Goal: Information Seeking & Learning: Compare options

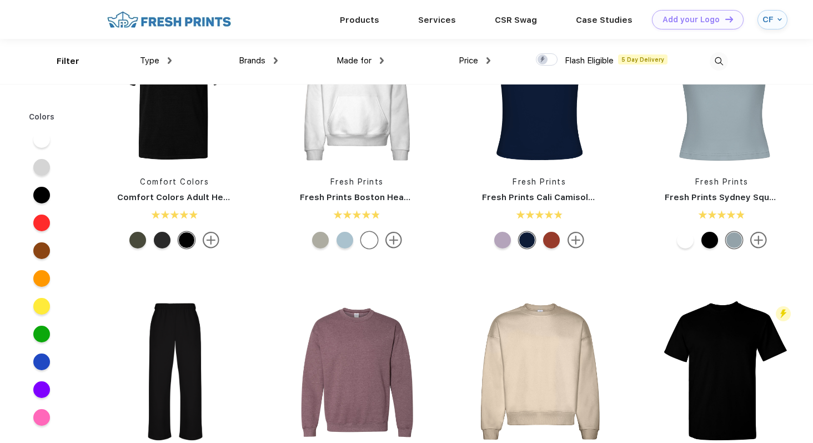
scroll to position [277, 0]
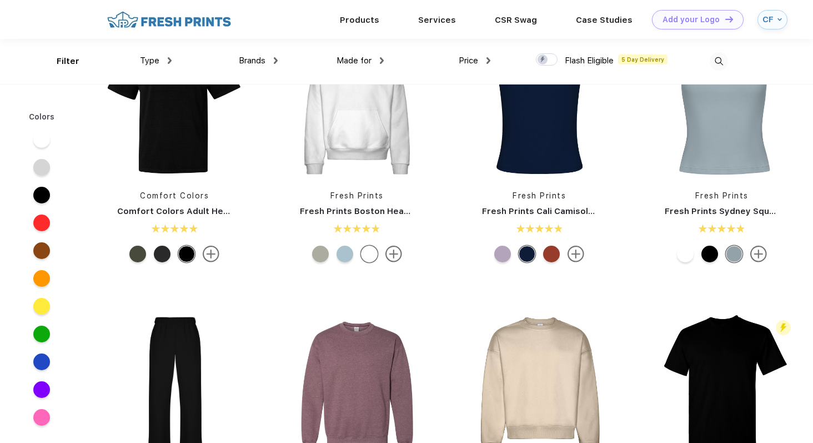
click at [157, 56] on span "Type" at bounding box center [149, 61] width 19 height 10
click at [166, 59] on div "Type" at bounding box center [156, 60] width 32 height 13
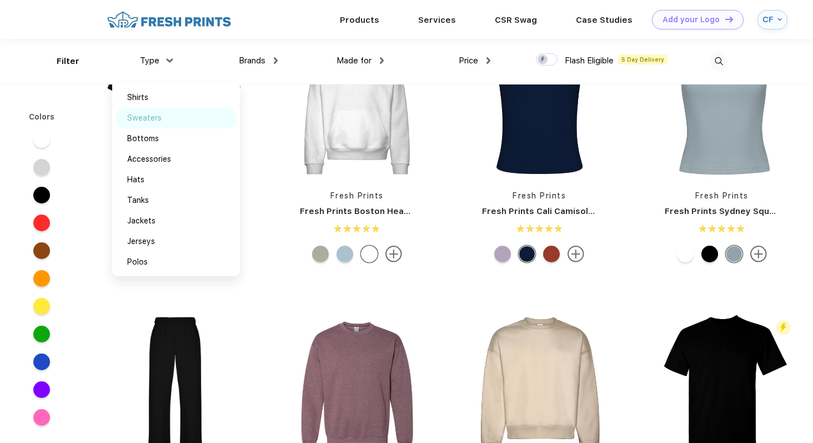
click at [158, 121] on div "Sweaters" at bounding box center [144, 118] width 34 height 12
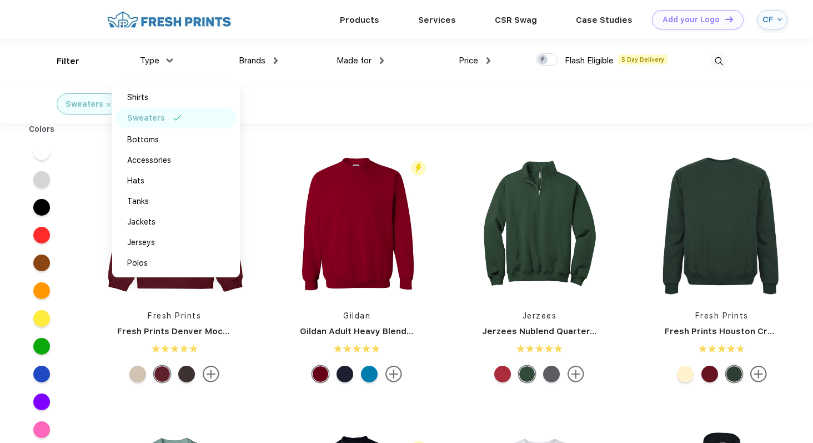
click at [343, 111] on div "Sweaters" at bounding box center [406, 103] width 813 height 39
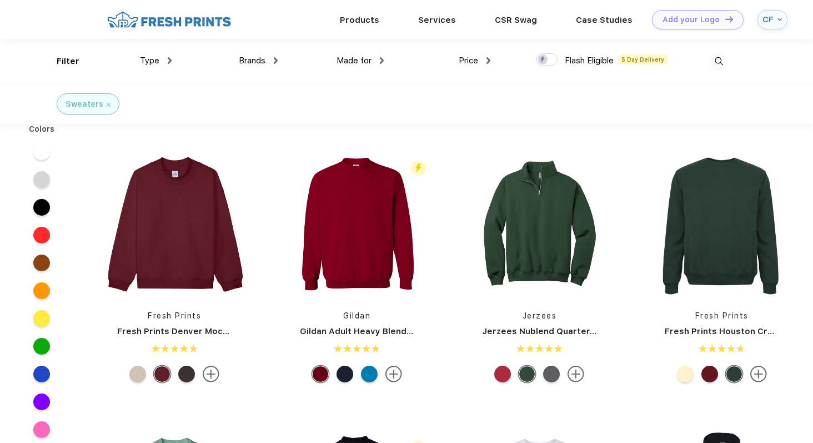
click at [366, 376] on div at bounding box center [369, 374] width 17 height 17
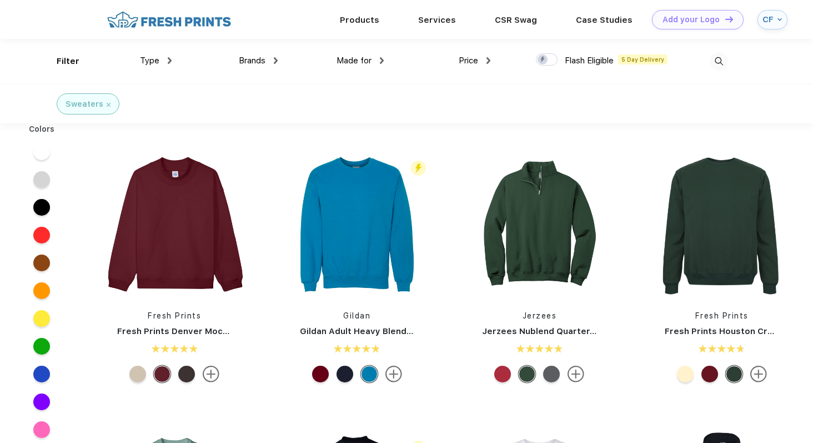
click at [344, 369] on div at bounding box center [345, 374] width 17 height 17
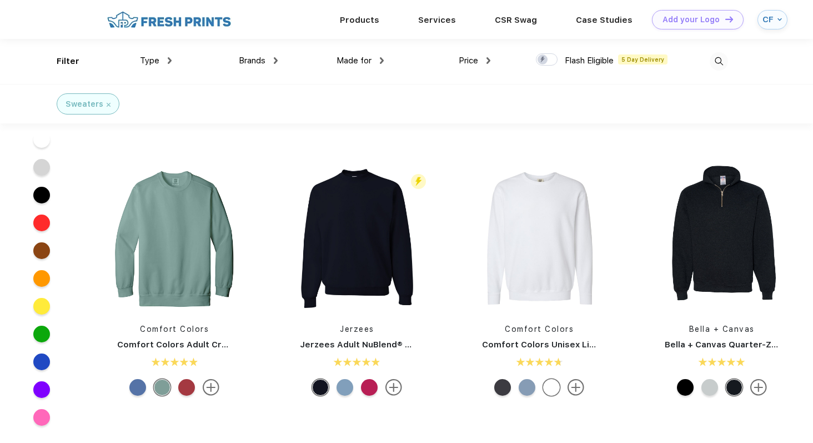
scroll to position [143, 0]
click at [524, 389] on div at bounding box center [527, 387] width 17 height 17
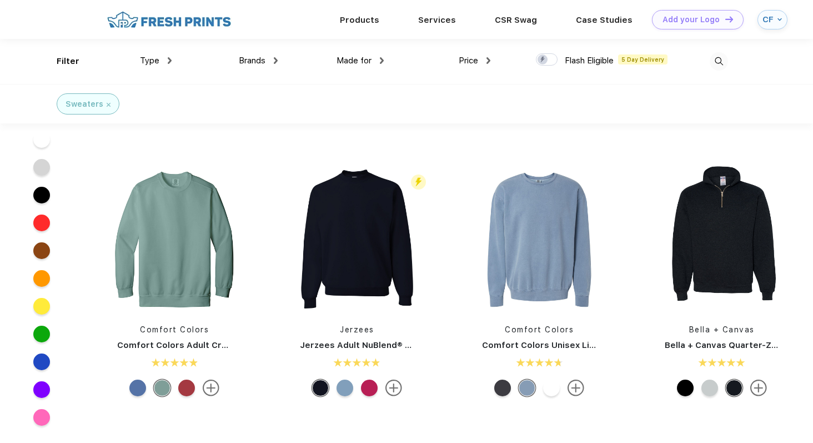
click at [347, 391] on div at bounding box center [345, 387] width 17 height 17
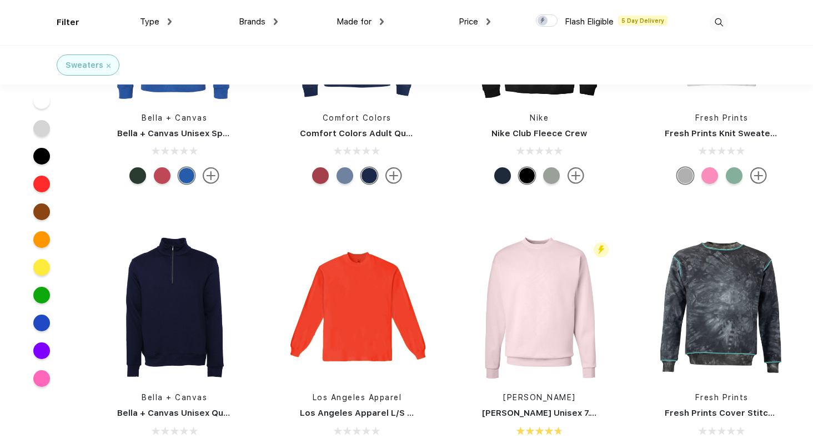
scroll to position [1030, 0]
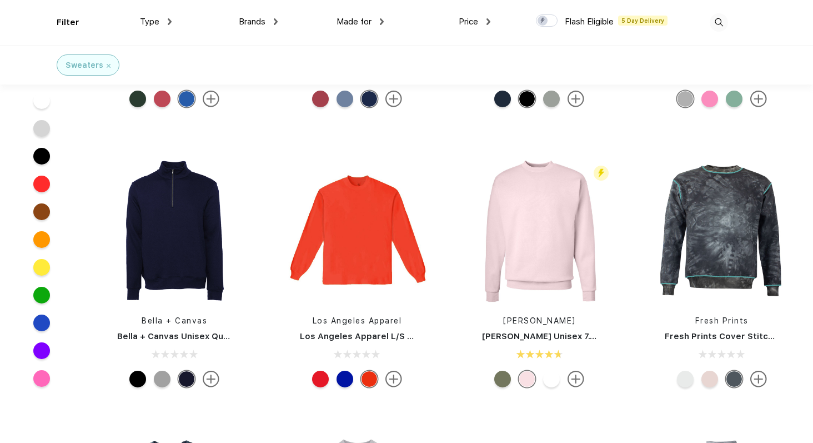
click at [344, 374] on div at bounding box center [345, 379] width 17 height 17
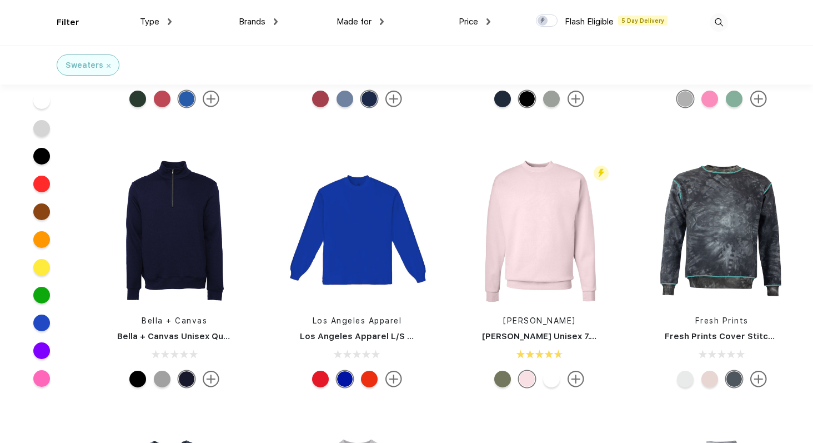
click at [372, 379] on div at bounding box center [369, 379] width 17 height 17
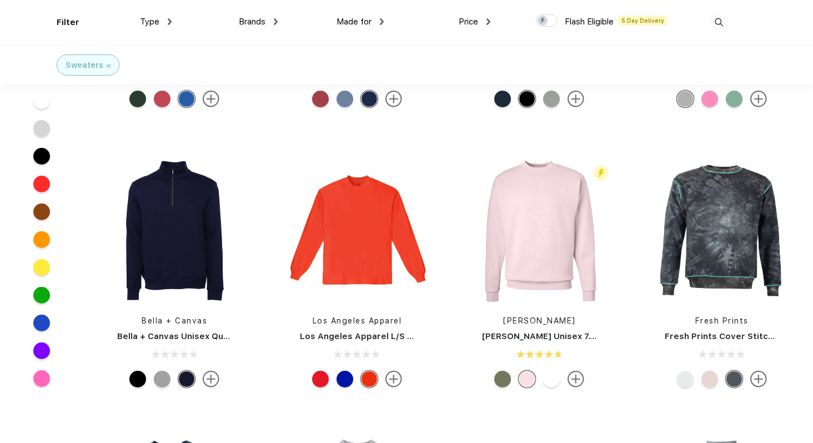
scroll to position [1367, 0]
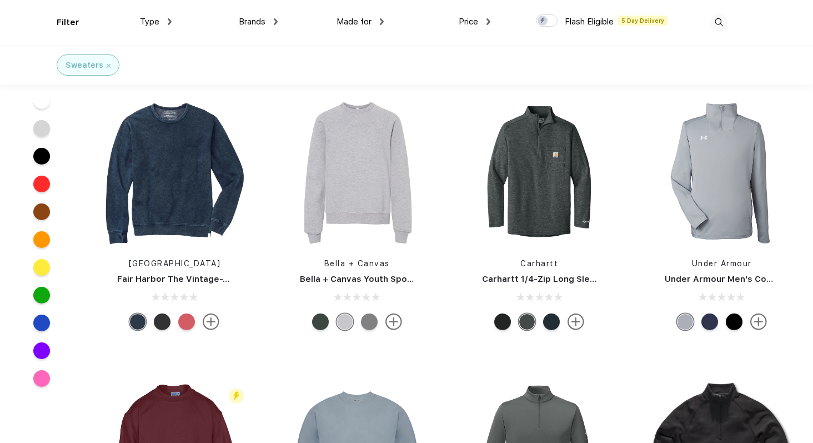
click at [363, 325] on div at bounding box center [369, 321] width 17 height 17
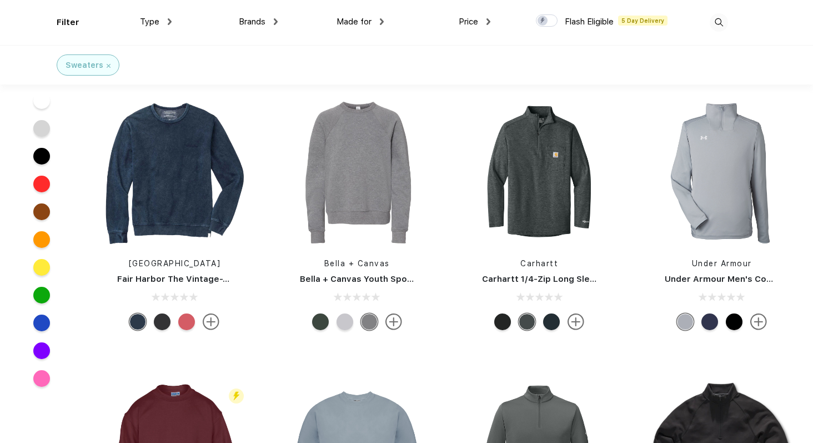
click at [323, 321] on div at bounding box center [320, 321] width 17 height 17
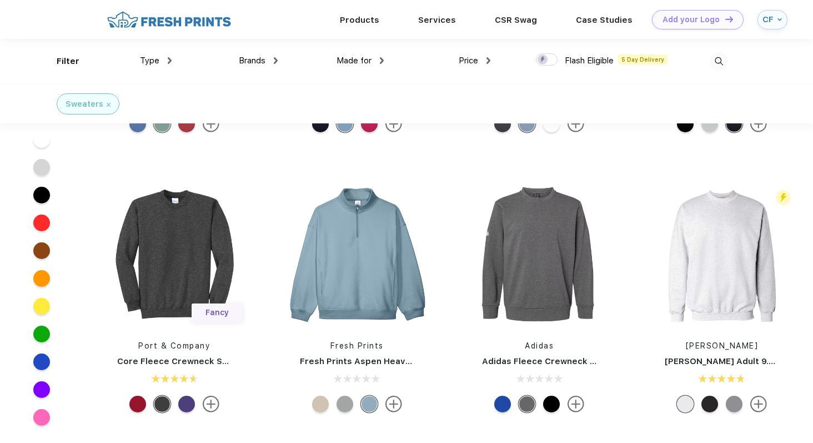
scroll to position [404, 0]
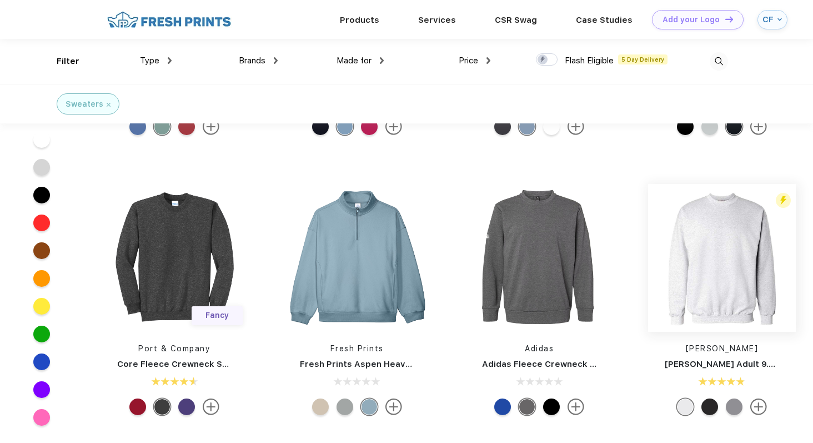
click at [736, 266] on img at bounding box center [722, 258] width 148 height 148
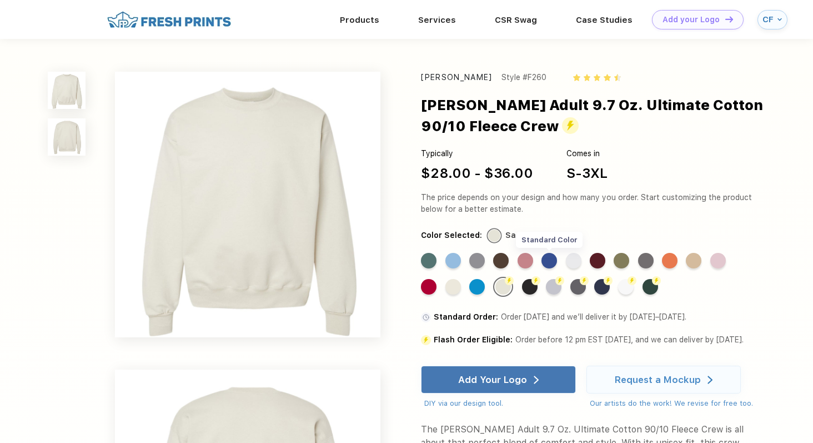
click at [553, 261] on div "Standard Color" at bounding box center [550, 261] width 16 height 16
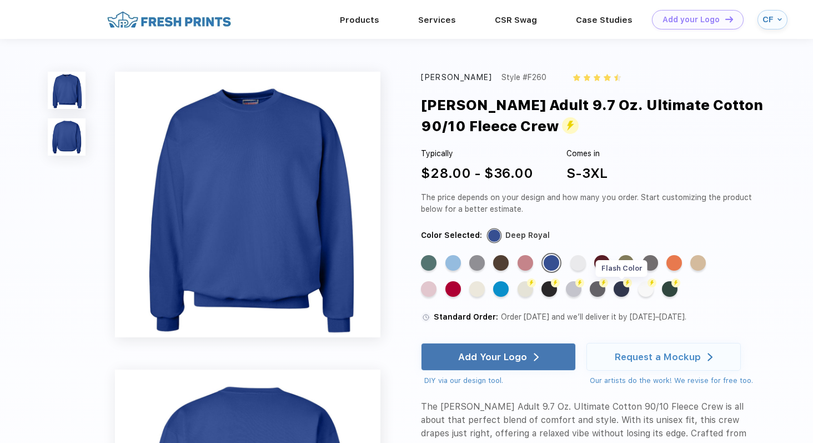
click at [619, 288] on div "Flash Color" at bounding box center [622, 289] width 16 height 16
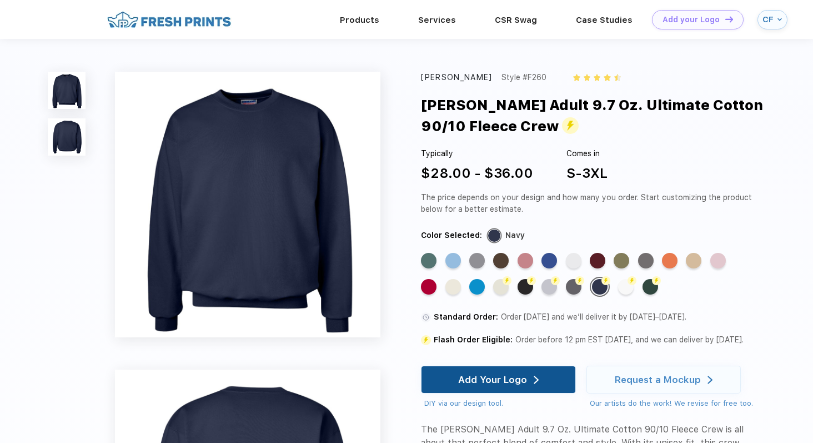
click at [532, 389] on div "Add Your Logo" at bounding box center [498, 379] width 81 height 27
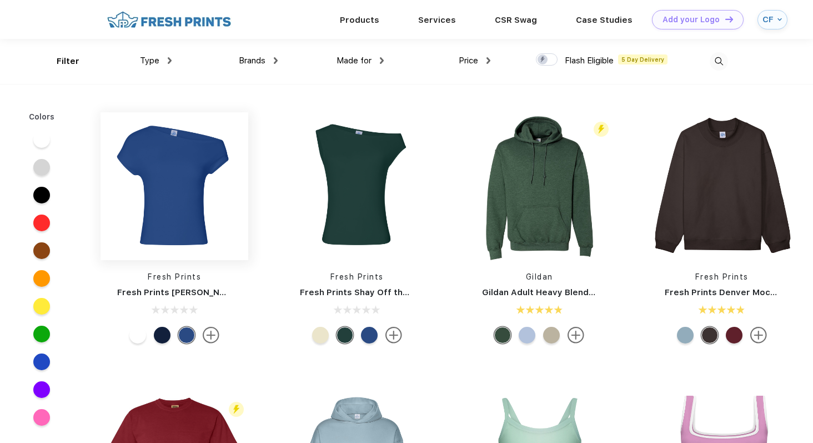
scroll to position [1, 0]
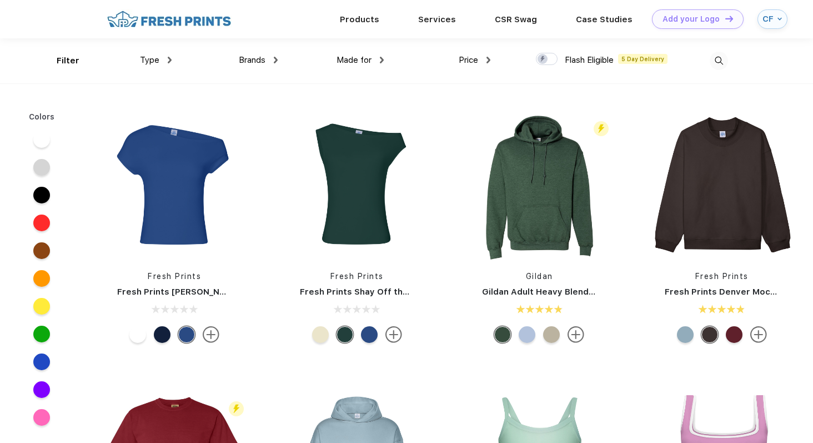
click at [159, 57] on div "Type" at bounding box center [156, 60] width 32 height 13
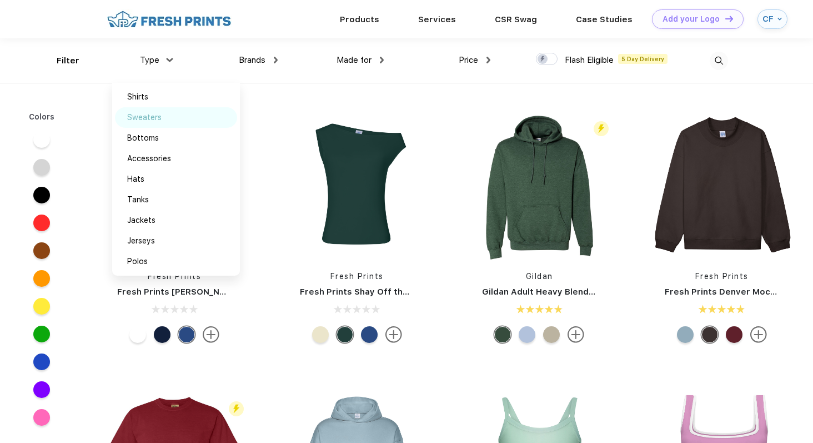
click at [149, 115] on div "Sweaters" at bounding box center [144, 118] width 34 height 12
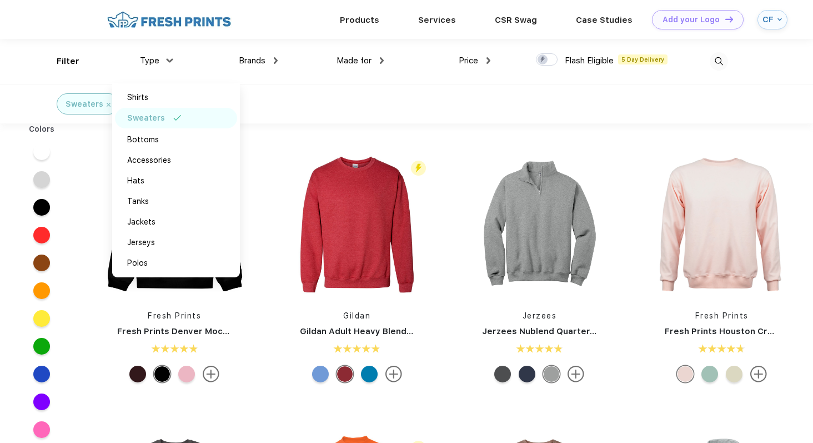
click at [298, 106] on div "Sweaters" at bounding box center [406, 103] width 813 height 39
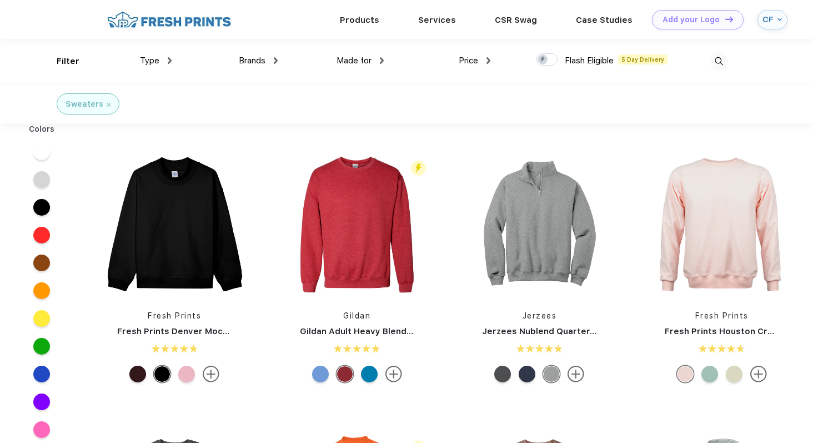
click at [317, 373] on div at bounding box center [320, 374] width 17 height 17
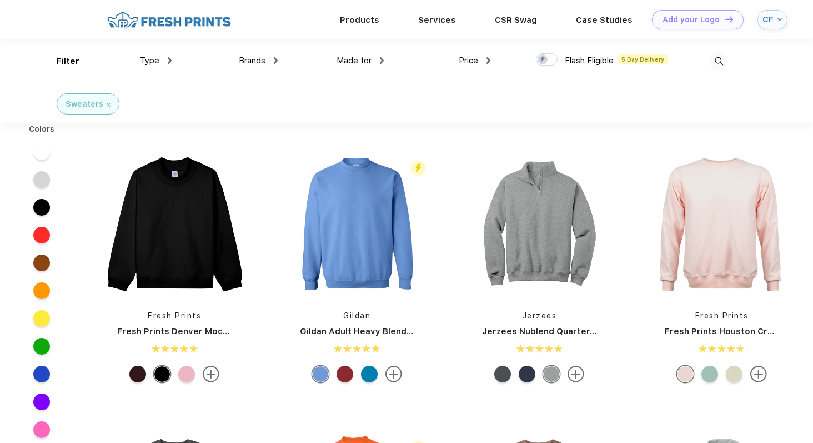
click at [367, 374] on div at bounding box center [369, 374] width 17 height 17
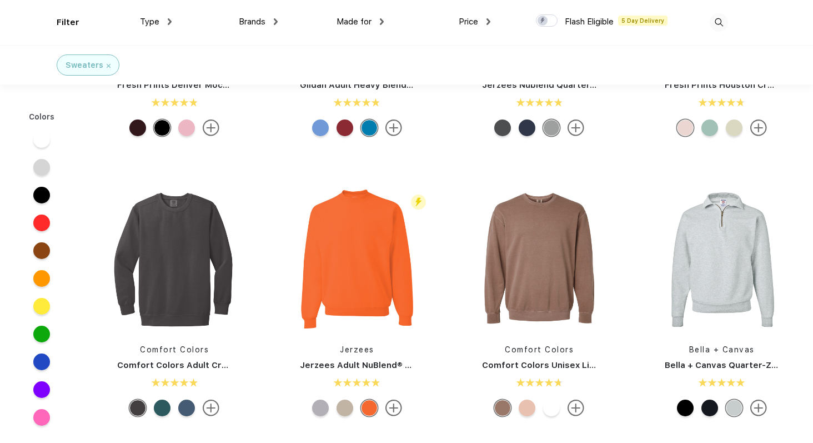
scroll to position [227, 0]
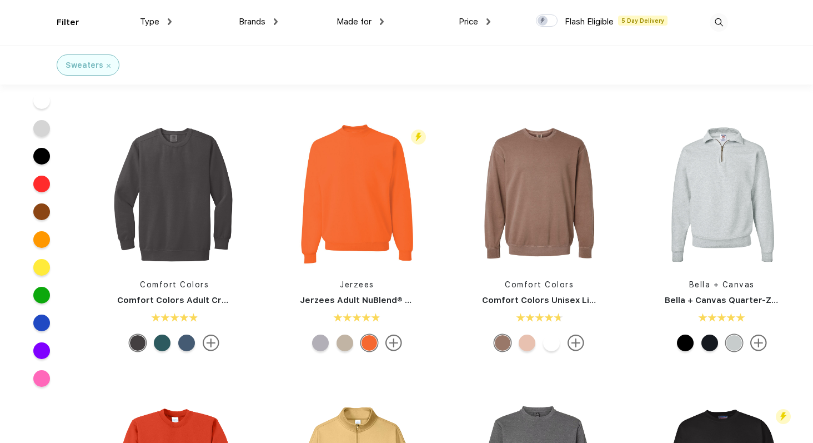
click at [342, 343] on div at bounding box center [345, 342] width 17 height 17
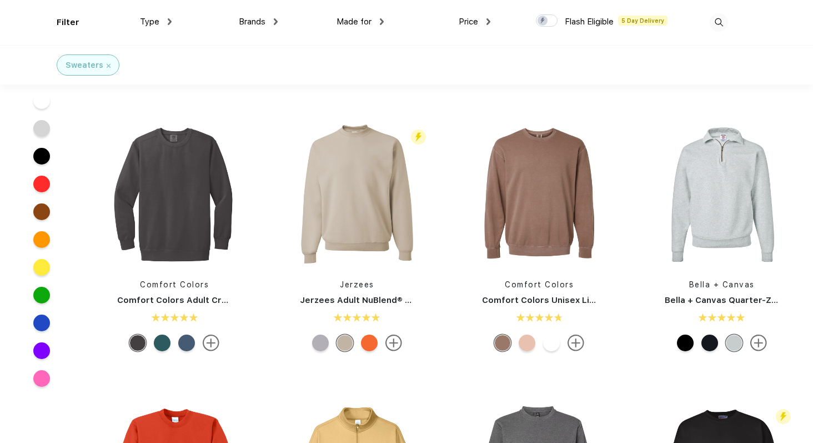
click at [315, 342] on div at bounding box center [320, 342] width 17 height 17
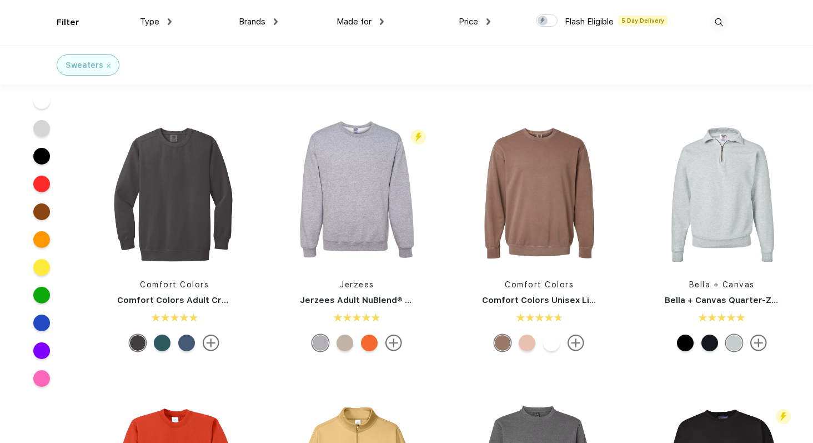
click at [324, 302] on link "Jerzees Adult NuBlend® Fleece Crew" at bounding box center [379, 300] width 158 height 10
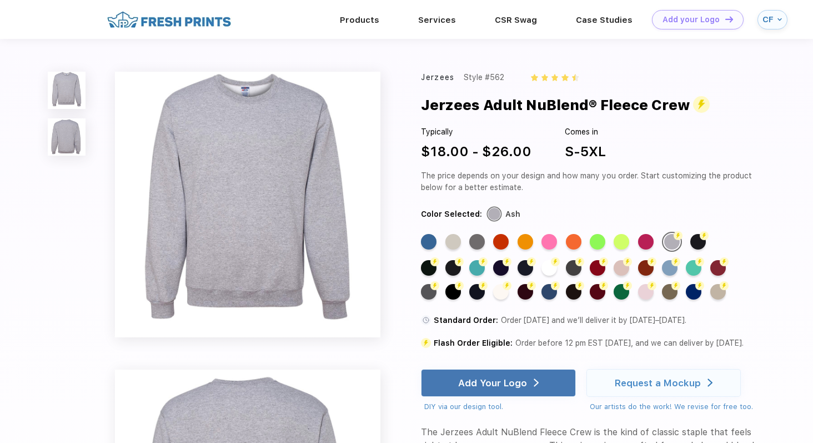
click at [438, 244] on div "Standard Color Standard Color Standard Color Standard Color Standard Color Stan…" at bounding box center [578, 270] width 315 height 77
click at [432, 243] on div "Standard Color" at bounding box center [429, 242] width 16 height 16
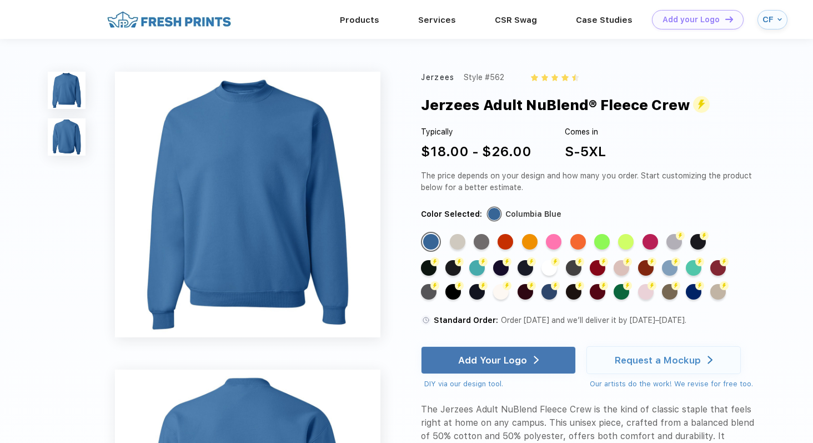
click at [544, 285] on div "Flash Color" at bounding box center [550, 292] width 16 height 16
click at [547, 288] on div "Flash Color" at bounding box center [550, 292] width 16 height 16
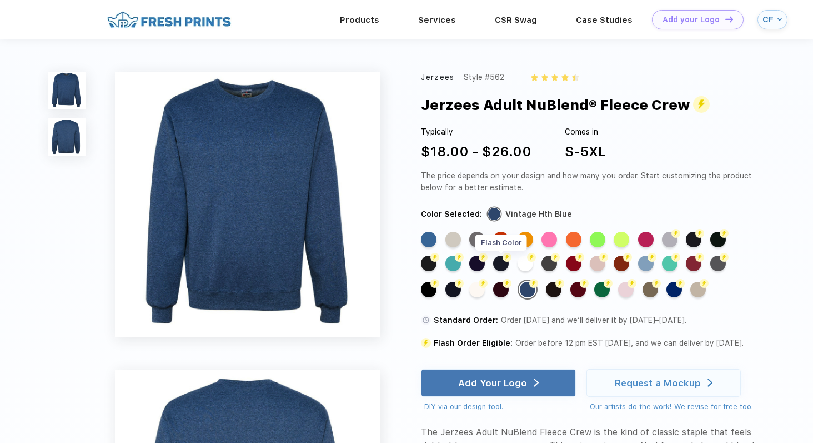
click at [500, 260] on div "Flash Color" at bounding box center [501, 264] width 16 height 16
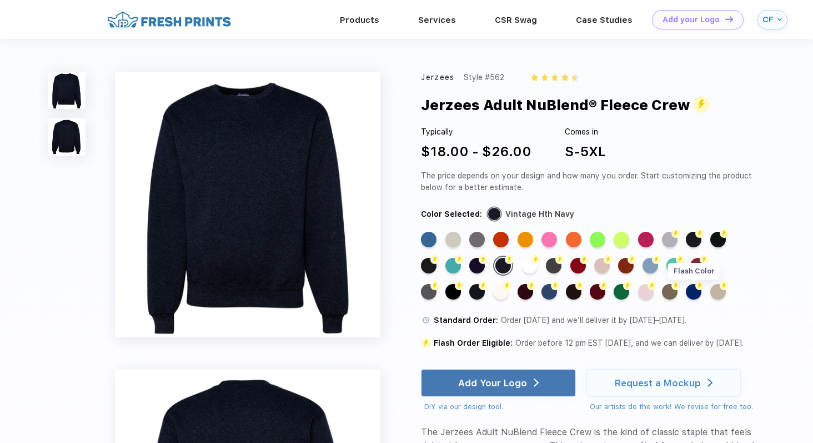
click at [690, 296] on div "Flash Color" at bounding box center [694, 292] width 16 height 16
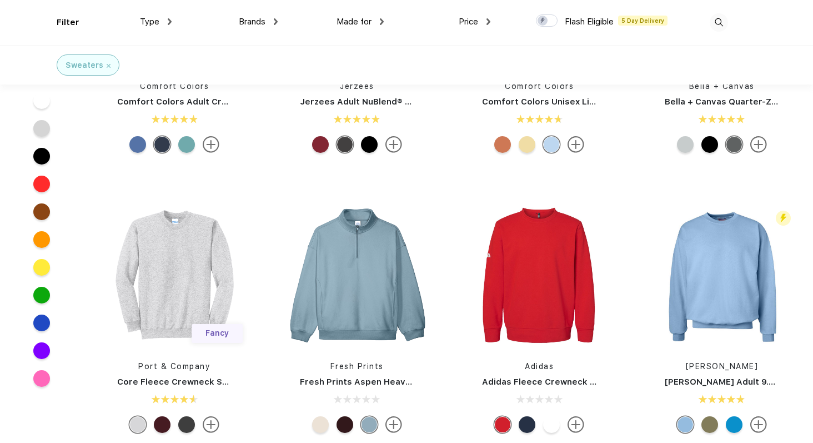
scroll to position [436, 0]
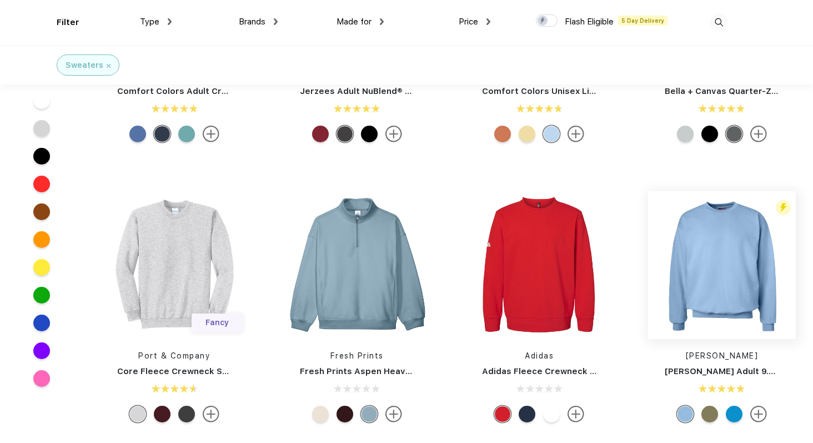
click at [733, 324] on img at bounding box center [722, 265] width 148 height 148
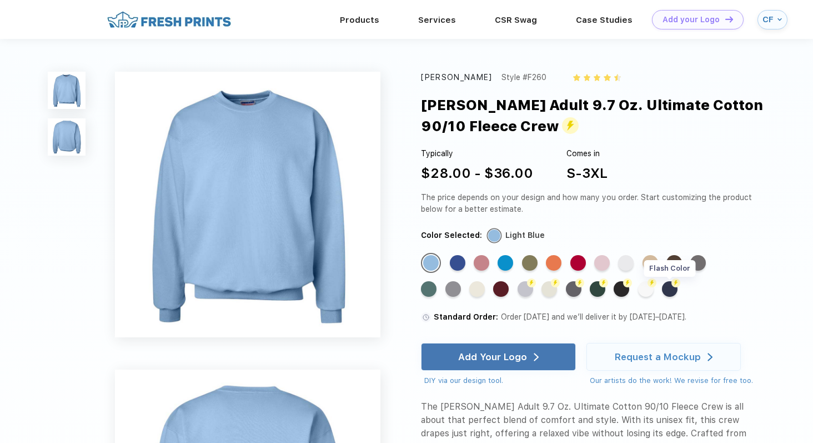
click at [672, 292] on div "Flash Color" at bounding box center [670, 289] width 16 height 16
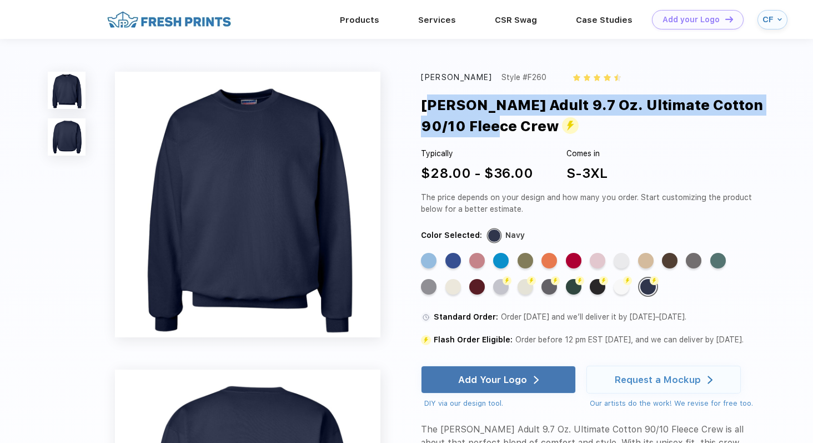
drag, startPoint x: 461, startPoint y: 125, endPoint x: 425, endPoint y: 108, distance: 39.3
click at [425, 108] on div "[PERSON_NAME] Adult 9.7 Oz. Ultimate Cotton 90/10 Fleece Crew" at bounding box center [604, 115] width 366 height 43
copy div "[PERSON_NAME] Adult 9.7 Oz. Ultimate Cotton 90/10 Fleece Crew"
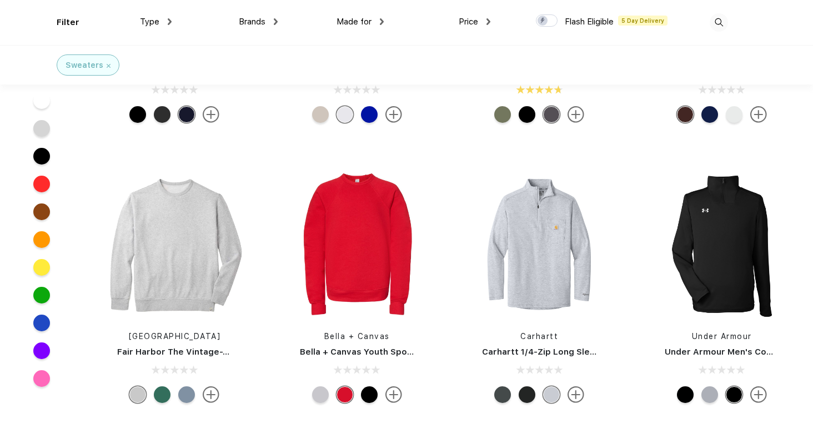
scroll to position [1352, 0]
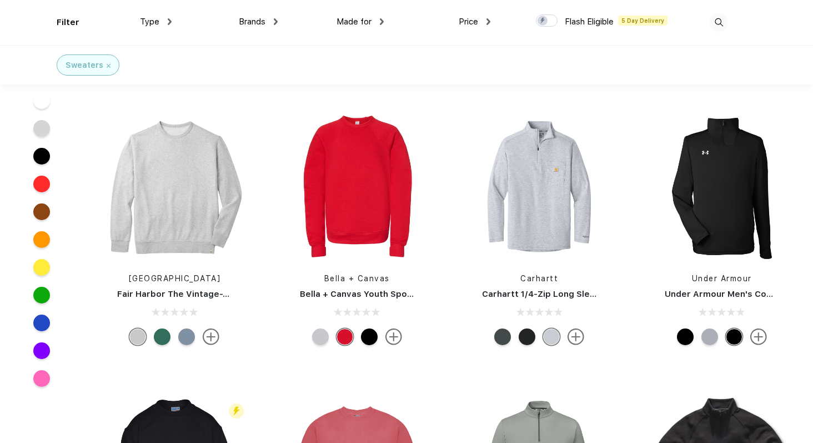
click at [189, 338] on div at bounding box center [186, 336] width 17 height 17
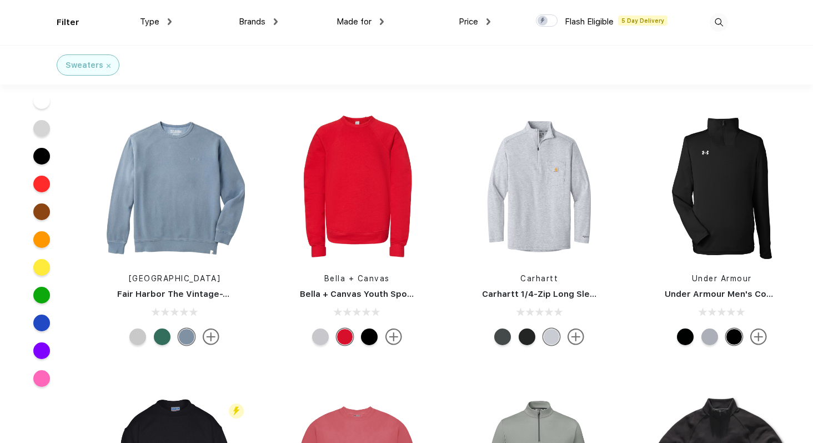
click at [160, 334] on div at bounding box center [162, 336] width 17 height 17
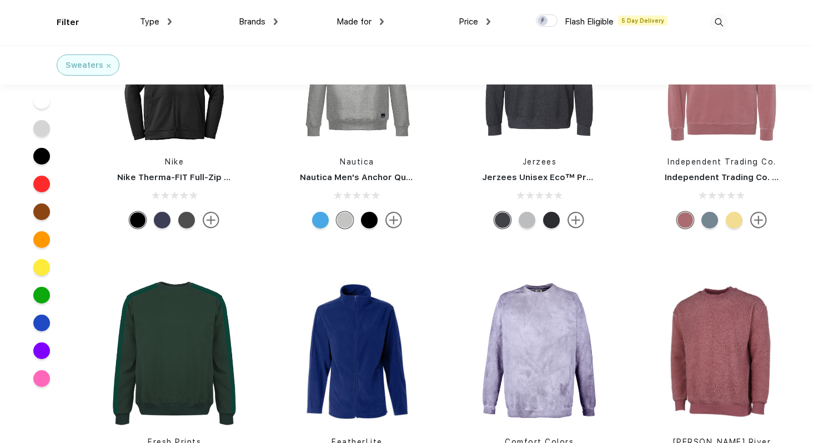
scroll to position [2974, 0]
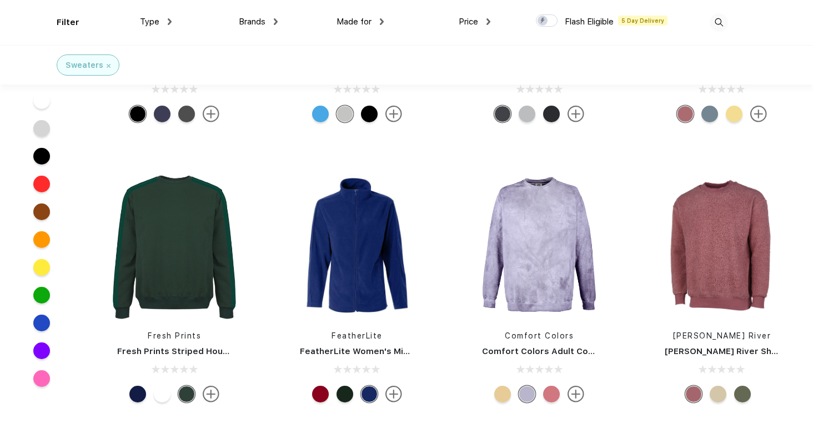
click at [159, 389] on div at bounding box center [162, 394] width 17 height 17
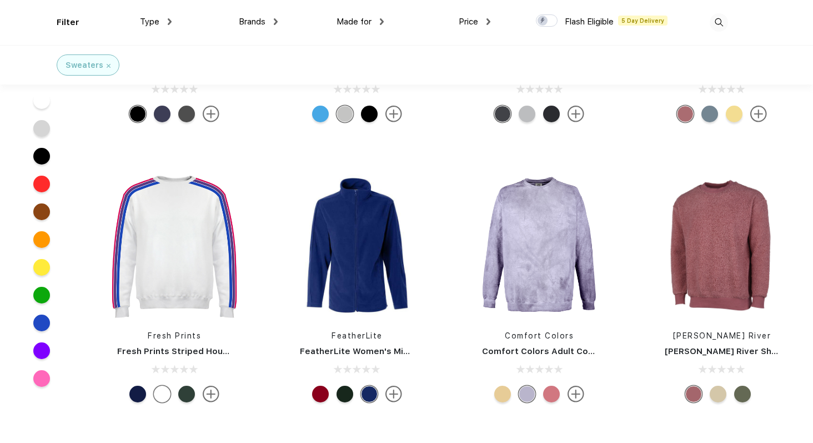
click at [138, 389] on div at bounding box center [137, 394] width 17 height 17
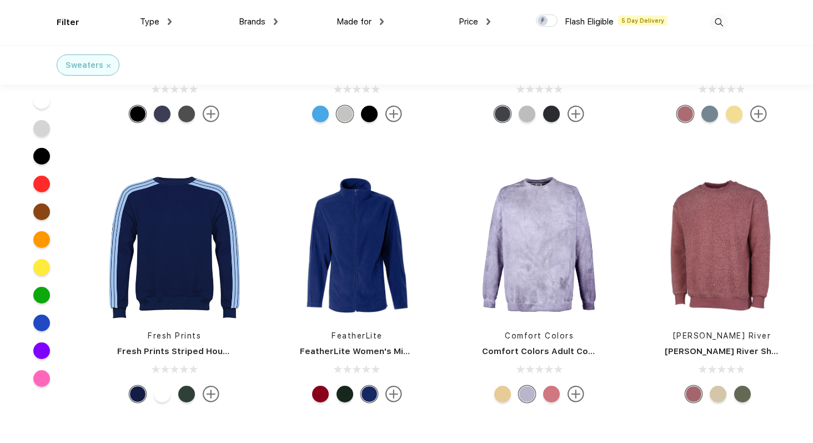
click at [190, 392] on div at bounding box center [186, 394] width 17 height 17
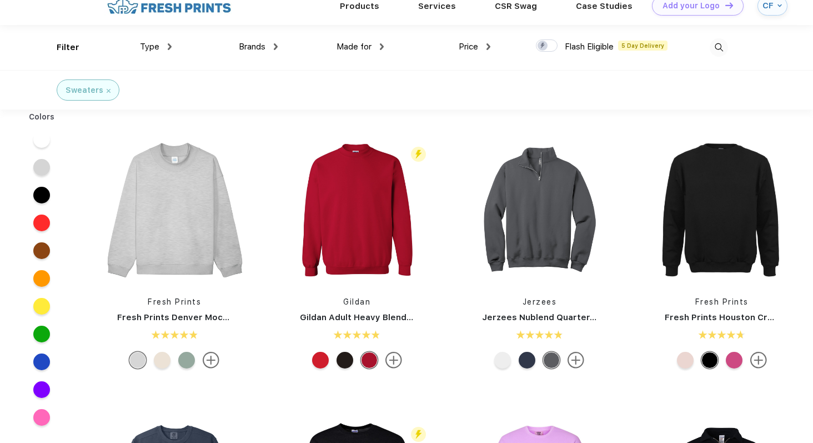
scroll to position [18, 0]
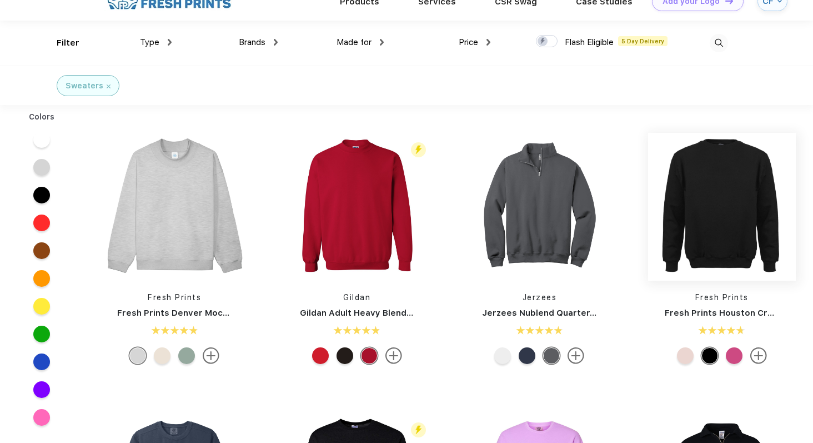
click at [692, 212] on img at bounding box center [722, 207] width 148 height 148
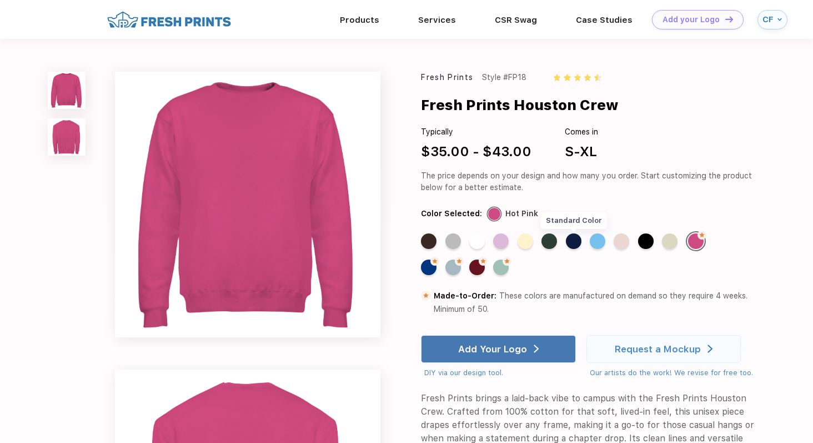
click at [576, 242] on div "Standard Color" at bounding box center [574, 241] width 16 height 16
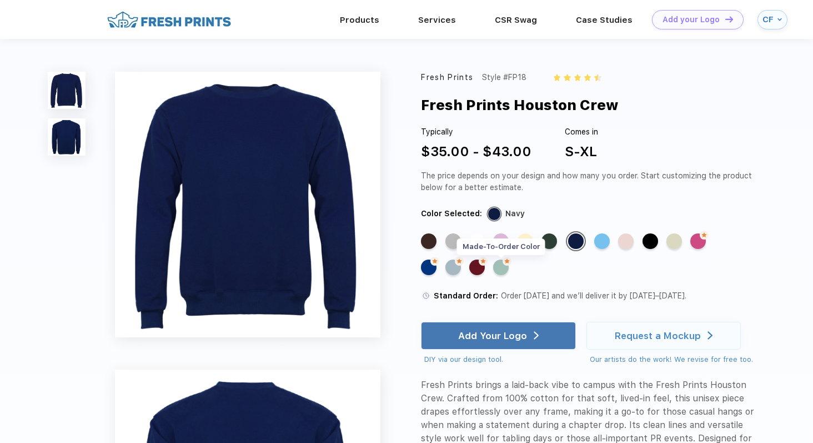
click at [500, 269] on div "Made-to-Order Color" at bounding box center [501, 267] width 16 height 16
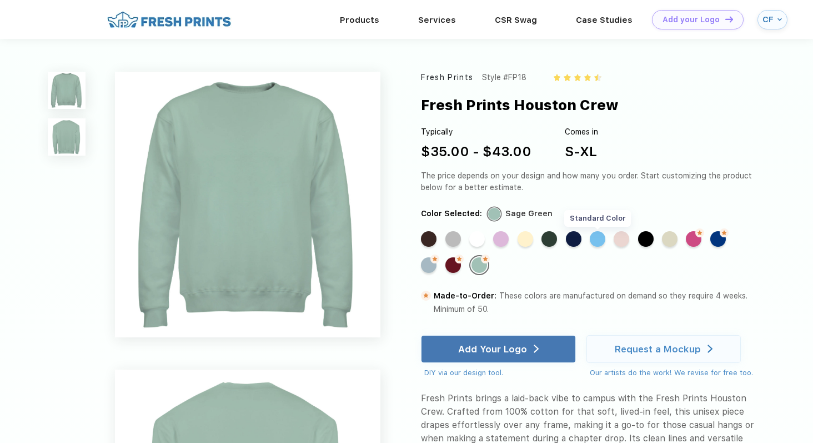
click at [599, 242] on div "Standard Color" at bounding box center [598, 239] width 16 height 16
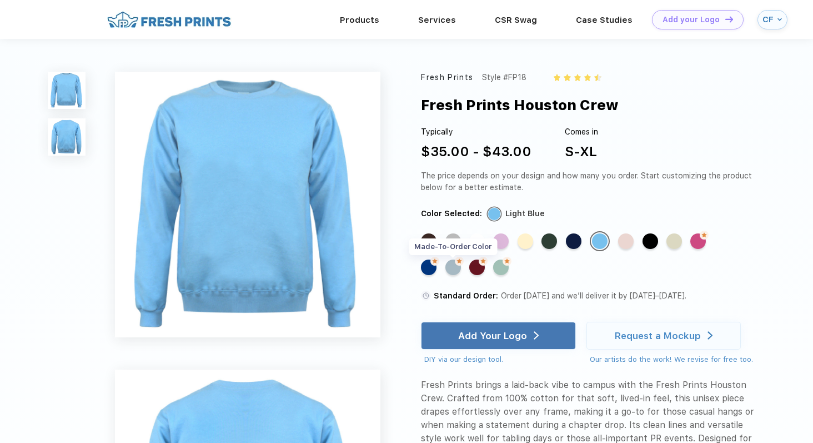
click at [451, 269] on div "Made-to-Order Color" at bounding box center [454, 267] width 16 height 16
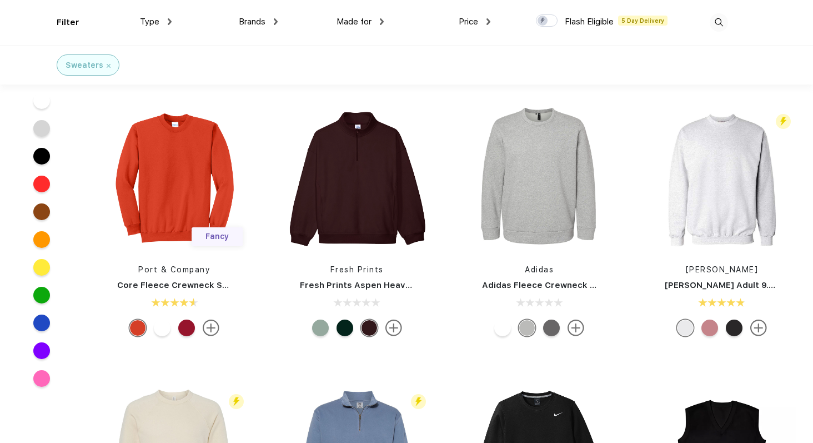
scroll to position [746, 0]
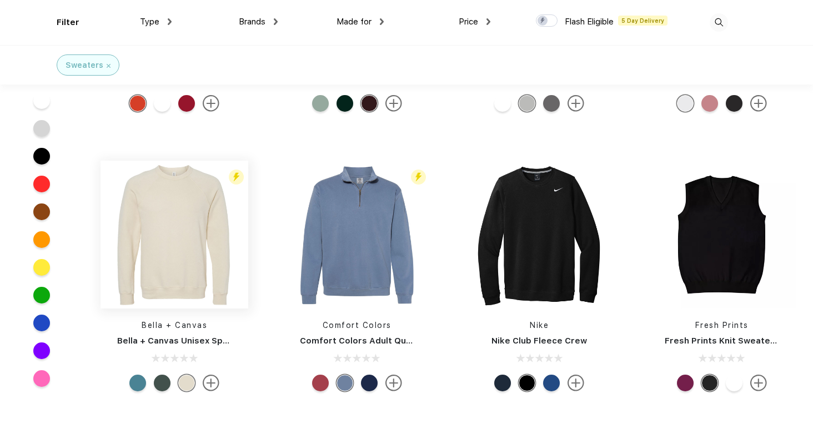
click at [174, 225] on img at bounding box center [175, 235] width 148 height 148
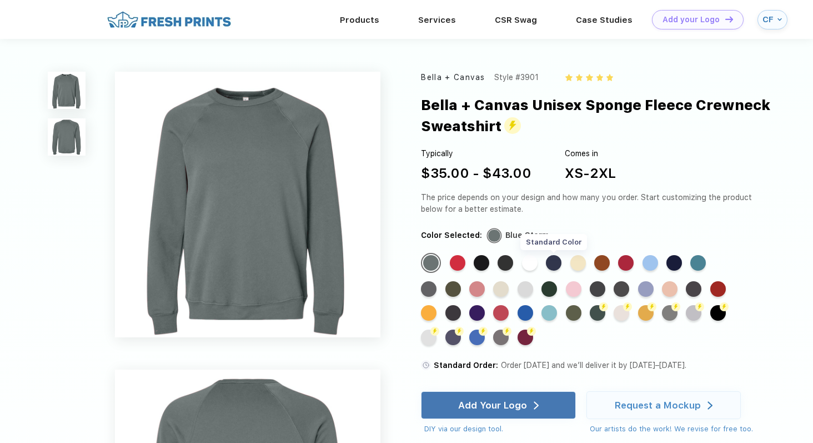
click at [552, 261] on div "Standard Color" at bounding box center [554, 263] width 16 height 16
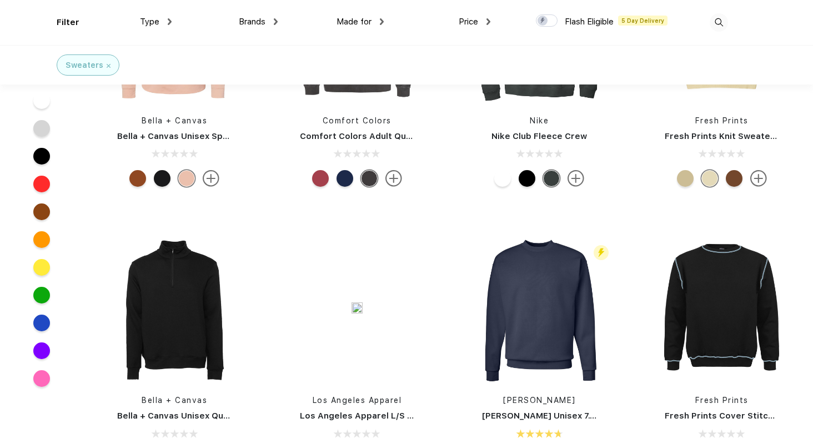
scroll to position [1036, 0]
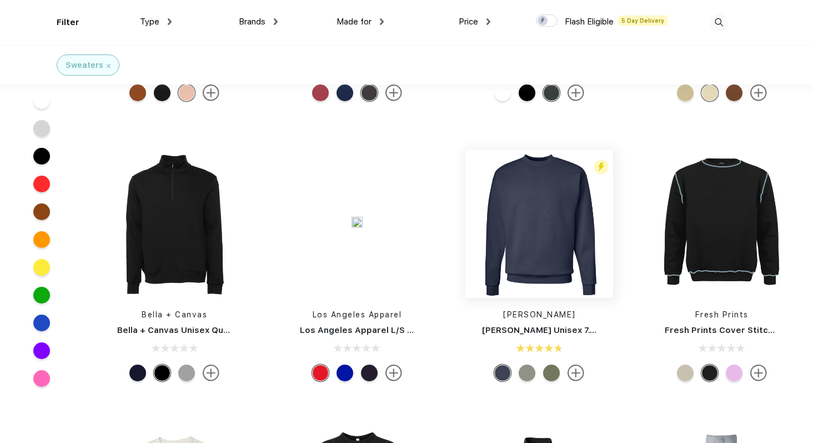
click at [550, 223] on img at bounding box center [540, 224] width 148 height 148
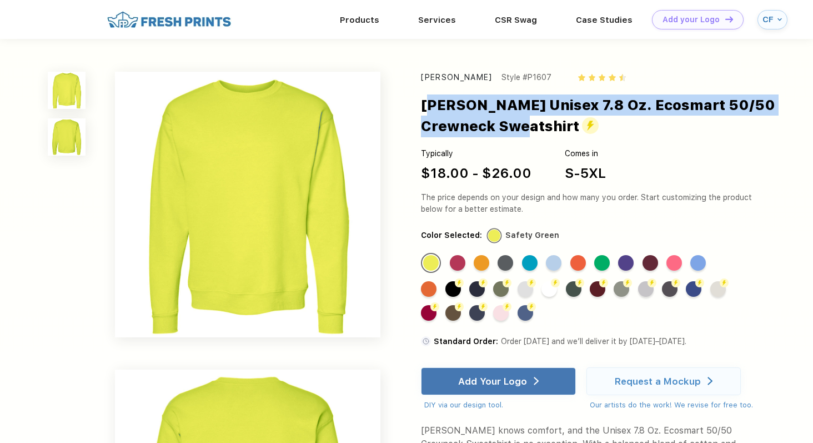
drag, startPoint x: 501, startPoint y: 127, endPoint x: 421, endPoint y: 106, distance: 83.4
click at [421, 106] on div "Hanes Style #P1607 Hanes Unisex 7.8 Oz. Ecosmart 50/50 Crewneck Sweatshirt Typi…" at bounding box center [406, 353] width 813 height 629
copy div "Hanes Unisex 7.8 Oz. Ecosmart 50/50 Crewneck Sweatshirt"
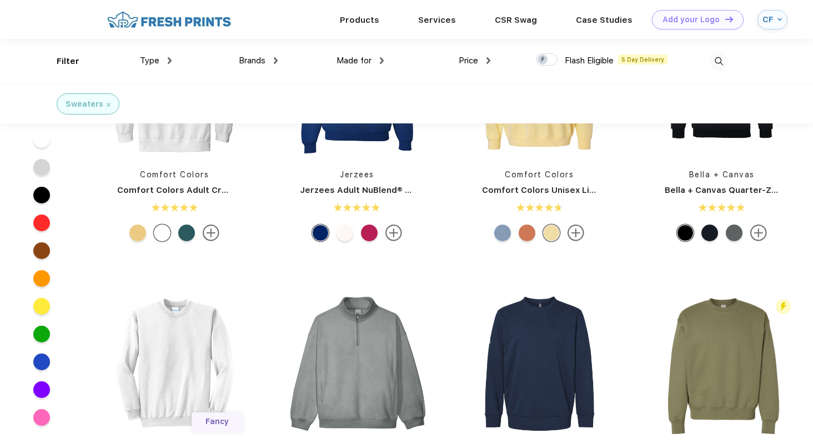
scroll to position [192, 0]
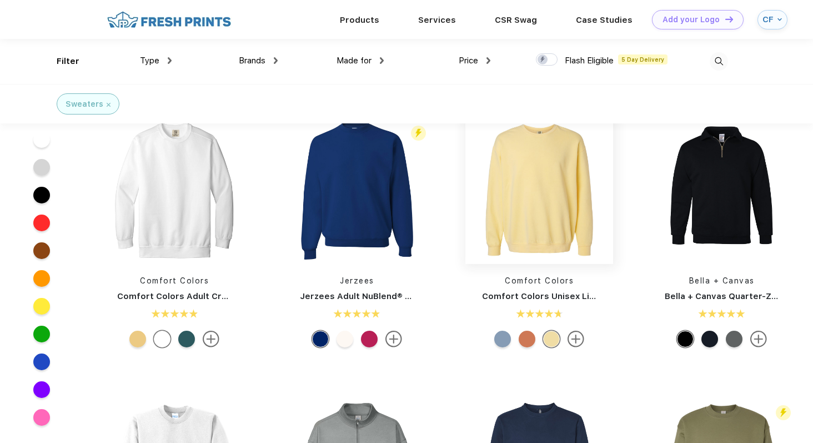
click at [518, 212] on img at bounding box center [540, 190] width 148 height 148
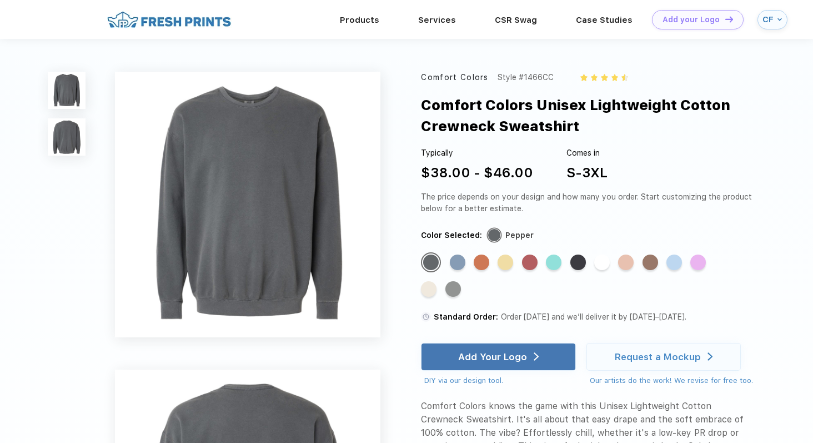
drag, startPoint x: 585, startPoint y: 129, endPoint x: 415, endPoint y: 107, distance: 172.1
click at [415, 107] on div "Comfort Colors Style #1466CC Comfort Colors Unisex Lightweight Cotton Crewneck …" at bounding box center [406, 353] width 813 height 629
copy div "Comfort Colors Unisex Lightweight Cotton Crewneck Sweatshirt"
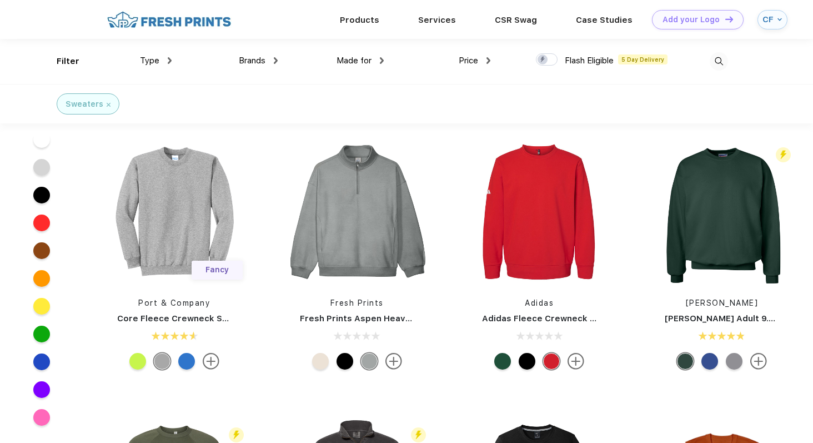
scroll to position [446, 0]
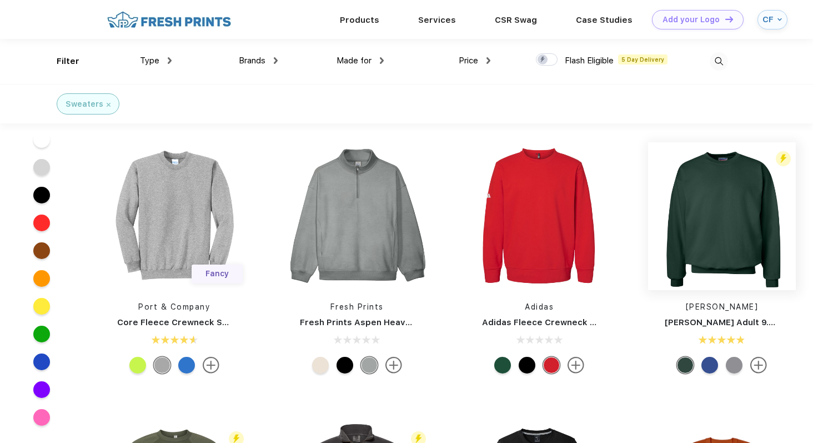
click at [738, 242] on img at bounding box center [722, 216] width 148 height 148
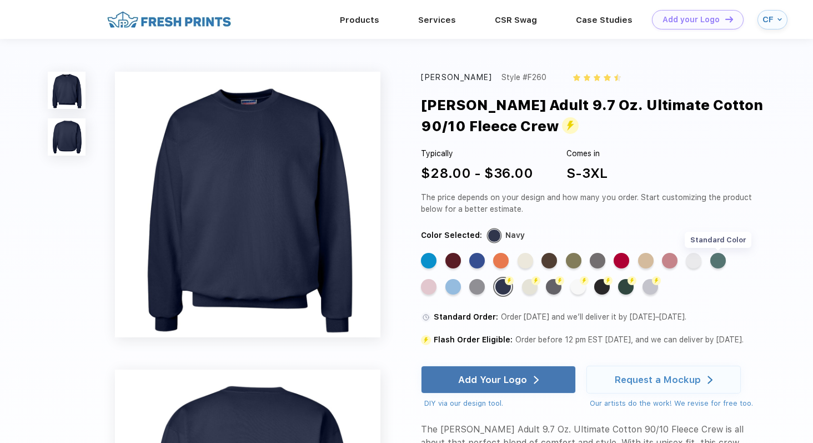
click at [714, 259] on div "Standard Color" at bounding box center [718, 261] width 16 height 16
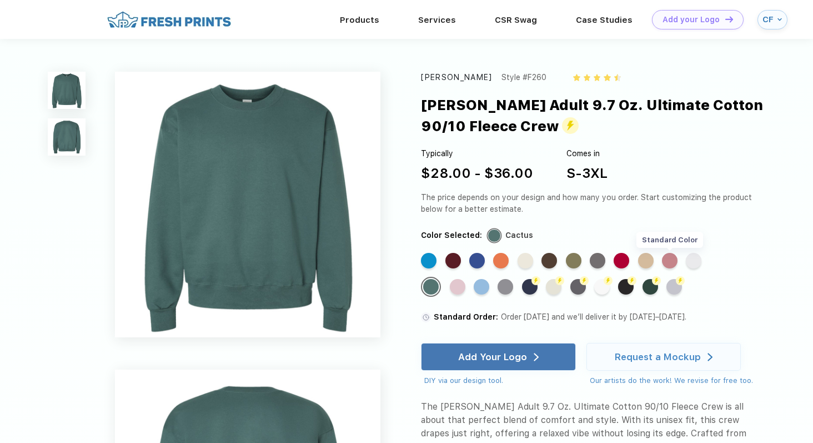
click at [674, 257] on div "Standard Color" at bounding box center [670, 261] width 16 height 16
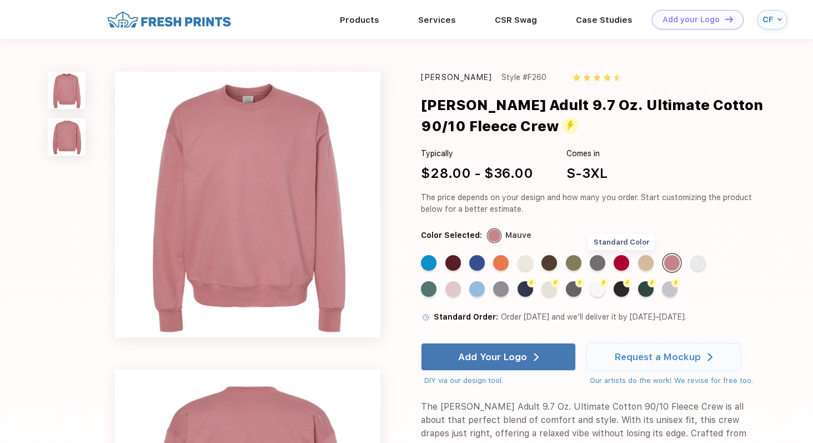
click at [625, 262] on div "Standard Color" at bounding box center [622, 263] width 16 height 16
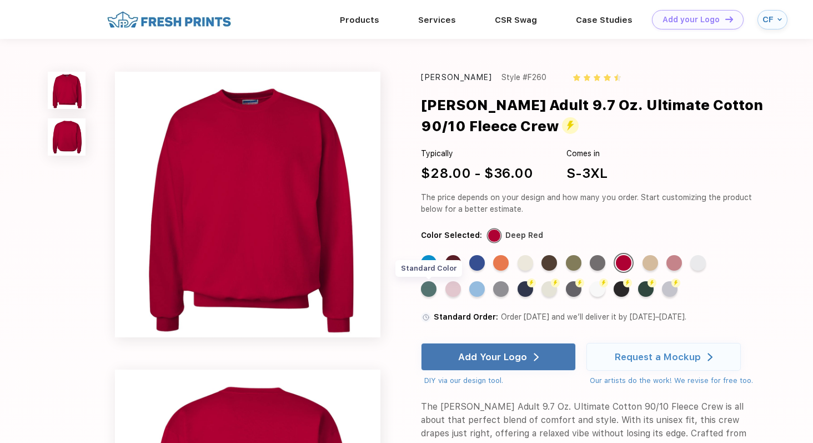
click at [430, 288] on div "Standard Color" at bounding box center [429, 289] width 16 height 16
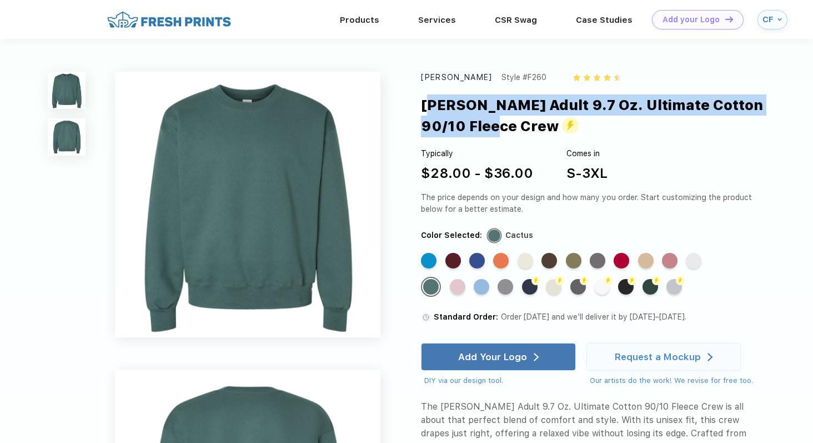
drag, startPoint x: 460, startPoint y: 129, endPoint x: 419, endPoint y: 109, distance: 45.7
click at [419, 109] on div "Hanes Style #F260 Hanes Adult 9.7 Oz. Ultimate Cotton 90/10 Fleece Crew Typical…" at bounding box center [406, 444] width 813 height 810
copy div "[PERSON_NAME] Adult 9.7 Oz. Ultimate Cotton 90/10 Fleece Crew"
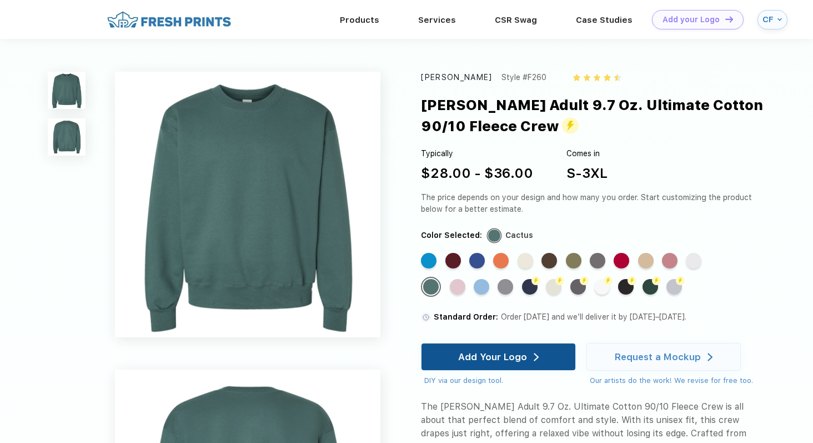
click at [473, 346] on div "Add Your Logo" at bounding box center [498, 356] width 81 height 27
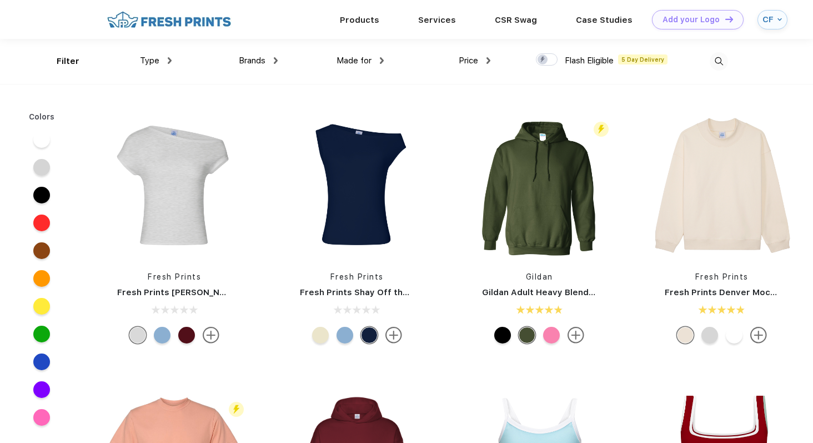
scroll to position [1, 0]
click at [157, 54] on div "Type" at bounding box center [156, 60] width 32 height 13
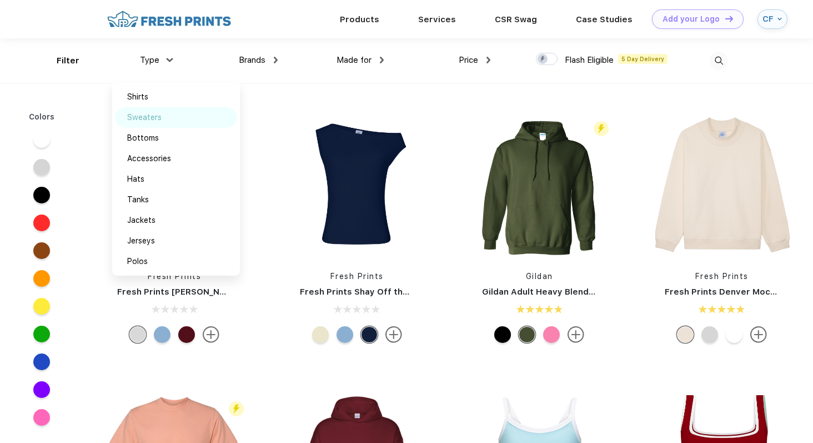
click at [158, 118] on div "Sweaters" at bounding box center [144, 118] width 34 height 12
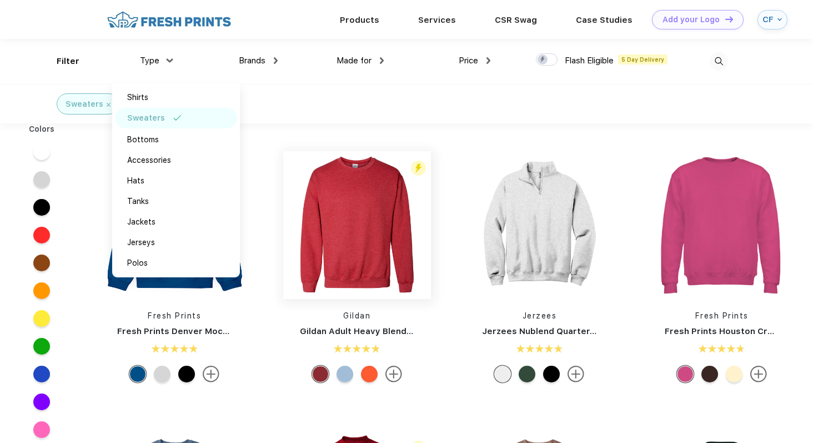
scroll to position [1, 0]
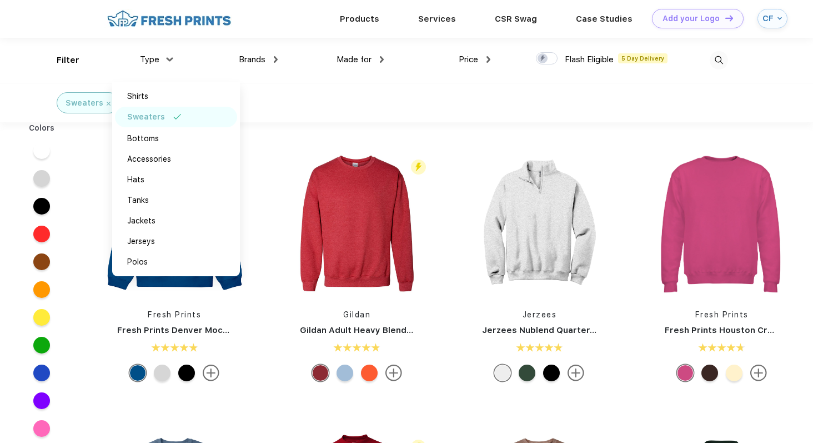
click at [371, 99] on div "Sweaters" at bounding box center [406, 102] width 813 height 39
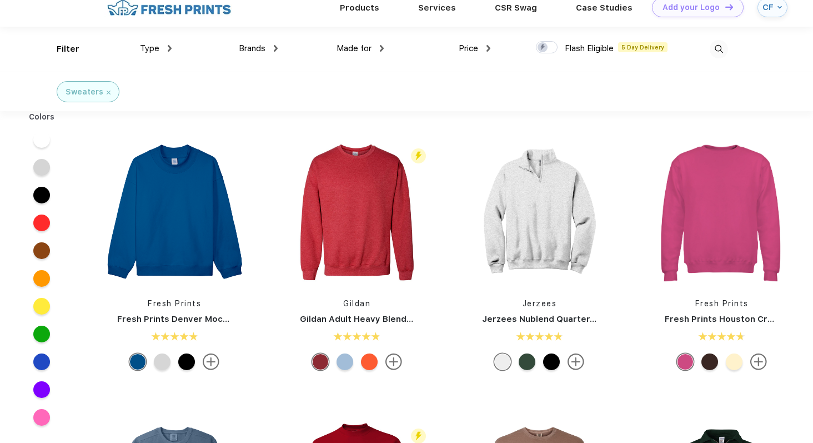
scroll to position [15, 0]
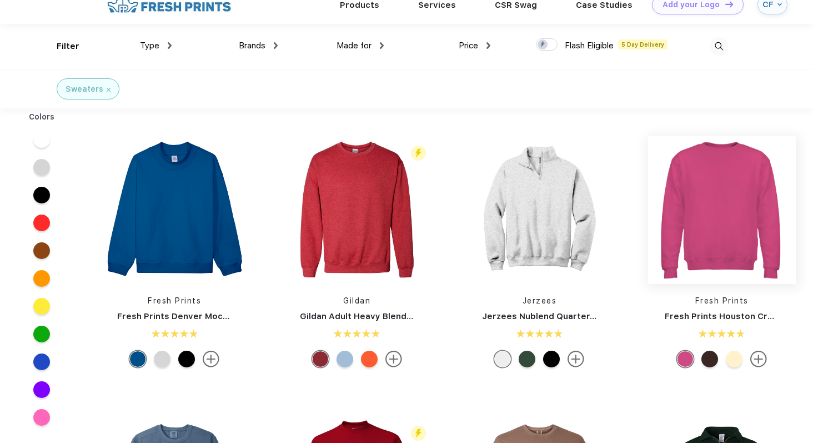
click at [735, 205] on img at bounding box center [722, 210] width 148 height 148
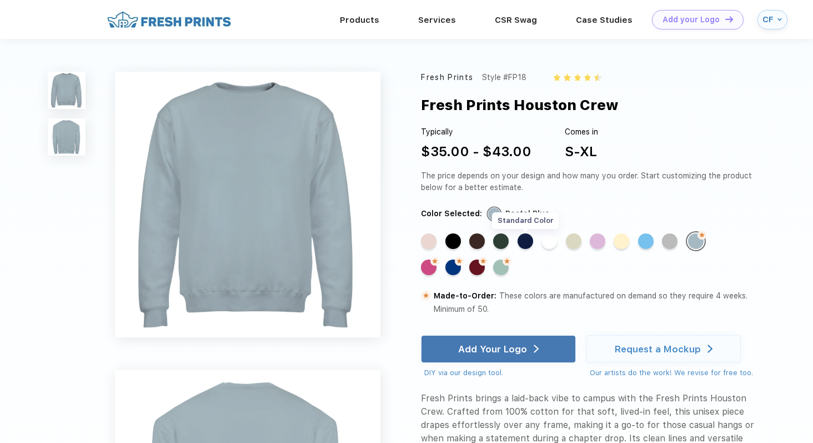
click at [530, 242] on div "Standard Color" at bounding box center [526, 241] width 16 height 16
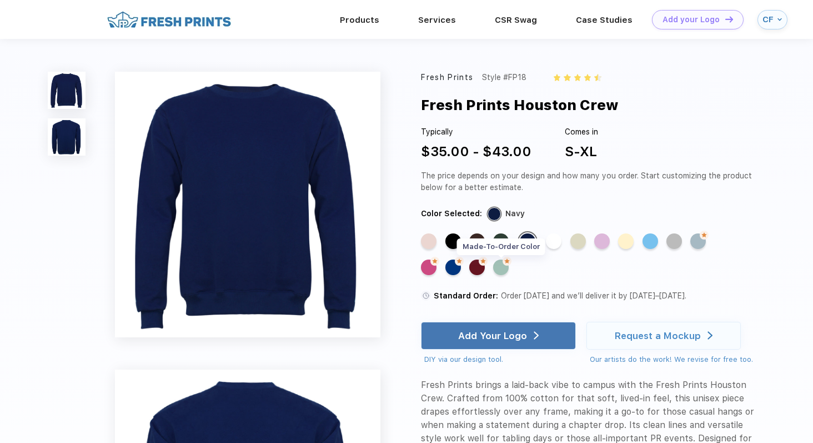
click at [505, 271] on div "Made-to-Order Color" at bounding box center [501, 267] width 16 height 16
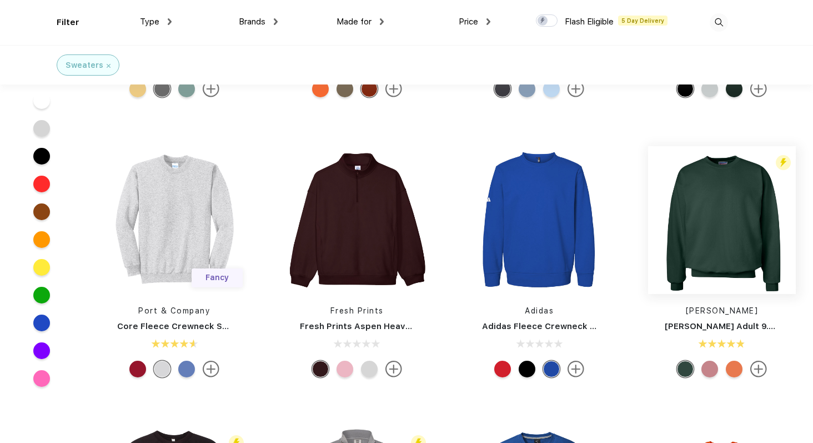
scroll to position [492, 0]
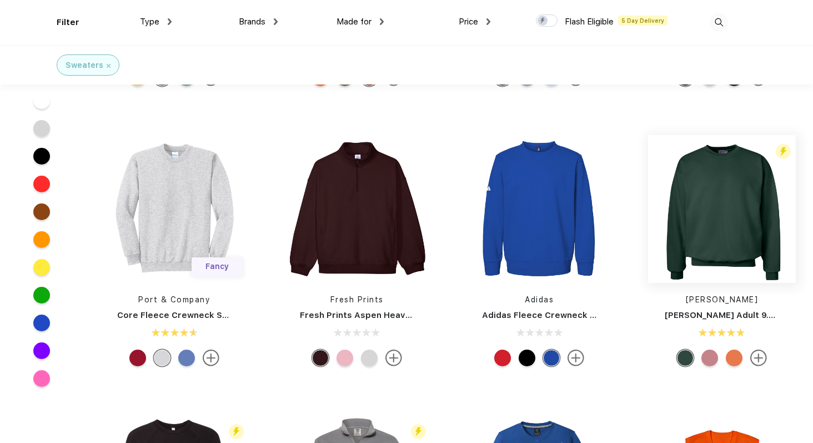
click at [680, 208] on img at bounding box center [722, 209] width 148 height 148
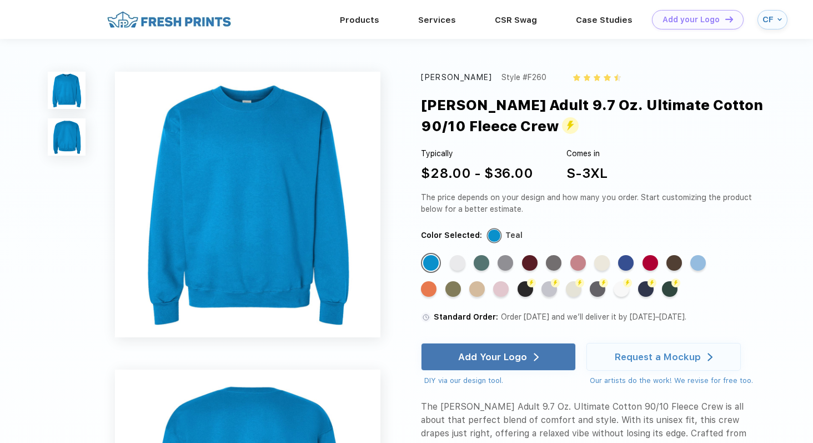
click at [624, 271] on div "Standard Color" at bounding box center [626, 263] width 16 height 16
click at [625, 262] on div "Standard Color" at bounding box center [626, 263] width 16 height 16
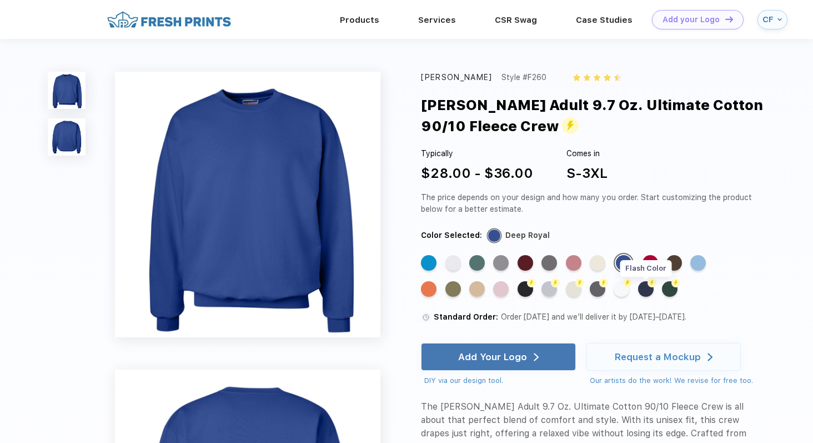
click at [649, 292] on div "Flash Color" at bounding box center [646, 289] width 16 height 16
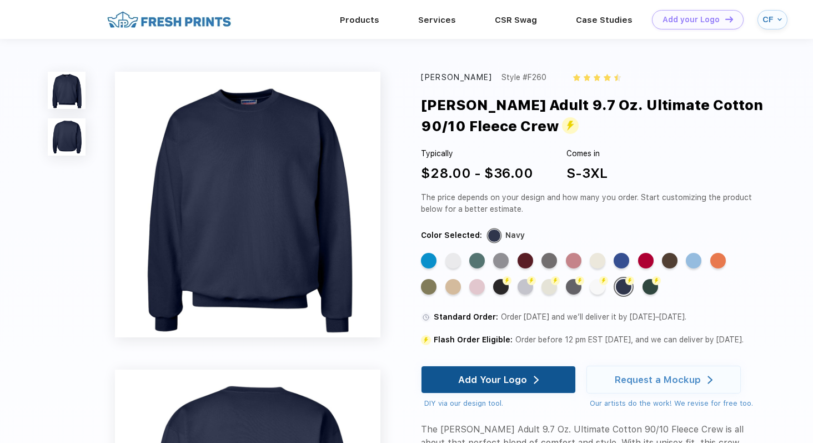
click at [490, 386] on div "Add Your Logo" at bounding box center [498, 379] width 81 height 27
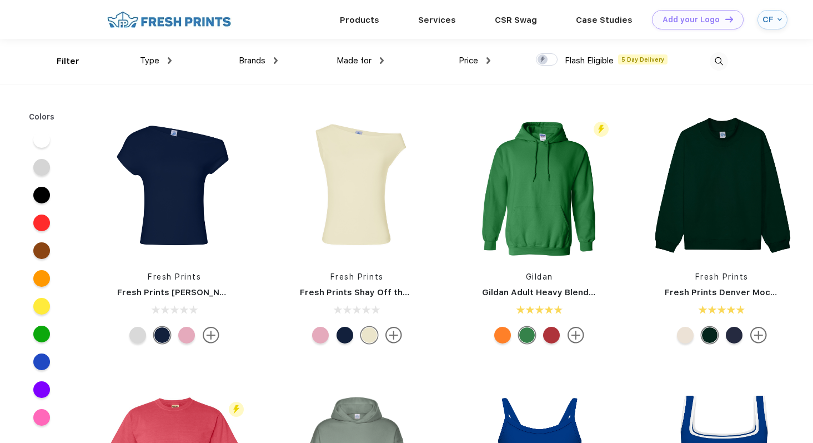
scroll to position [1, 0]
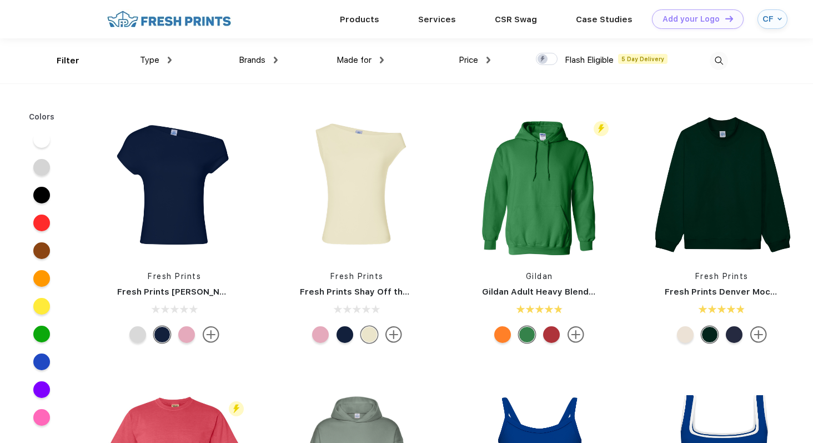
click at [166, 60] on div "Type" at bounding box center [156, 60] width 32 height 13
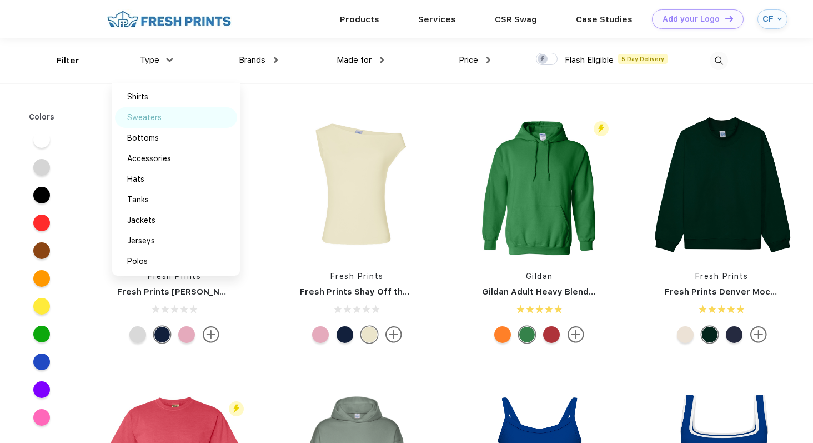
click at [149, 117] on div "Sweaters" at bounding box center [144, 118] width 34 height 12
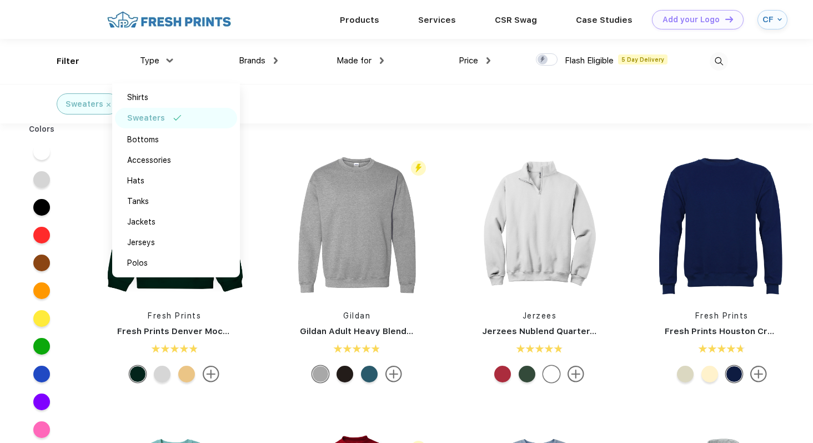
click at [40, 368] on div at bounding box center [41, 374] width 17 height 17
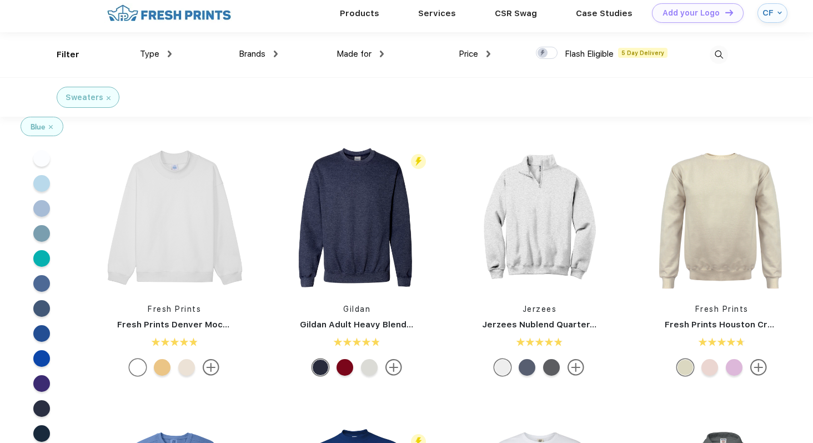
scroll to position [14, 0]
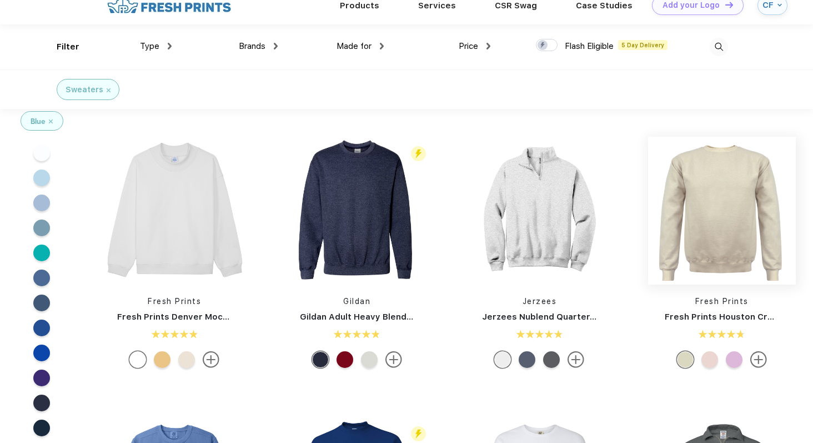
click at [700, 200] on img at bounding box center [722, 211] width 148 height 148
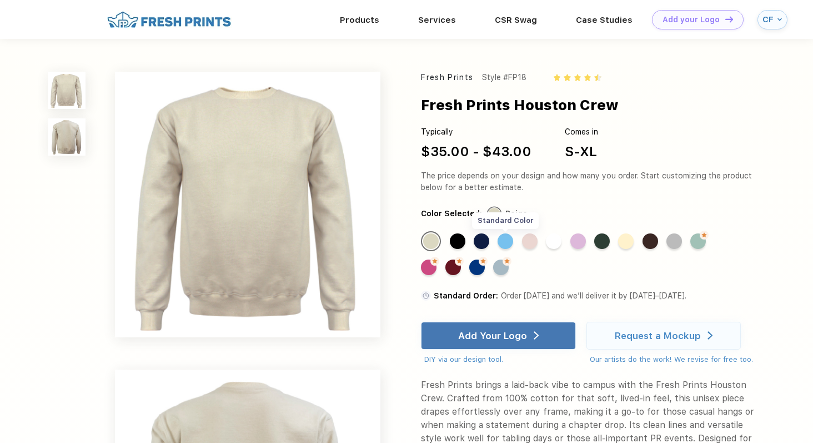
click at [506, 241] on div "Standard Color" at bounding box center [506, 241] width 16 height 16
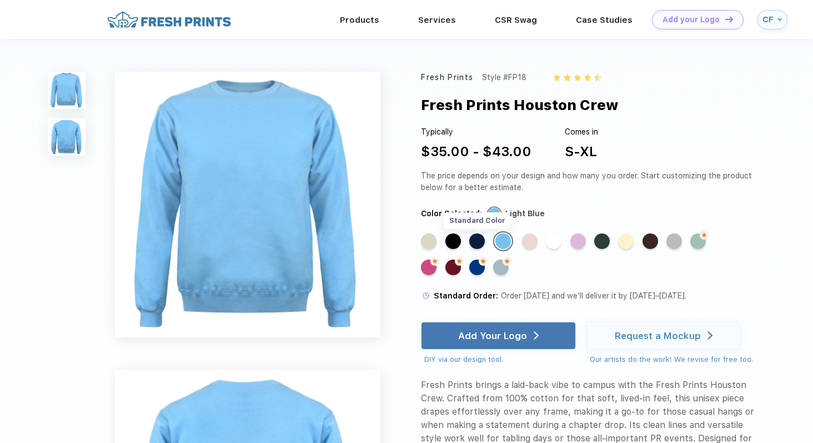
click at [479, 244] on div "Standard Color" at bounding box center [477, 241] width 16 height 16
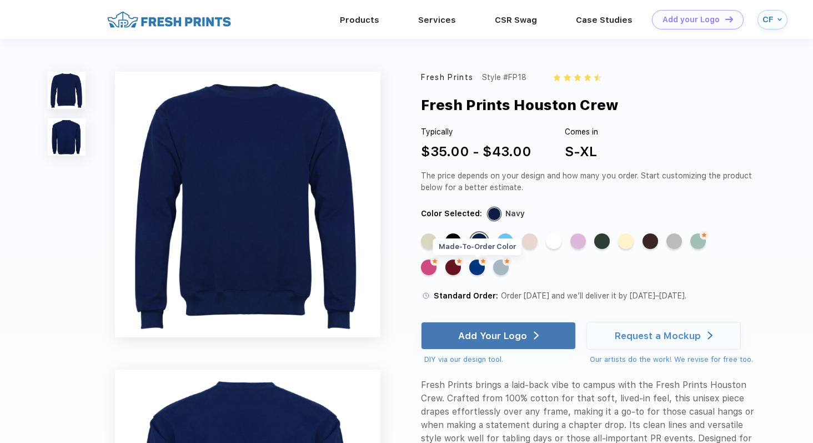
click at [475, 266] on div "Made-to-Order Color" at bounding box center [477, 267] width 16 height 16
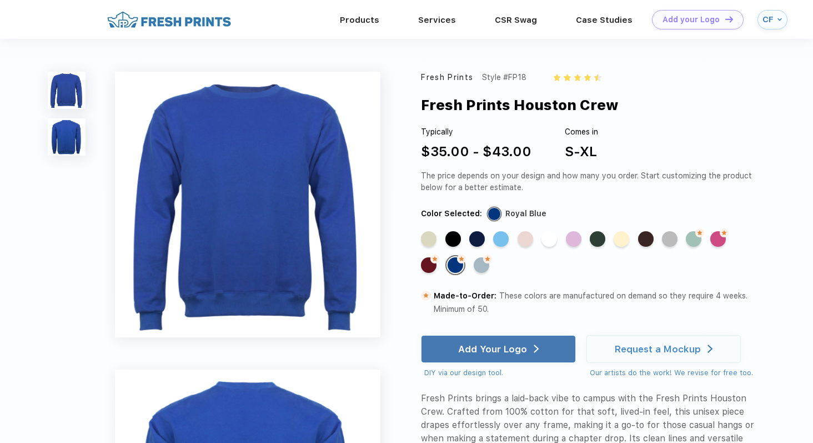
drag, startPoint x: 637, startPoint y: 105, endPoint x: 423, endPoint y: 111, distance: 213.9
click at [423, 111] on div "Fresh Prints Houston Crew" at bounding box center [604, 104] width 366 height 21
copy div "Fresh Prints Houston Crew"
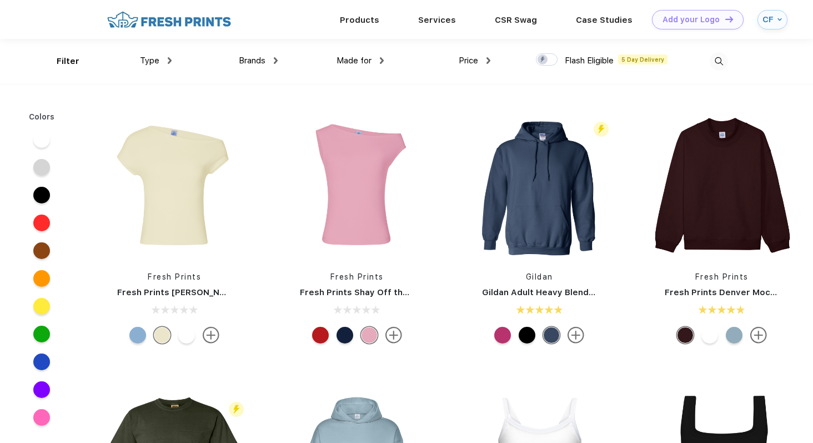
scroll to position [1, 0]
click at [161, 62] on div "Type" at bounding box center [156, 60] width 32 height 13
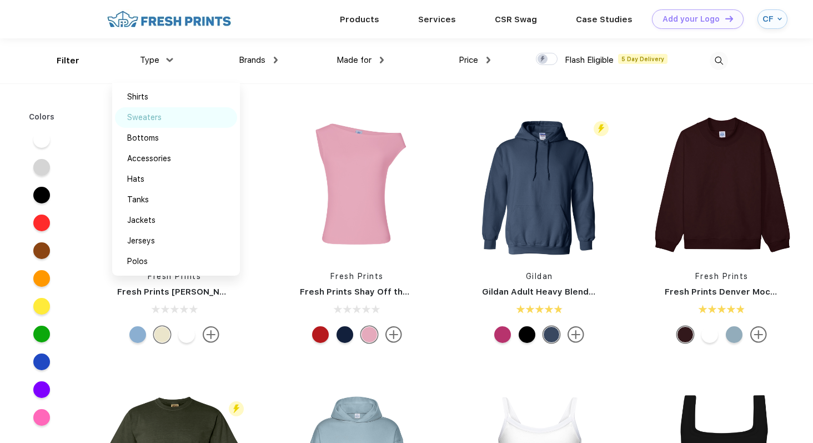
click at [146, 117] on div "Sweaters" at bounding box center [144, 118] width 34 height 12
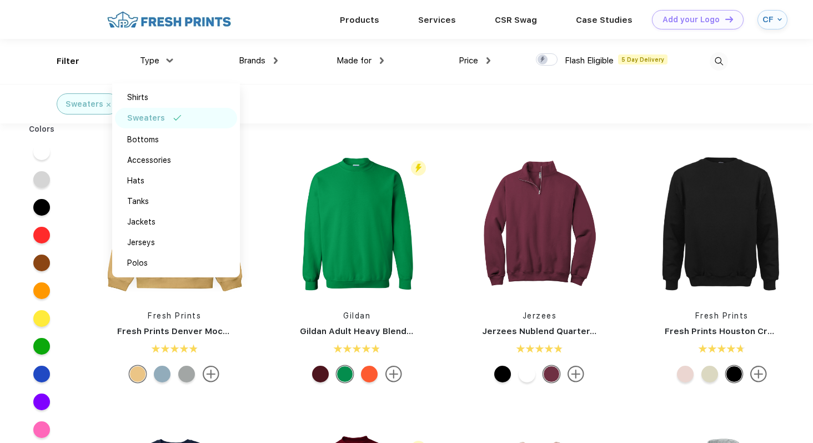
click at [43, 371] on div at bounding box center [41, 374] width 17 height 17
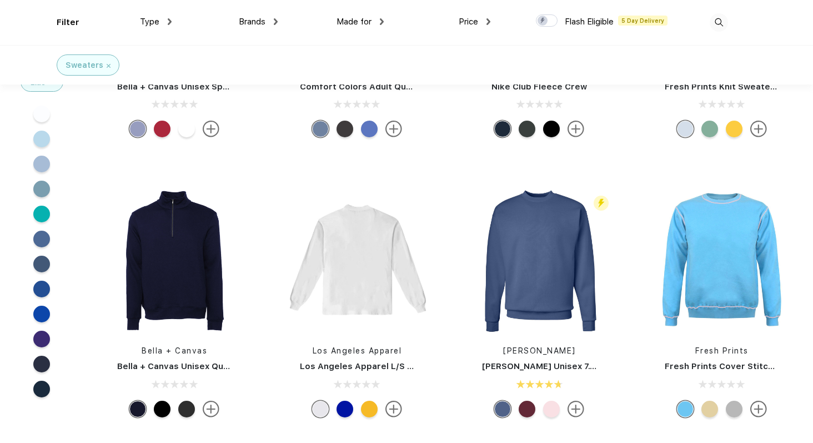
scroll to position [1000, 0]
click at [714, 411] on div at bounding box center [710, 408] width 17 height 17
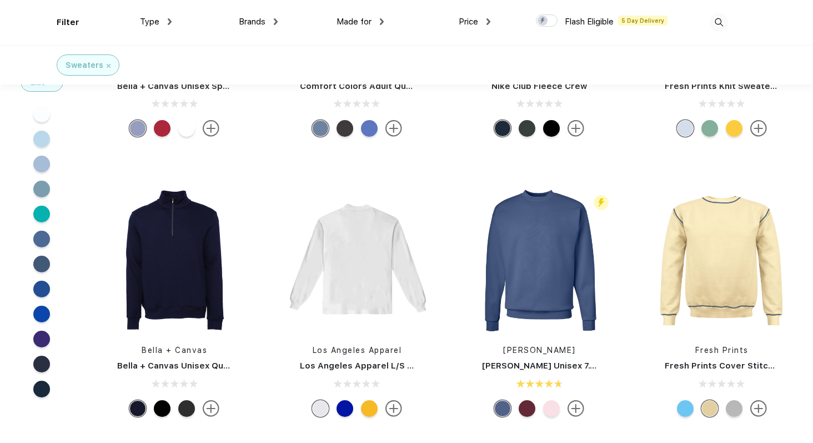
click at [735, 409] on div at bounding box center [734, 408] width 17 height 17
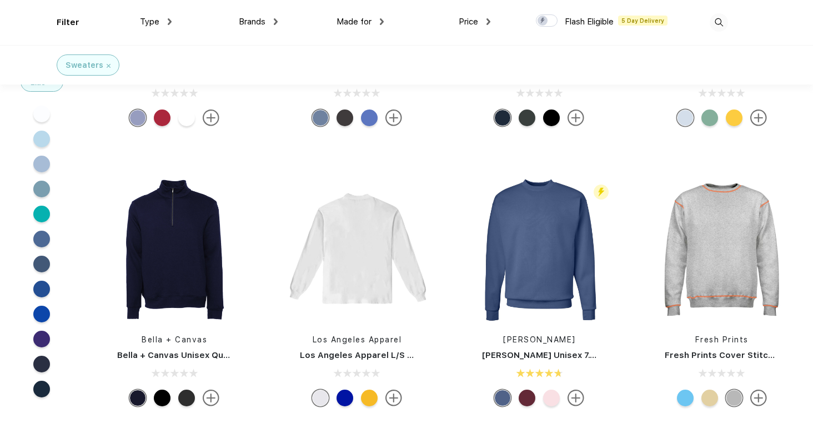
scroll to position [1015, 0]
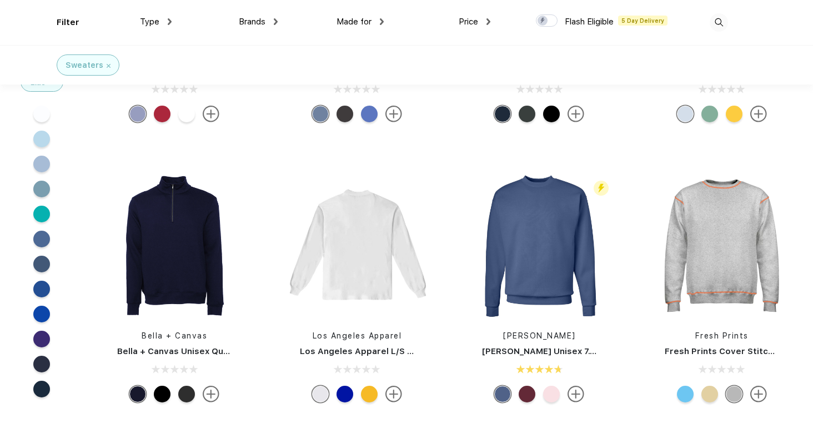
click at [348, 398] on div at bounding box center [345, 394] width 17 height 17
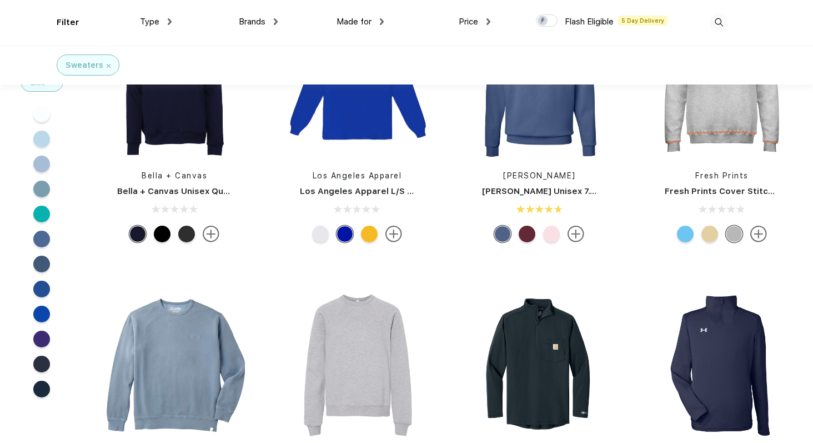
scroll to position [1266, 0]
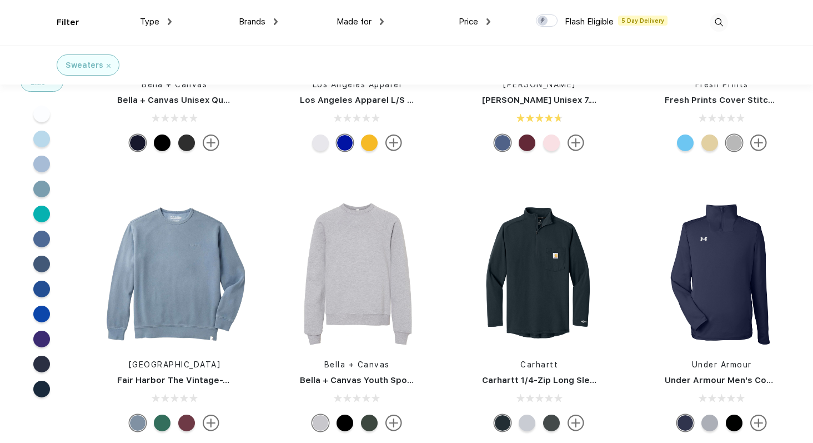
click at [349, 422] on div at bounding box center [345, 422] width 17 height 17
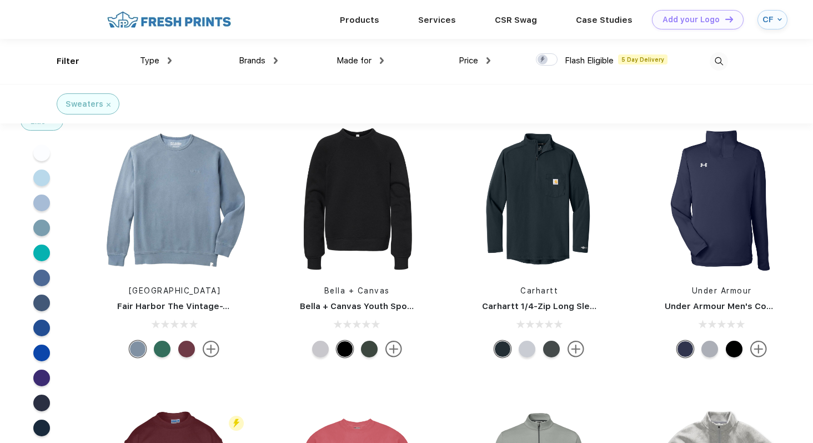
scroll to position [1295, 0]
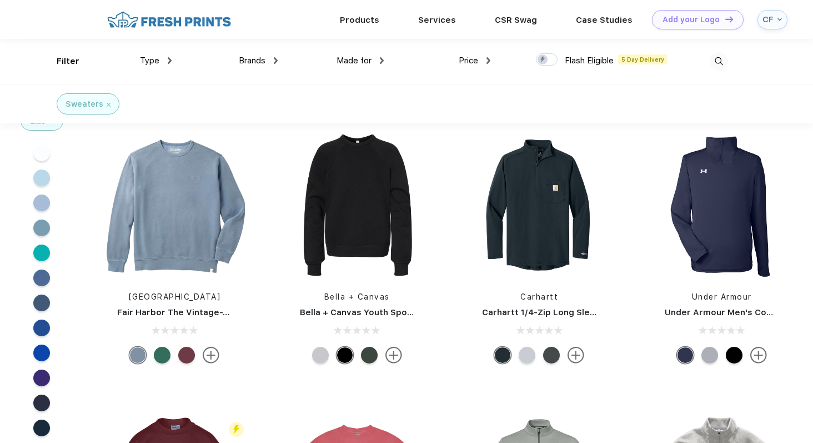
click at [368, 355] on div at bounding box center [369, 355] width 17 height 17
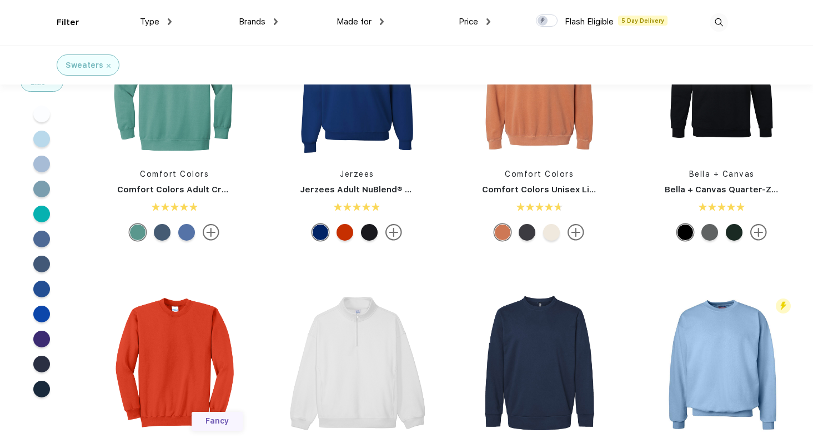
scroll to position [416, 0]
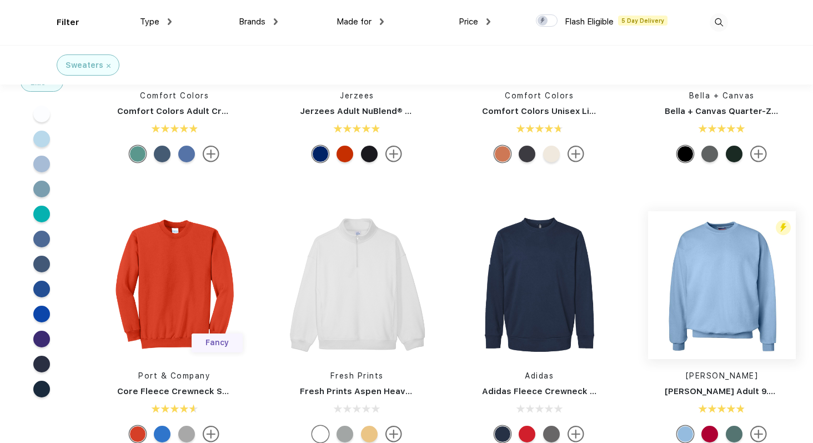
click at [729, 303] on img at bounding box center [722, 285] width 148 height 148
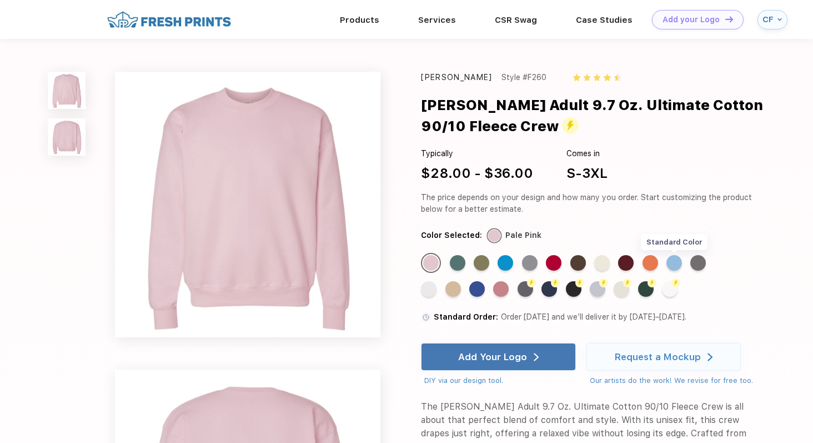
click at [678, 264] on div "Standard Color" at bounding box center [675, 263] width 16 height 16
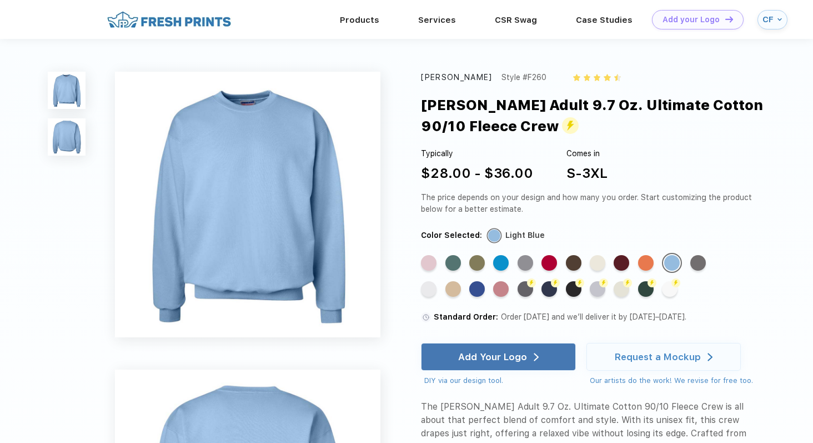
click at [473, 296] on div "Standard Color" at bounding box center [477, 289] width 16 height 16
click at [480, 286] on div "Standard Color" at bounding box center [477, 289] width 16 height 16
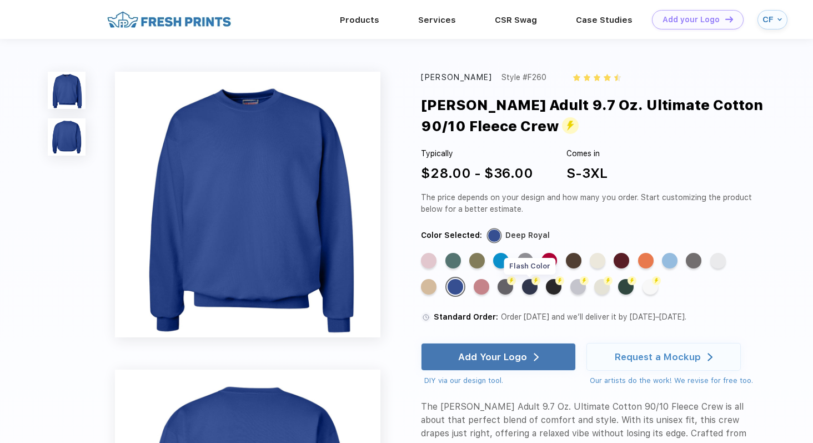
click at [531, 289] on div "Flash Color" at bounding box center [530, 287] width 16 height 16
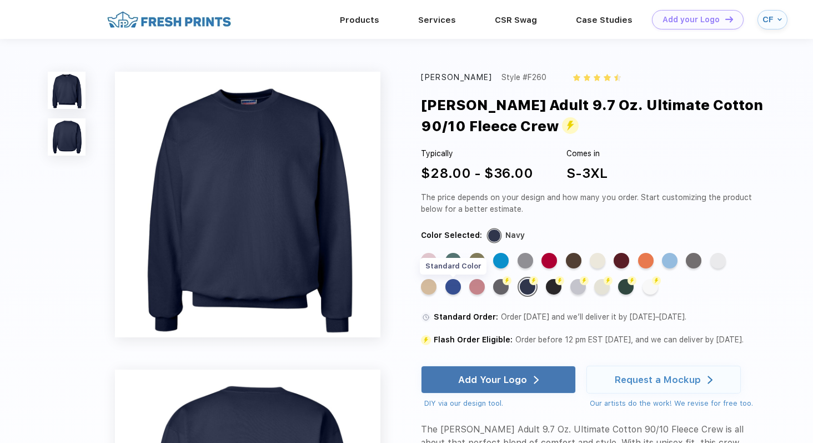
click at [456, 291] on div "Standard Color" at bounding box center [454, 287] width 16 height 16
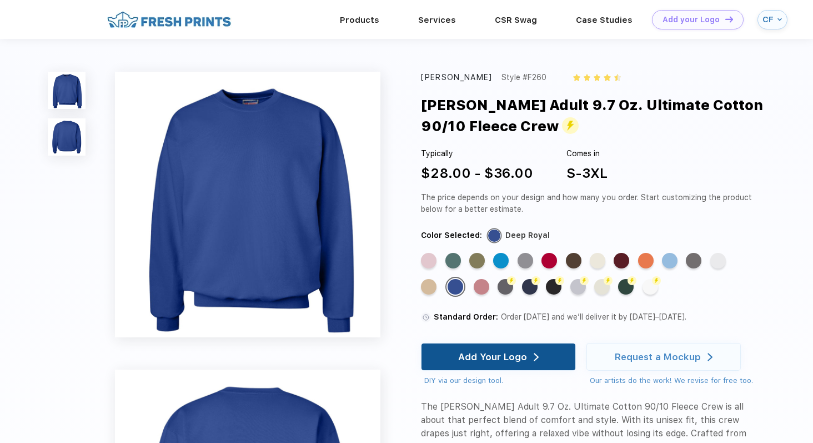
click at [505, 353] on div "Add Your Logo" at bounding box center [492, 356] width 69 height 11
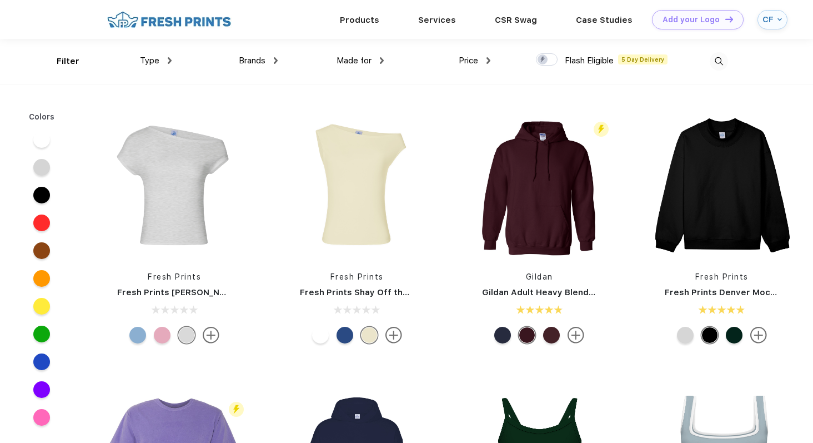
scroll to position [1, 0]
click at [128, 53] on div "Type Shirts Sweaters Bottoms Accessories Hats Tanks Jackets Jerseys Polos" at bounding box center [118, 60] width 106 height 45
click at [156, 54] on div "Type" at bounding box center [156, 60] width 32 height 13
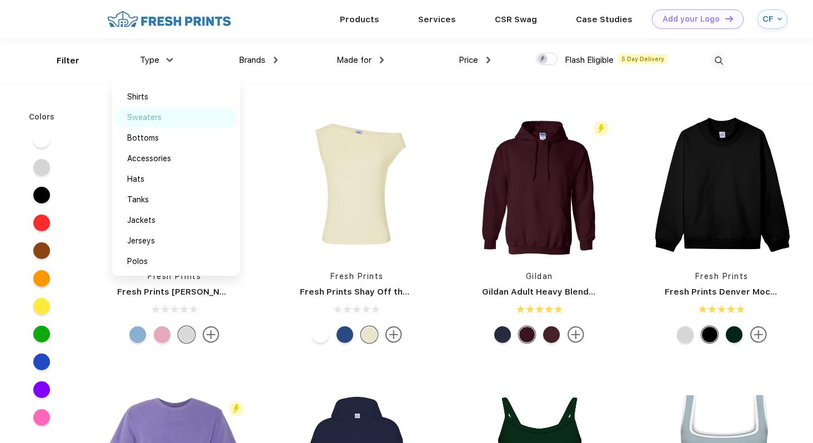
click at [154, 117] on div "Sweaters" at bounding box center [144, 118] width 34 height 12
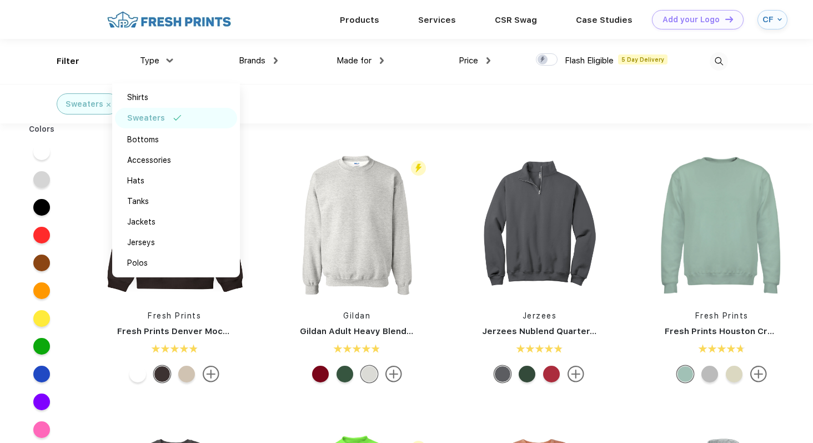
click at [359, 87] on div "Sweaters" at bounding box center [406, 103] width 813 height 39
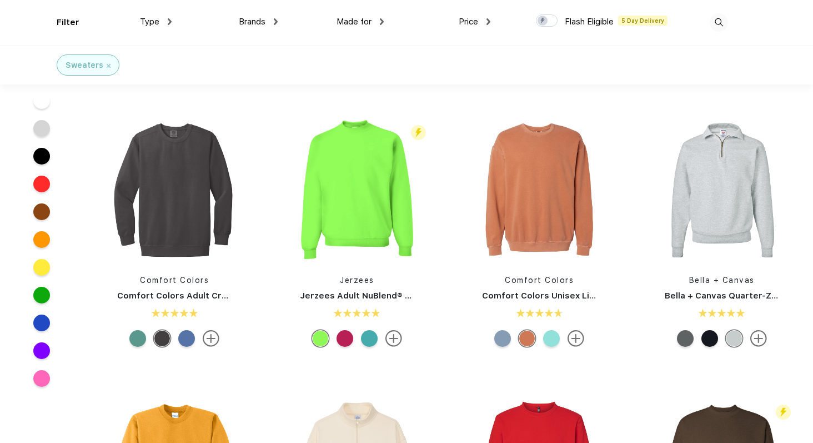
scroll to position [246, 0]
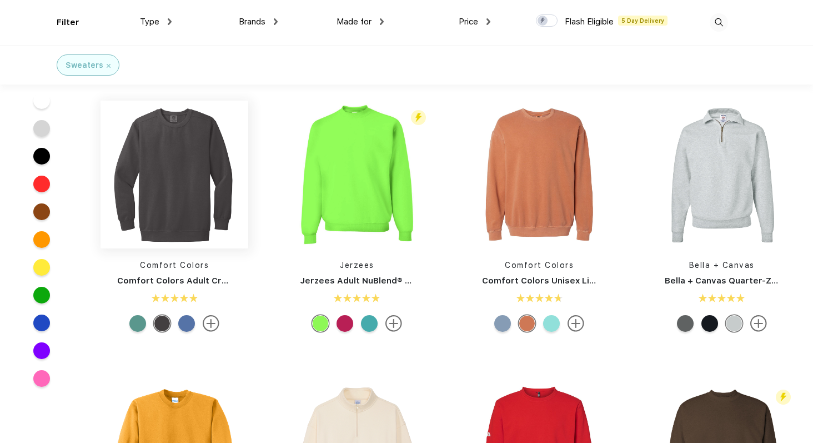
click at [224, 159] on img at bounding box center [175, 175] width 148 height 148
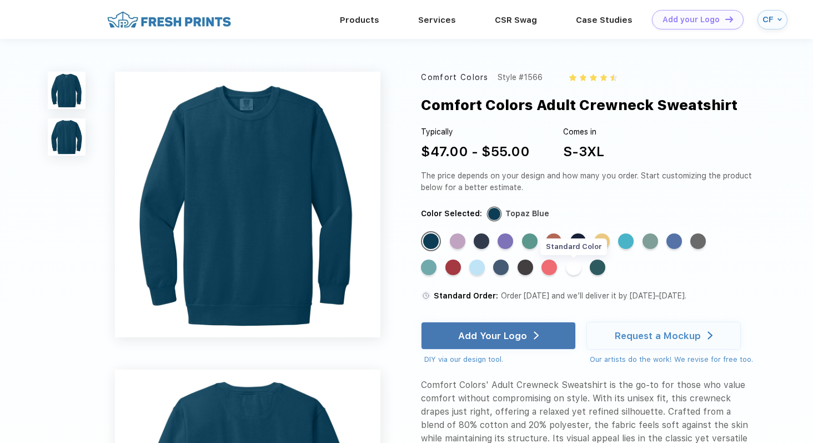
click at [575, 272] on div "Standard Color" at bounding box center [574, 267] width 16 height 16
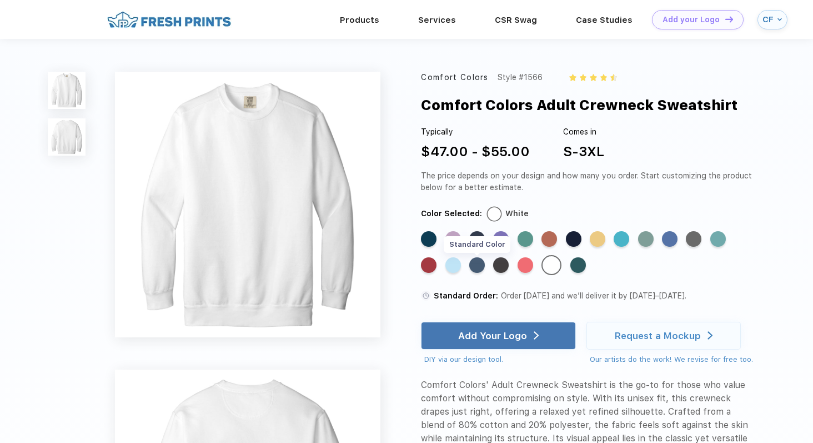
click at [481, 267] on div "Standard Color" at bounding box center [477, 265] width 16 height 16
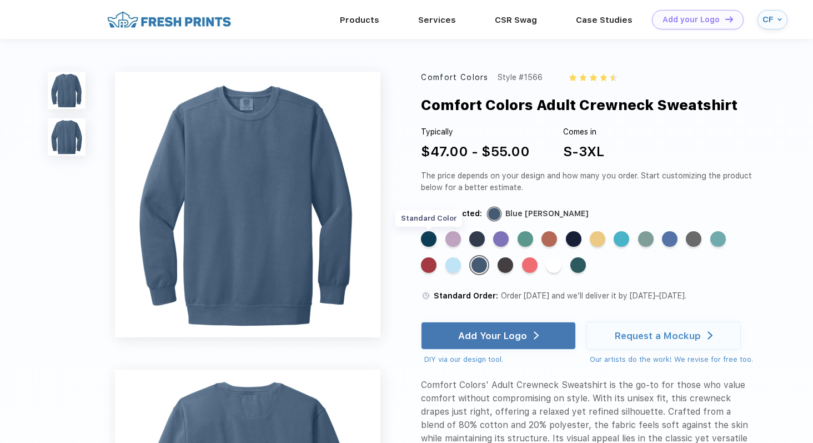
click at [434, 239] on div "Standard Color" at bounding box center [429, 239] width 16 height 16
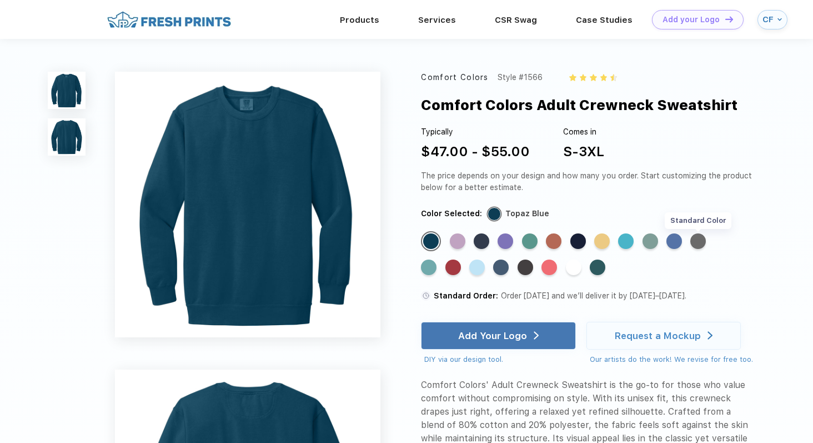
click at [704, 242] on div "Standard Color" at bounding box center [698, 241] width 16 height 16
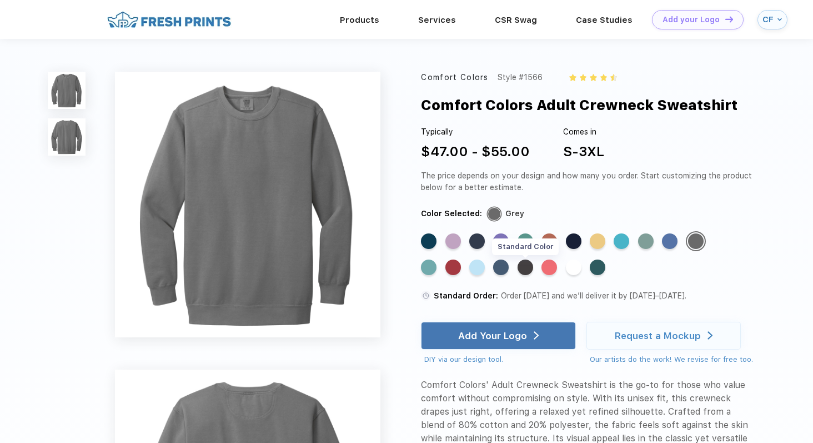
click at [524, 264] on div "Standard Color" at bounding box center [526, 267] width 16 height 16
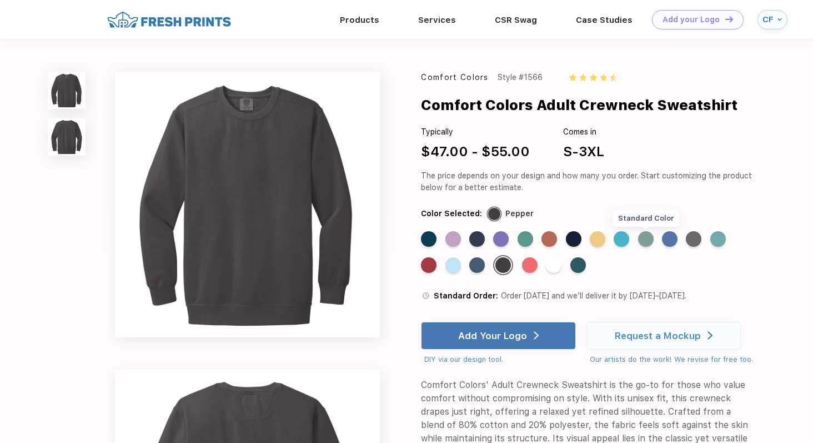
click at [649, 243] on div "Standard Color" at bounding box center [646, 239] width 16 height 16
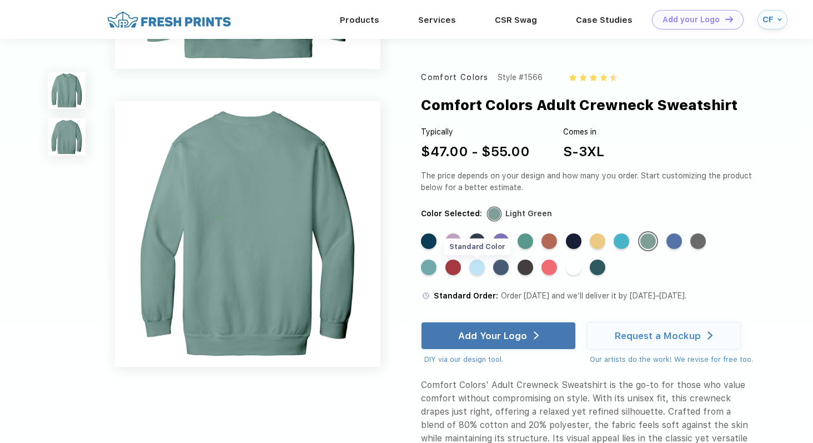
click at [479, 267] on div "Standard Color" at bounding box center [477, 267] width 16 height 16
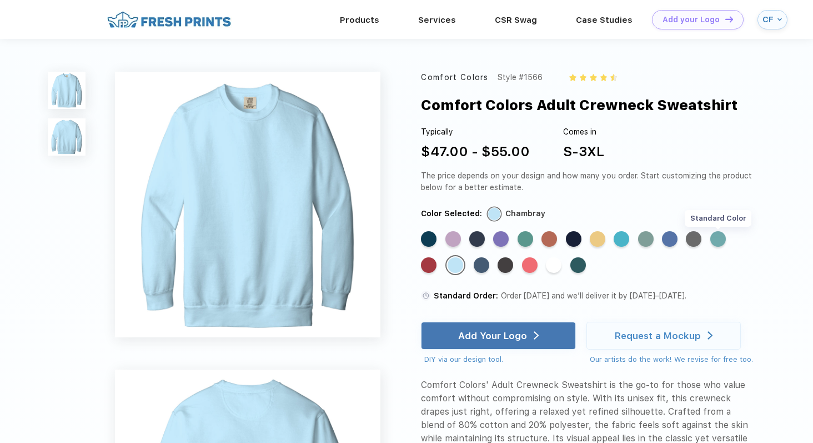
click at [718, 236] on div "Standard Color" at bounding box center [718, 239] width 16 height 16
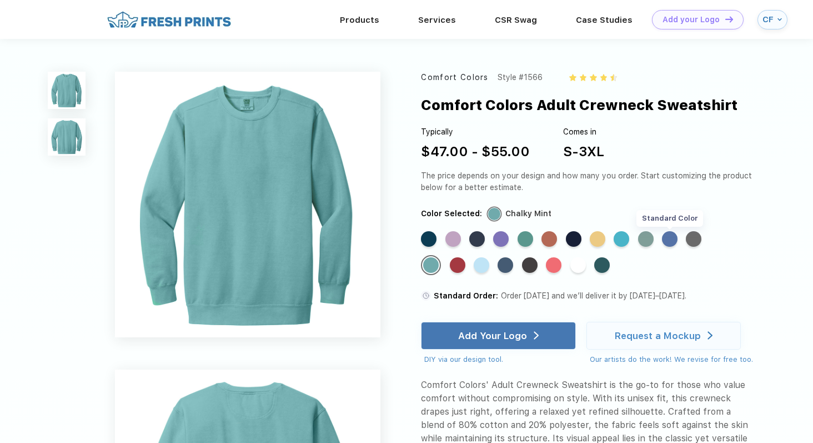
click at [670, 236] on div "Standard Color" at bounding box center [670, 239] width 16 height 16
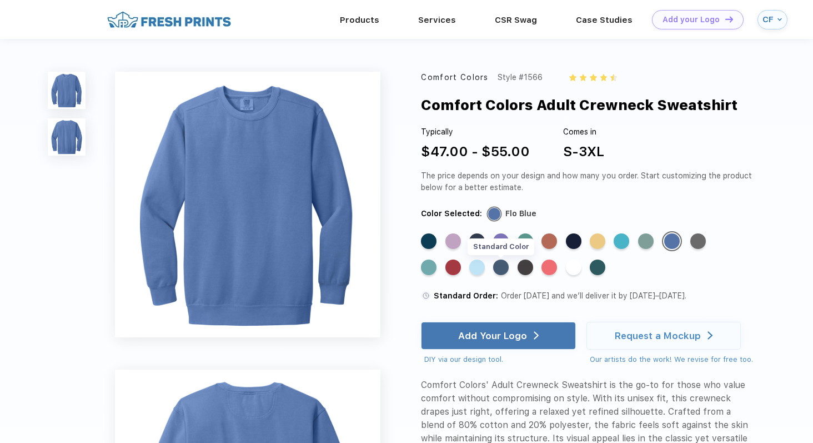
click at [504, 266] on div "Standard Color" at bounding box center [501, 267] width 16 height 16
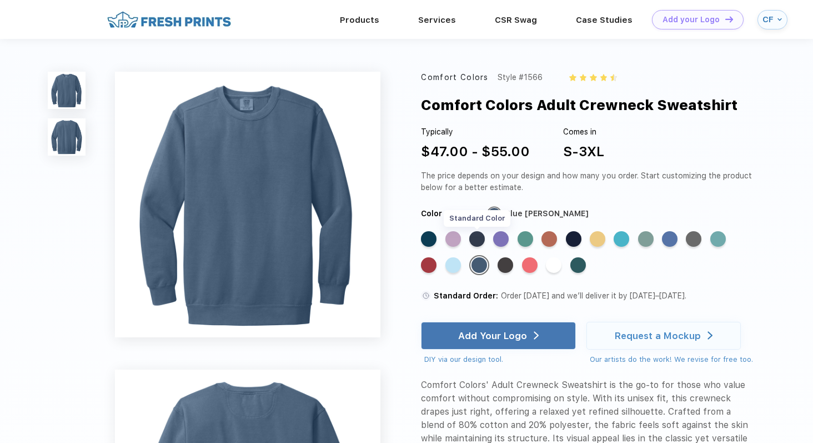
click at [476, 241] on div "Standard Color" at bounding box center [477, 239] width 16 height 16
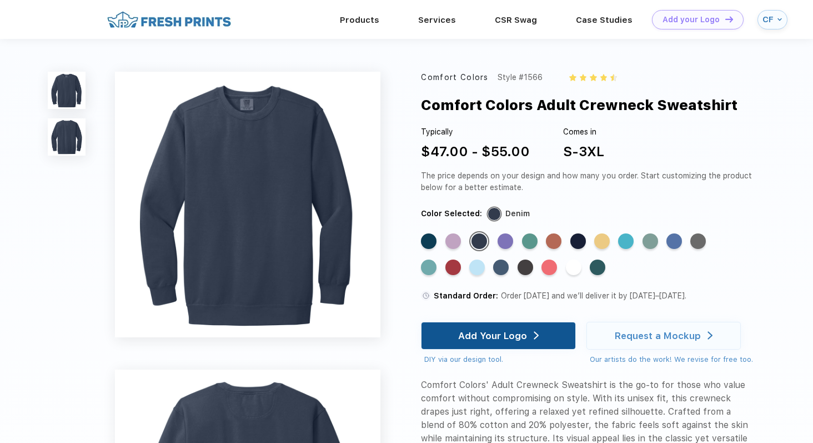
click at [500, 332] on div "Add Your Logo" at bounding box center [492, 335] width 69 height 11
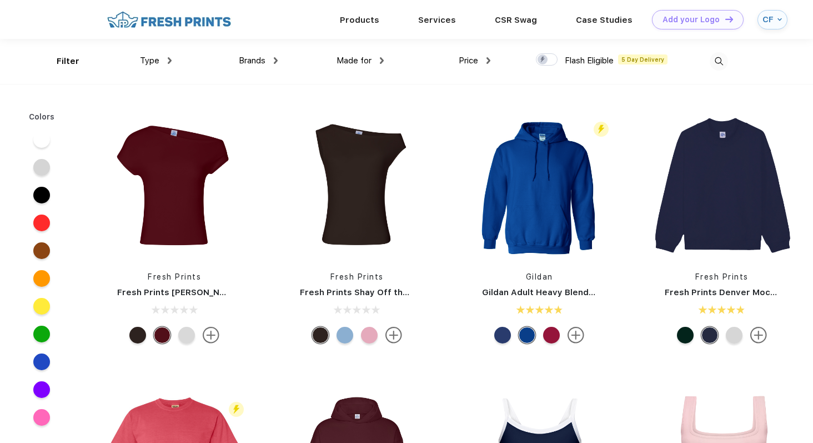
click at [153, 61] on span "Type" at bounding box center [149, 61] width 19 height 10
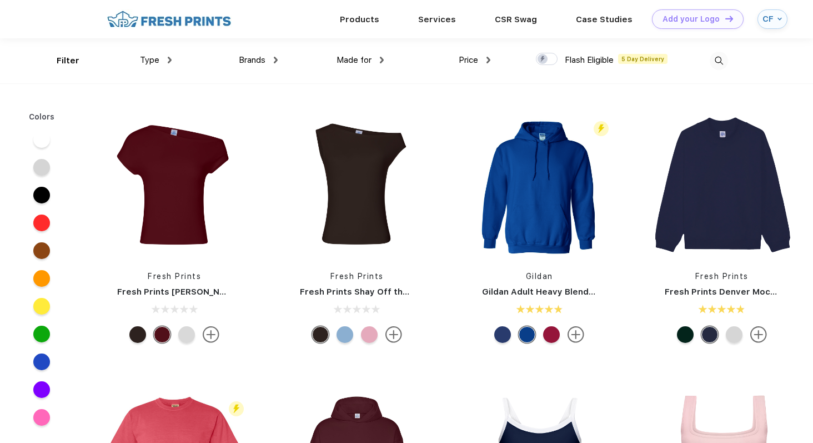
click at [153, 61] on span "Type" at bounding box center [149, 60] width 19 height 10
click at [165, 61] on div "Type" at bounding box center [156, 60] width 32 height 13
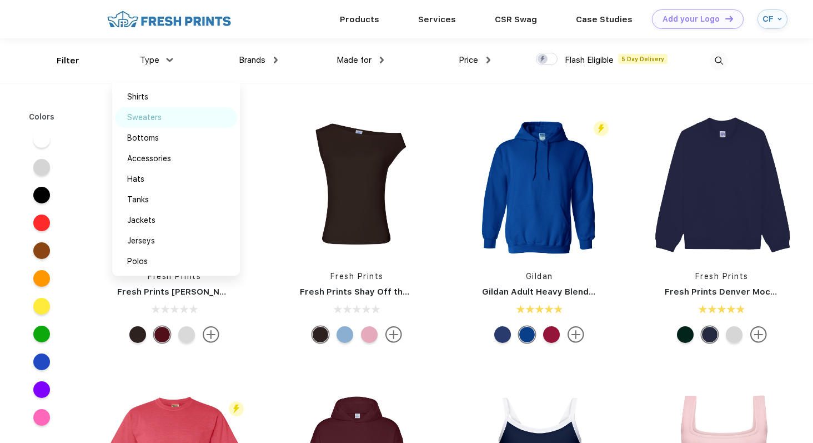
click at [153, 119] on div "Sweaters" at bounding box center [144, 118] width 34 height 12
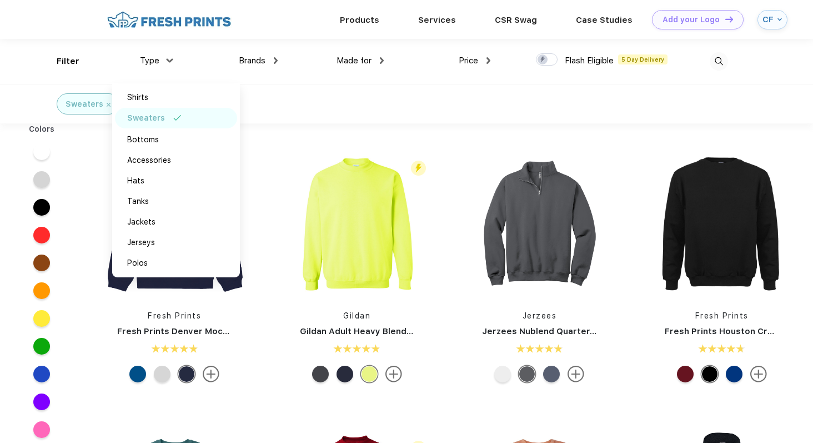
click at [341, 117] on div "Sweaters" at bounding box center [406, 103] width 813 height 39
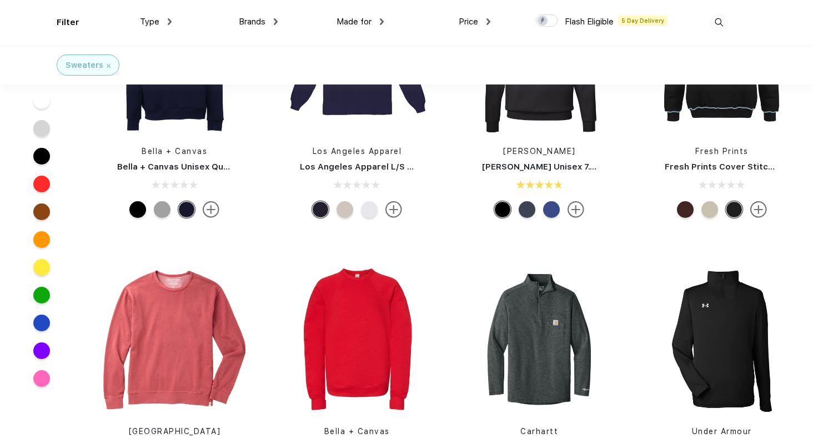
scroll to position [1309, 0]
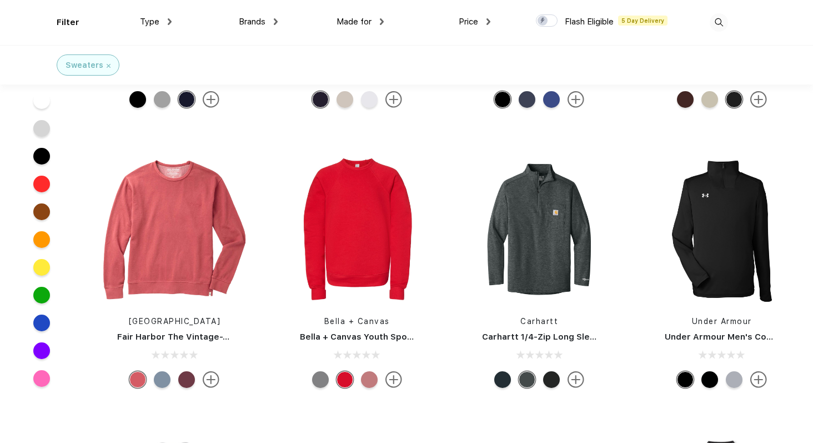
click at [166, 380] on div at bounding box center [162, 379] width 17 height 17
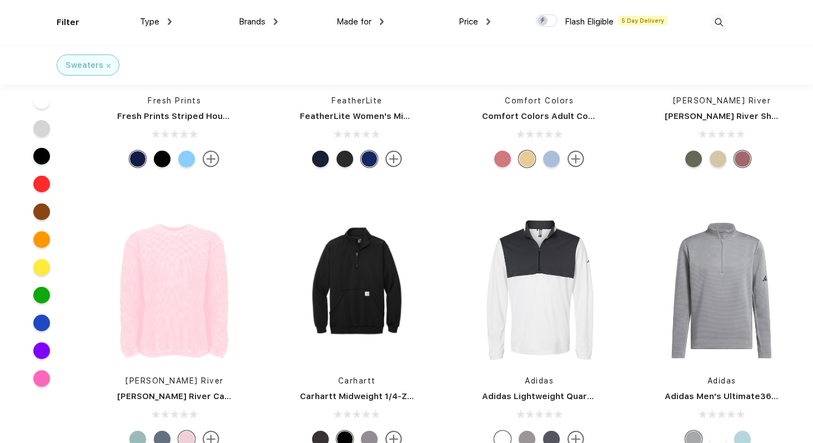
scroll to position [3213, 0]
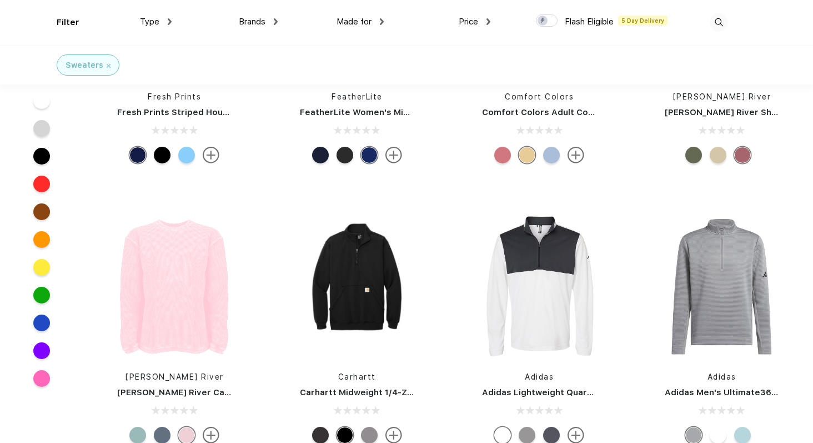
click at [161, 428] on div at bounding box center [162, 435] width 17 height 17
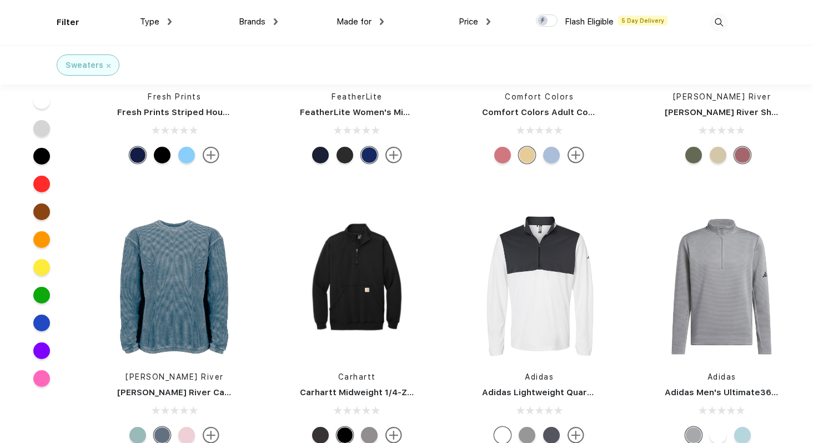
click at [140, 433] on div at bounding box center [137, 435] width 17 height 17
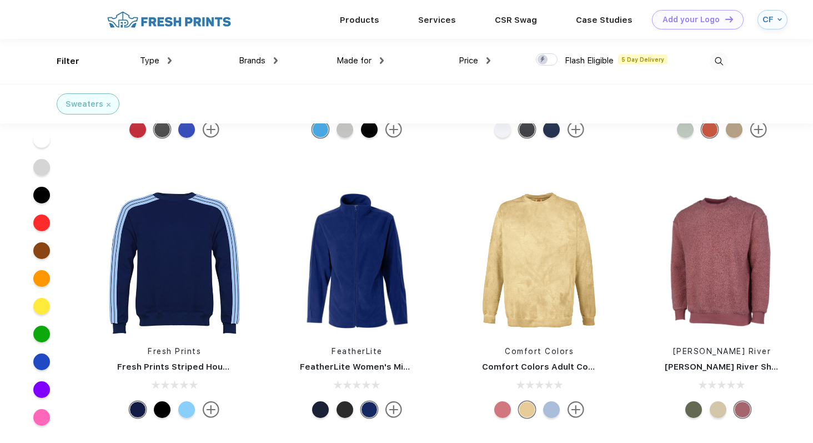
scroll to position [2919, 0]
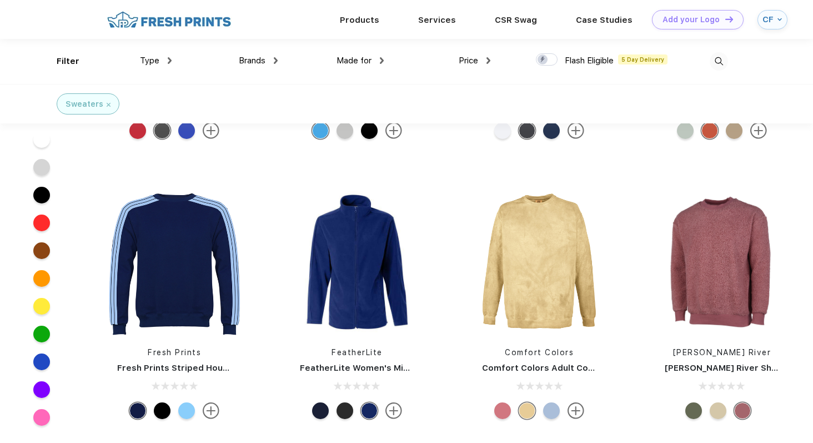
click at [163, 414] on div at bounding box center [162, 410] width 17 height 17
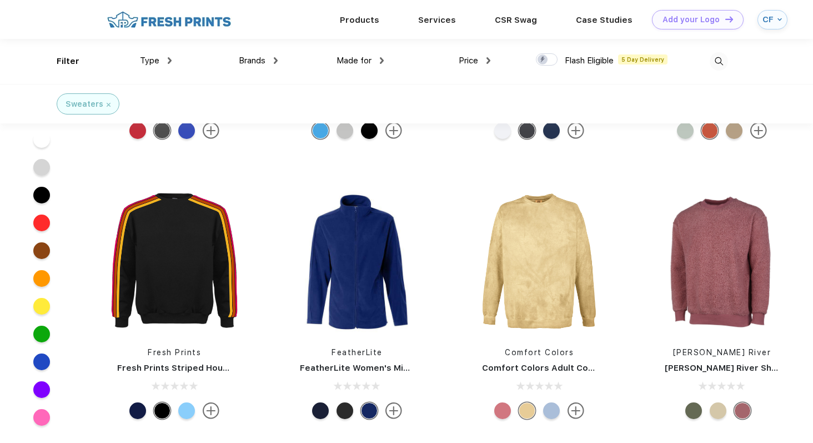
click at [189, 410] on div at bounding box center [186, 410] width 17 height 17
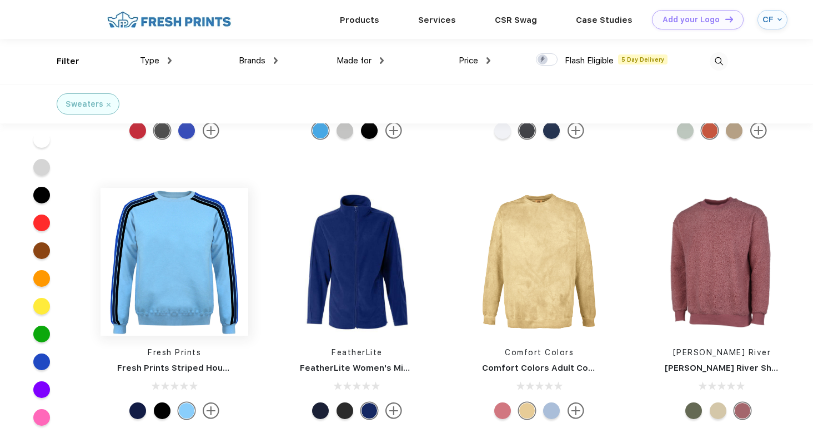
click at [203, 292] on img at bounding box center [175, 262] width 148 height 148
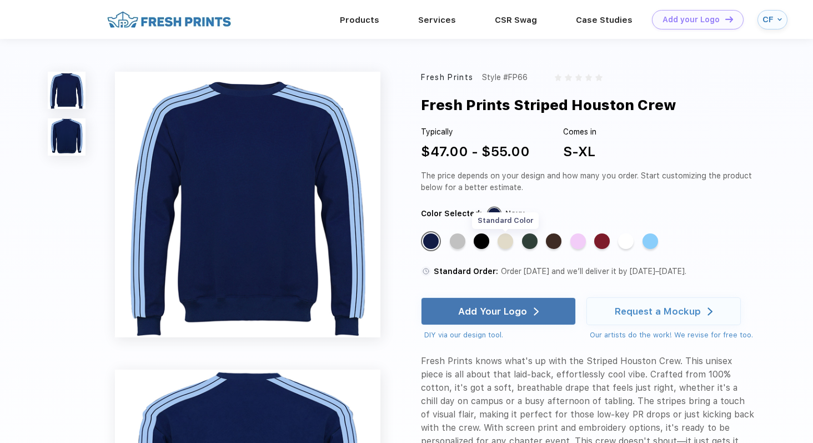
click at [512, 244] on div "Standard Color" at bounding box center [506, 241] width 16 height 16
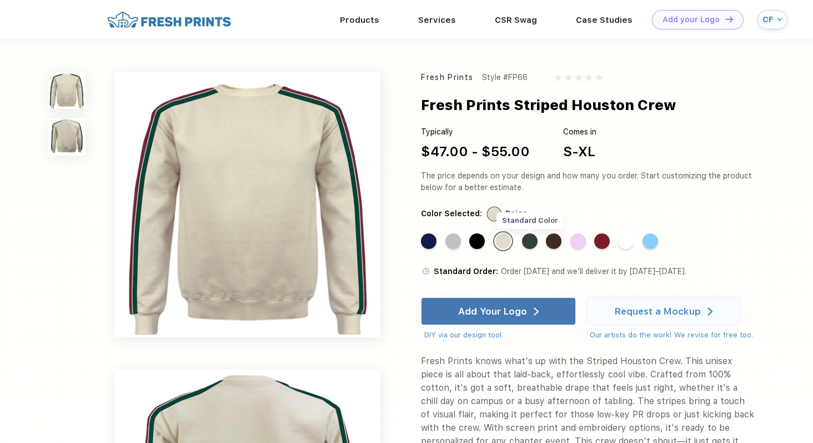
click at [527, 246] on div "Standard Color" at bounding box center [530, 241] width 16 height 16
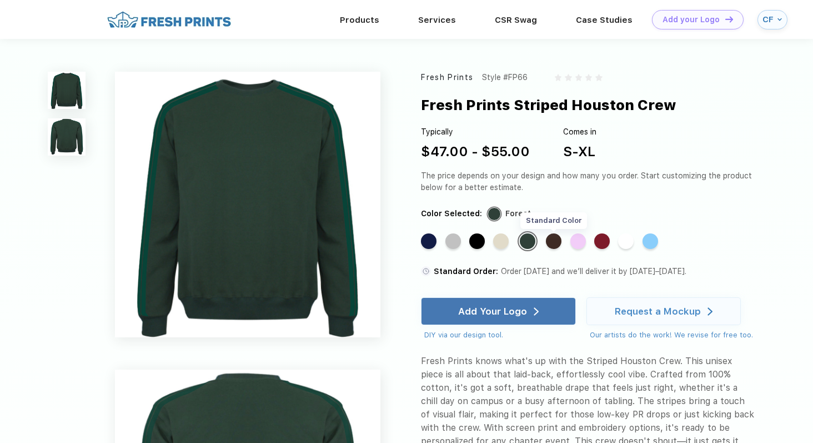
click at [552, 247] on div "Standard Color" at bounding box center [554, 241] width 16 height 16
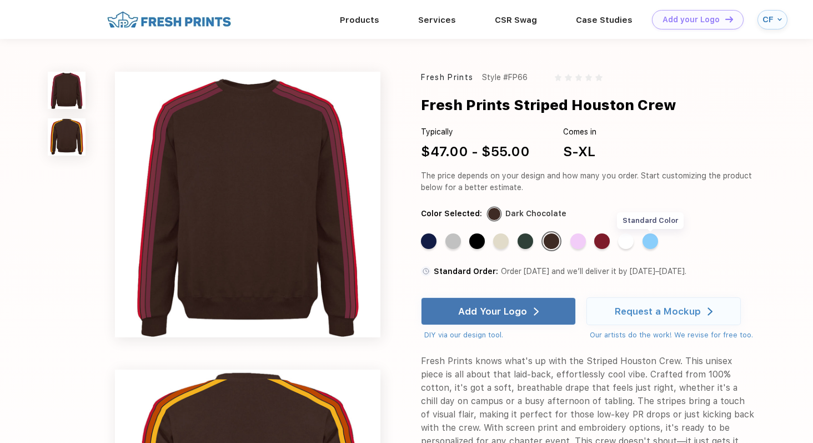
click at [655, 245] on div "Standard Color" at bounding box center [651, 241] width 16 height 16
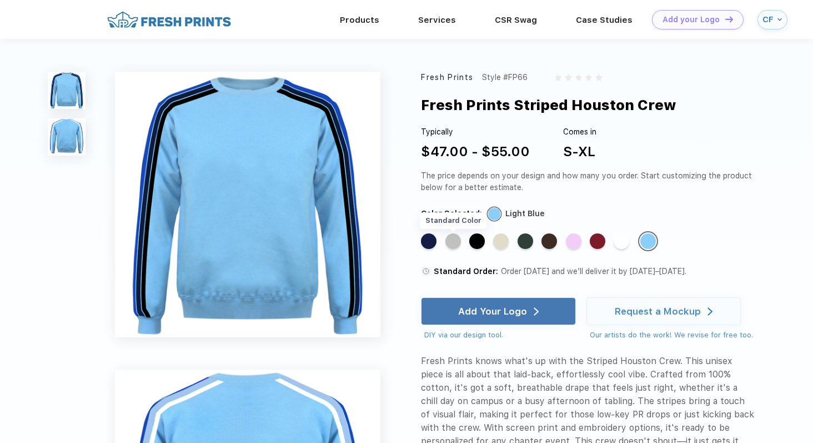
click at [456, 243] on div "Standard Color" at bounding box center [454, 241] width 16 height 16
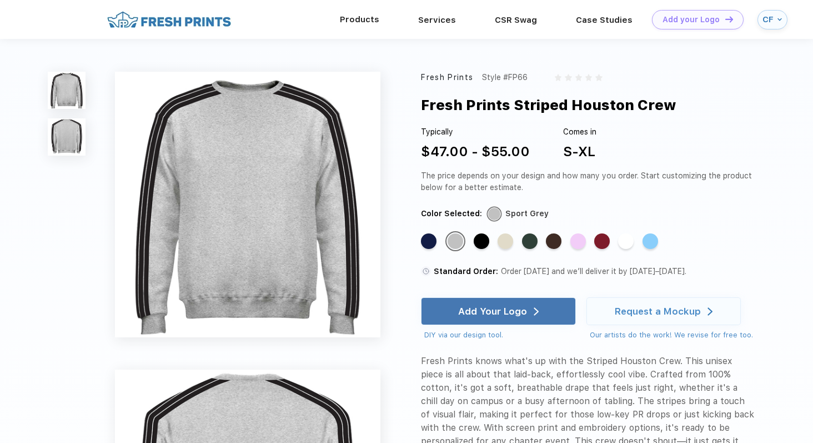
click at [337, 5] on div "Products" at bounding box center [360, 19] width 78 height 39
click at [352, 18] on link "Products" at bounding box center [359, 19] width 39 height 10
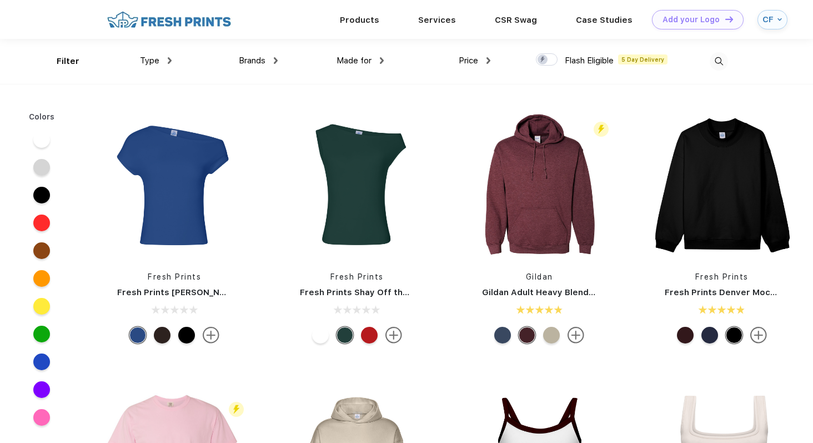
click at [723, 66] on img at bounding box center [719, 61] width 18 height 18
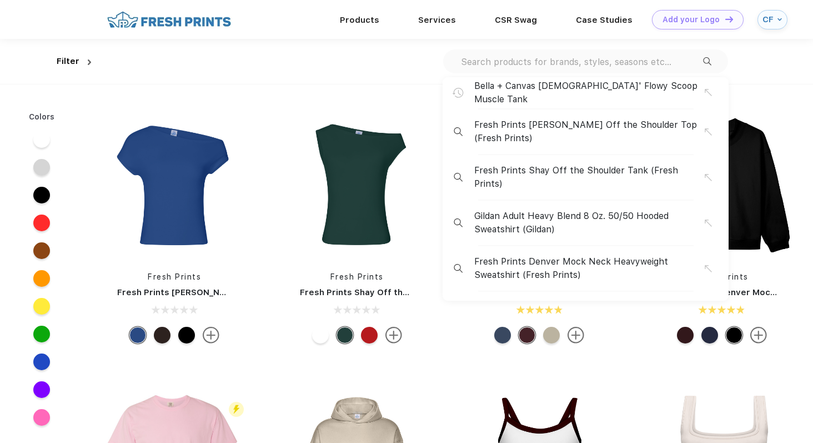
scroll to position [1, 0]
click at [613, 66] on input "text" at bounding box center [581, 61] width 243 height 12
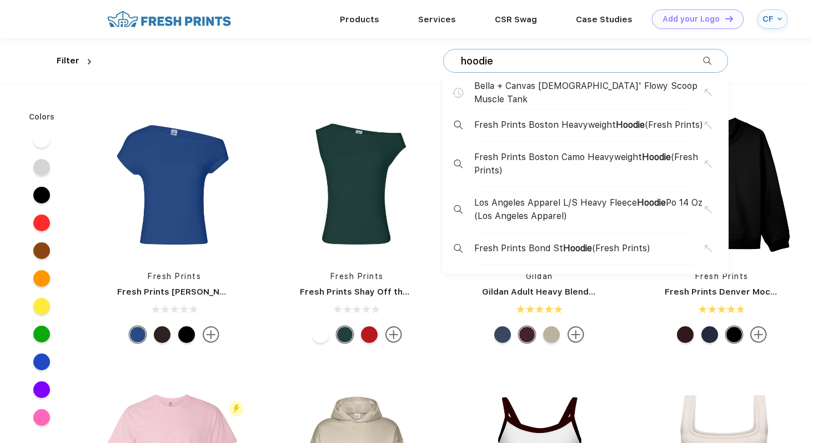
type input "hoodie"
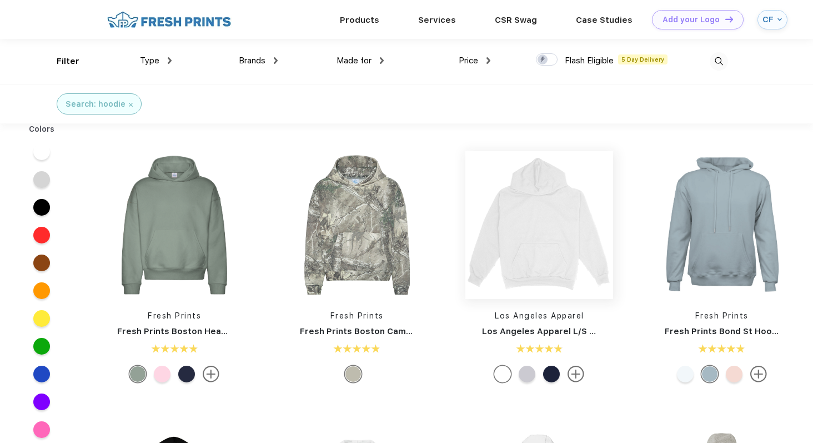
click at [531, 201] on img at bounding box center [540, 225] width 148 height 148
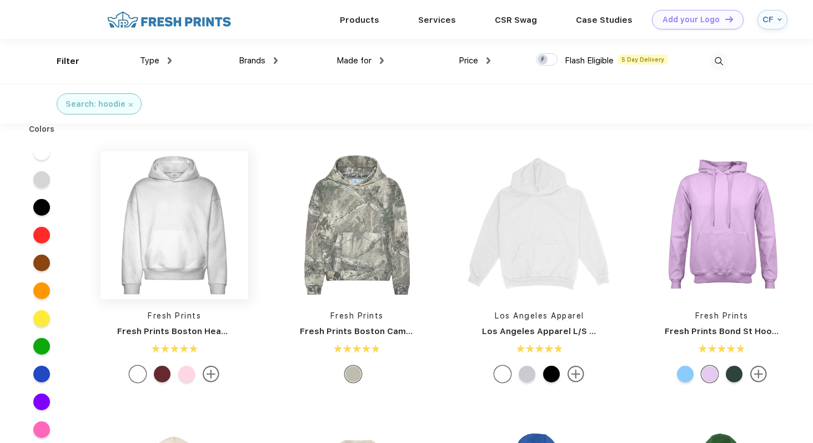
scroll to position [1, 0]
click at [208, 194] on img at bounding box center [175, 225] width 148 height 148
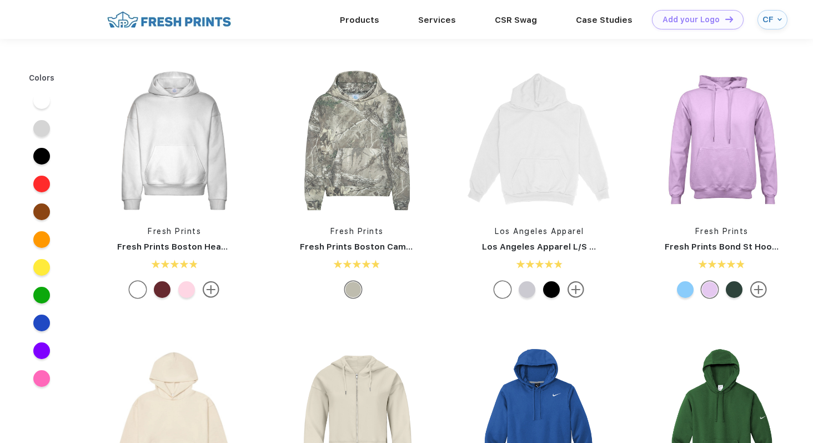
scroll to position [1, 0]
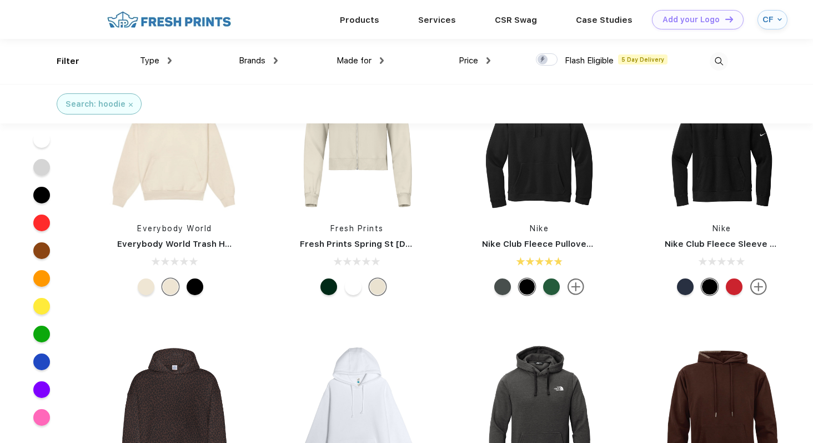
scroll to position [159, 0]
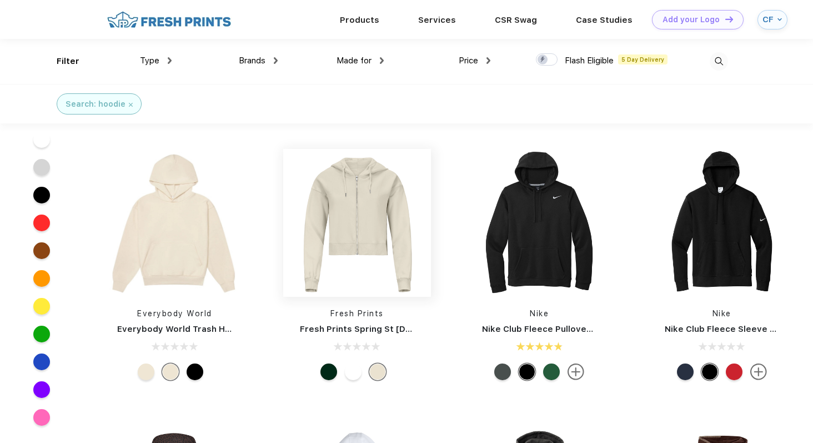
click at [362, 203] on img at bounding box center [357, 223] width 148 height 148
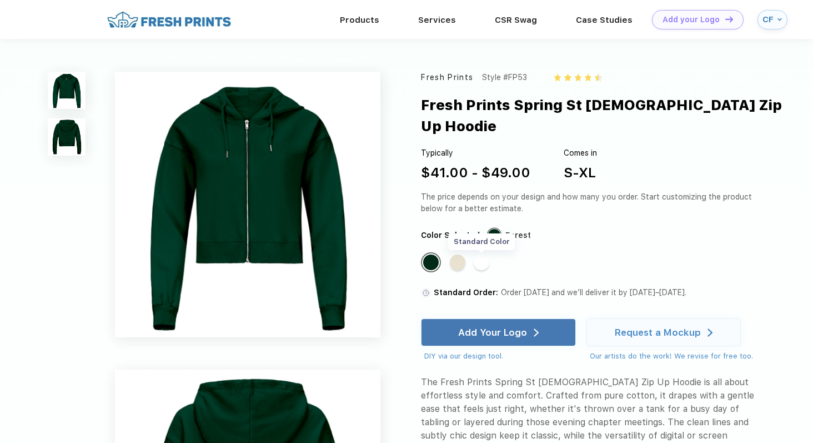
click at [482, 254] on div "Standard Color" at bounding box center [482, 262] width 16 height 16
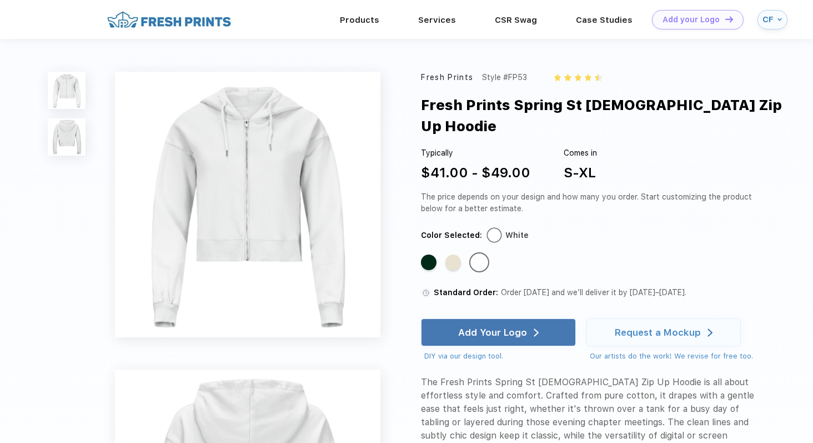
scroll to position [159, 0]
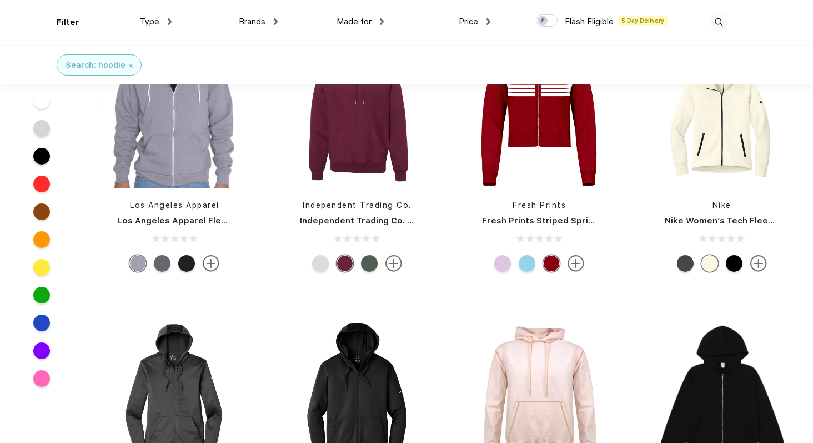
scroll to position [1619, 0]
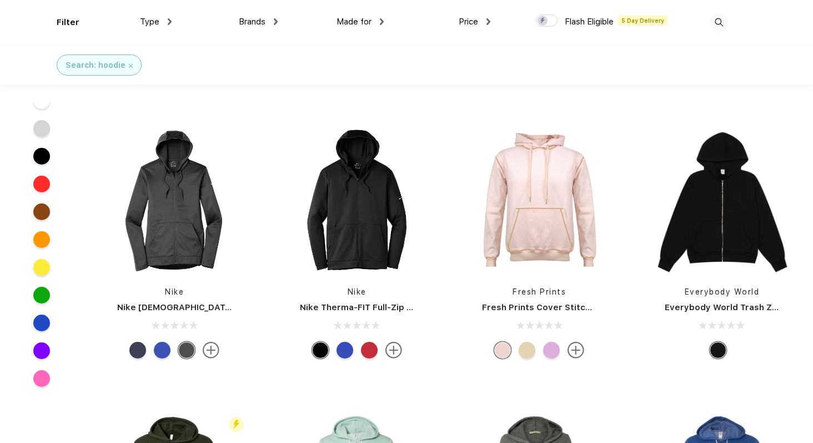
click at [527, 352] on div at bounding box center [527, 350] width 17 height 17
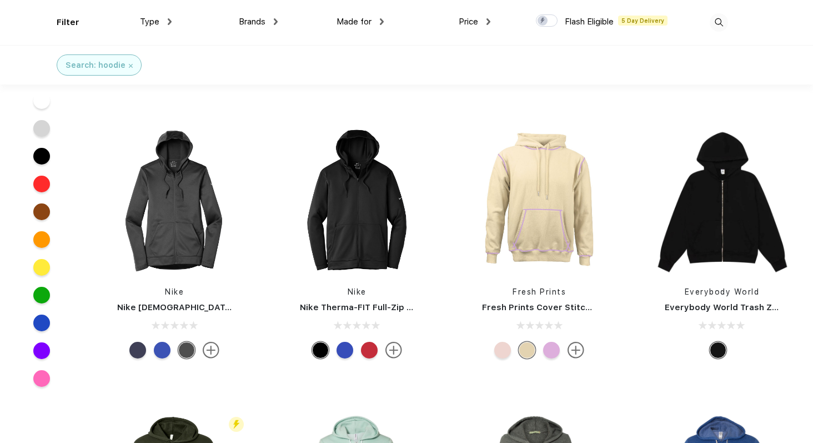
click at [547, 353] on div at bounding box center [551, 350] width 17 height 17
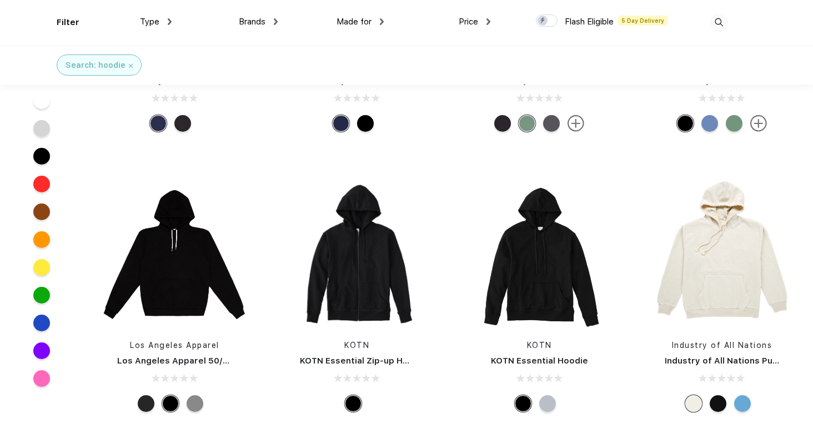
scroll to position [4160, 0]
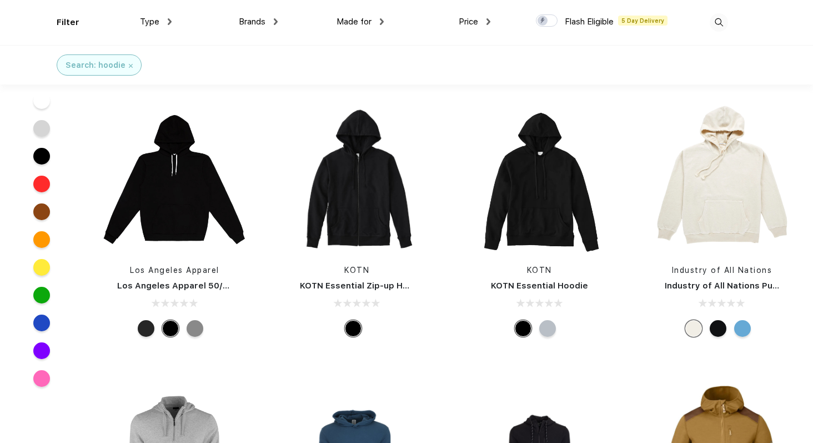
click at [746, 329] on div at bounding box center [742, 328] width 17 height 17
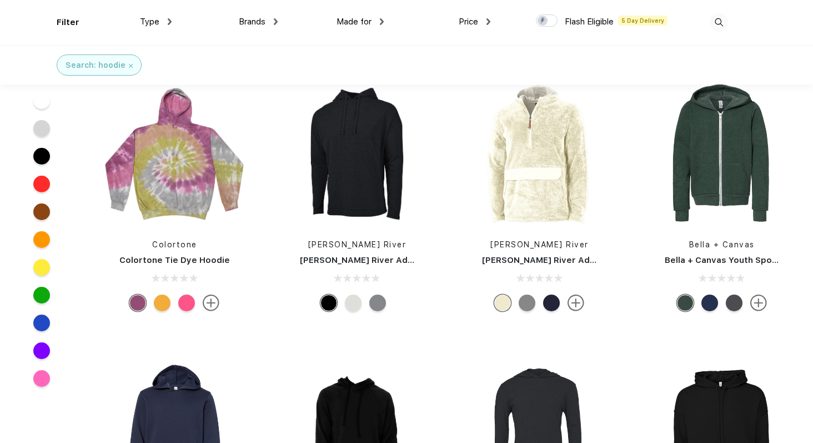
scroll to position [5211, 0]
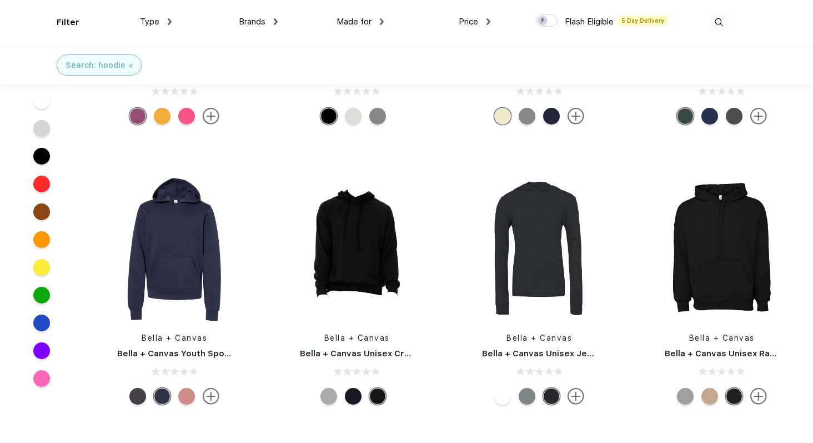
click at [351, 397] on div at bounding box center [353, 396] width 17 height 17
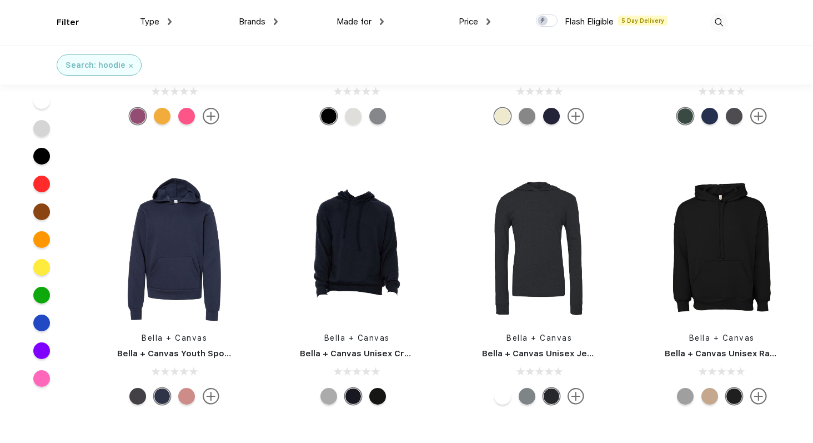
click at [333, 393] on div at bounding box center [329, 396] width 17 height 17
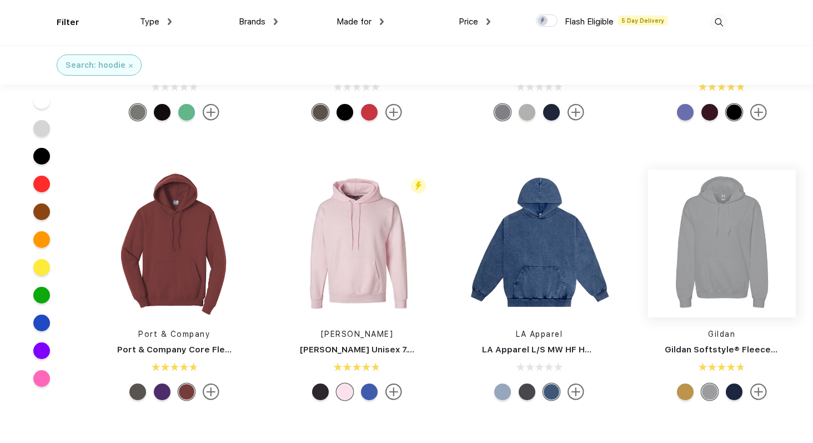
scroll to position [6054, 0]
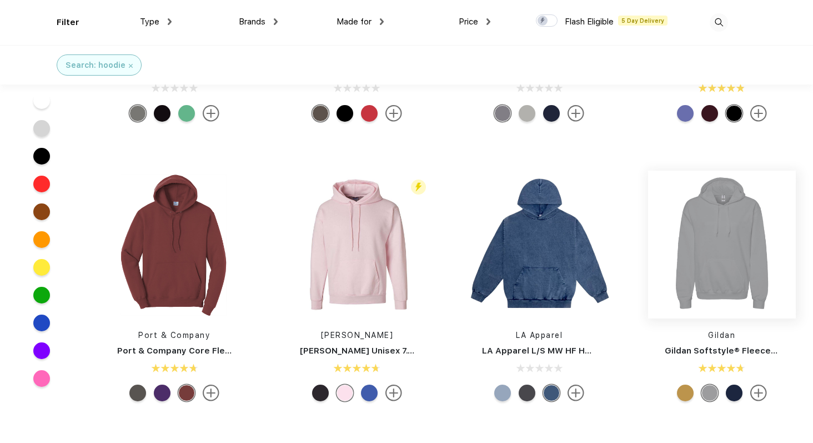
click at [723, 212] on img at bounding box center [722, 245] width 148 height 148
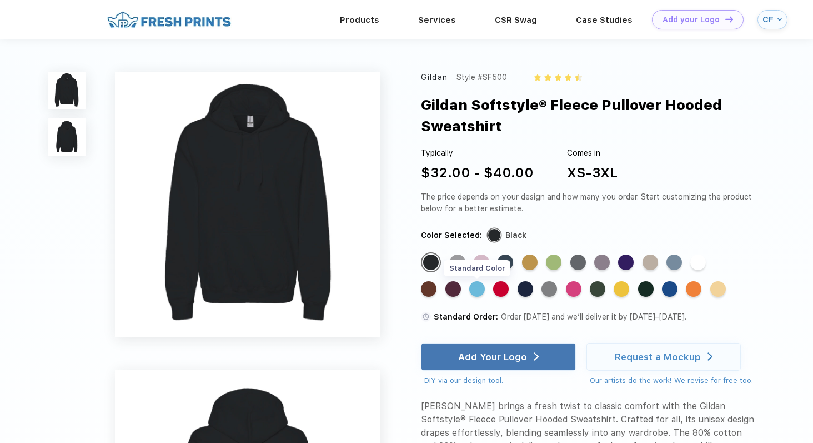
click at [478, 289] on div "Standard Color" at bounding box center [477, 289] width 16 height 16
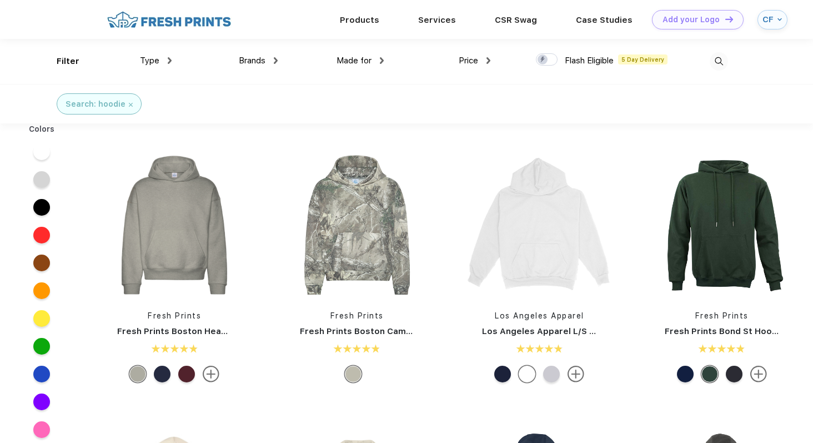
scroll to position [1, 0]
click at [38, 373] on div at bounding box center [41, 373] width 17 height 17
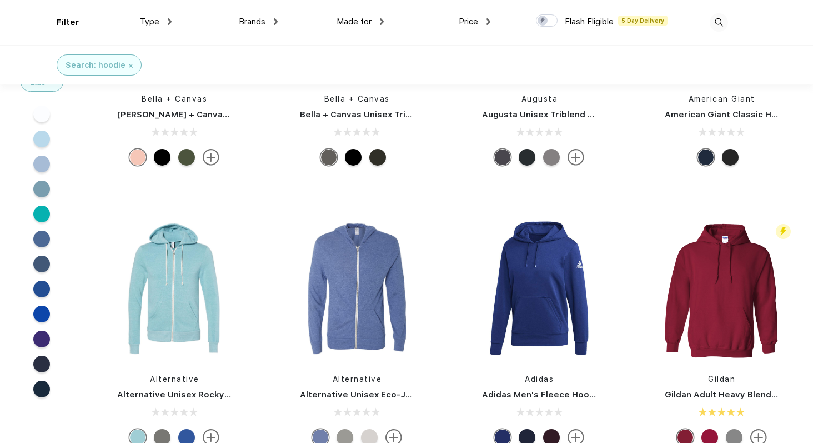
scroll to position [6104, 0]
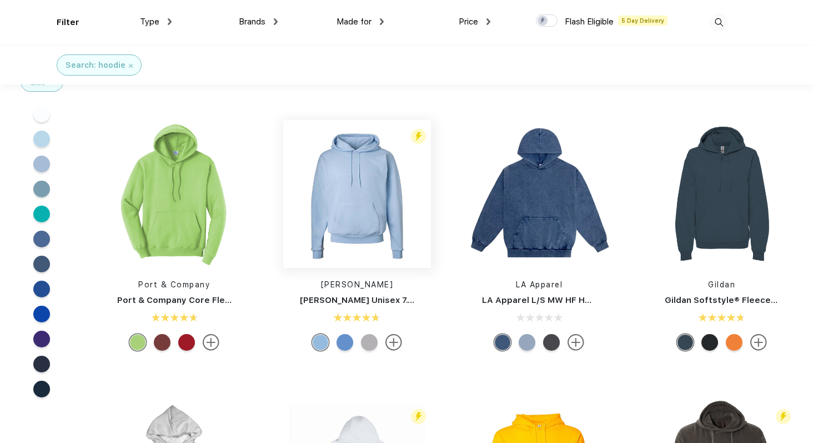
click at [397, 241] on img at bounding box center [357, 194] width 148 height 148
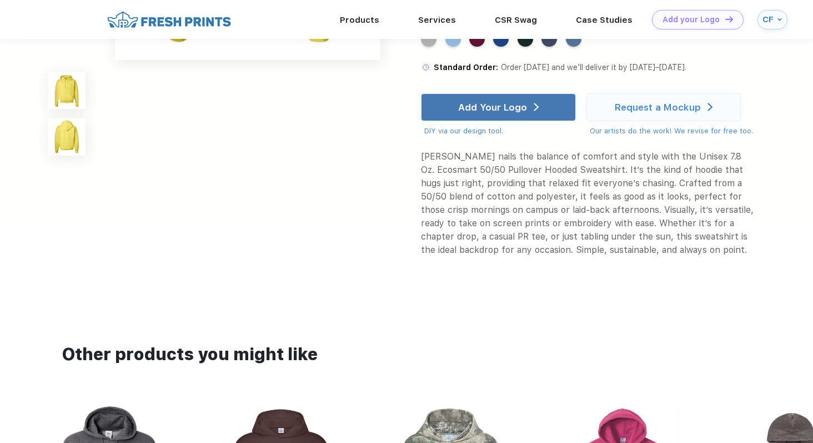
scroll to position [780, 0]
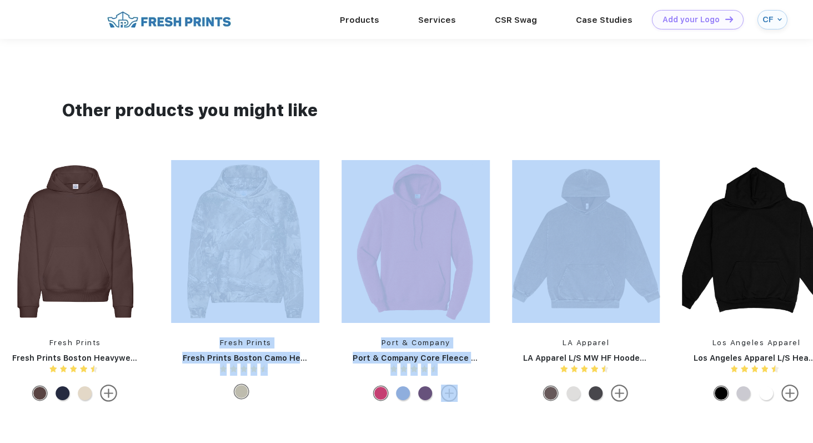
drag, startPoint x: 711, startPoint y: 200, endPoint x: 218, endPoint y: 338, distance: 512.3
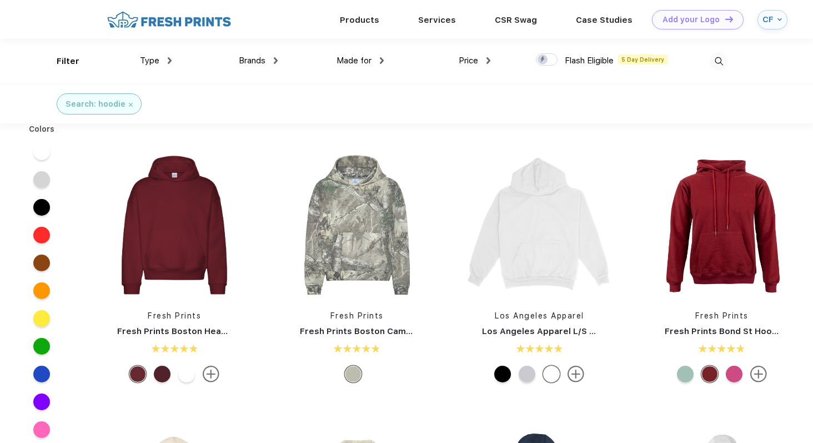
scroll to position [1, 0]
click at [40, 372] on div at bounding box center [41, 373] width 17 height 17
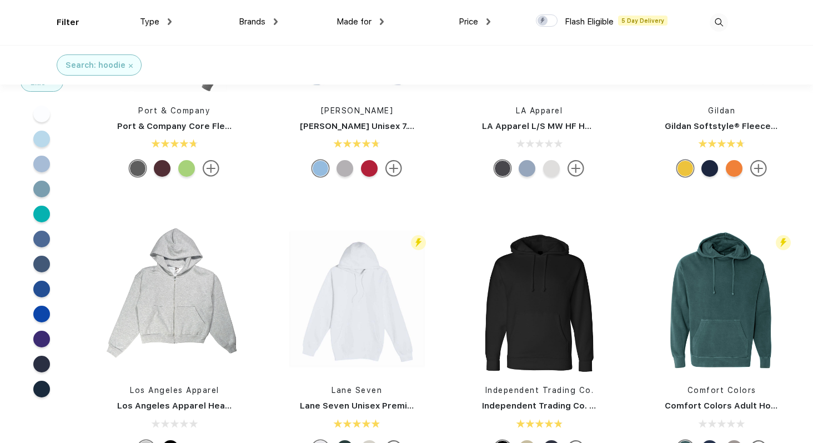
scroll to position [6349, 0]
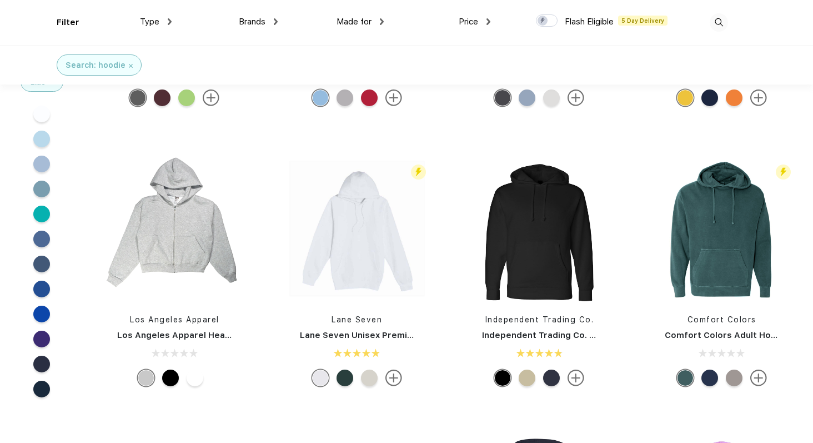
click at [197, 382] on div at bounding box center [195, 377] width 17 height 17
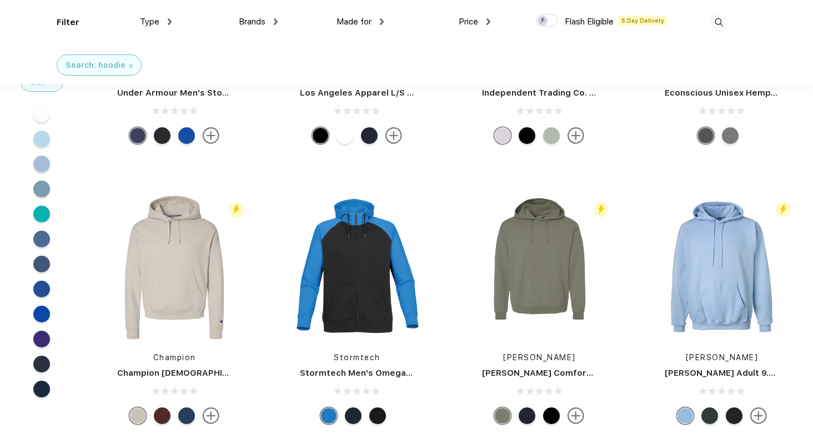
scroll to position [8273, 0]
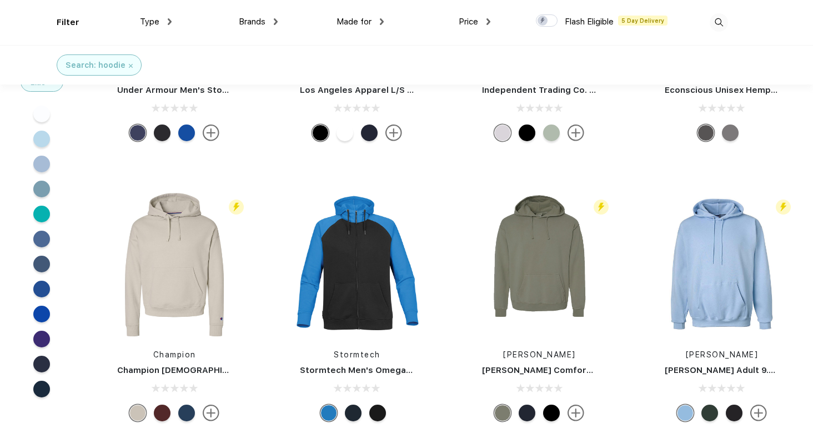
click at [575, 412] on img at bounding box center [576, 412] width 17 height 17
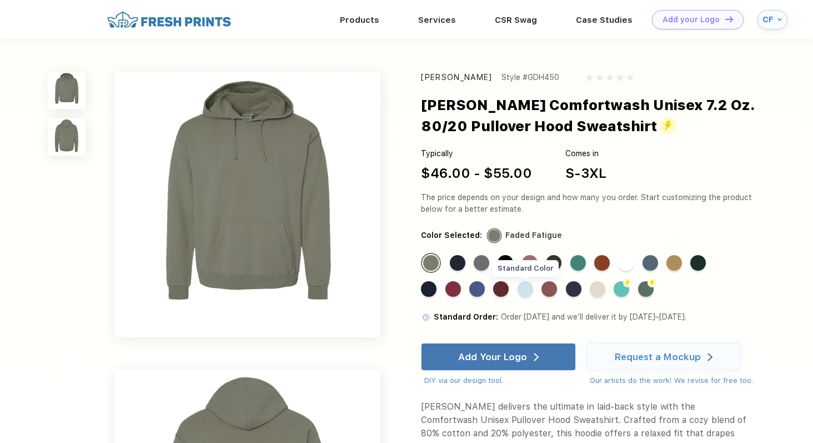
click at [528, 289] on div "Standard Color" at bounding box center [526, 289] width 16 height 16
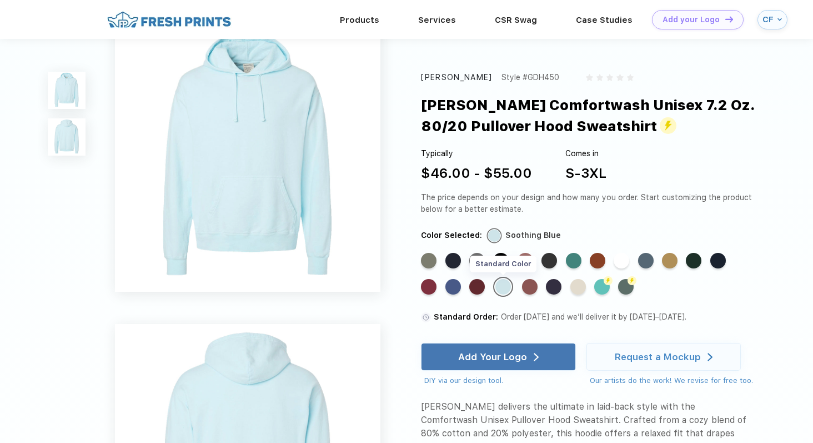
scroll to position [6, 0]
click at [529, 287] on div "Standard Color" at bounding box center [530, 287] width 16 height 16
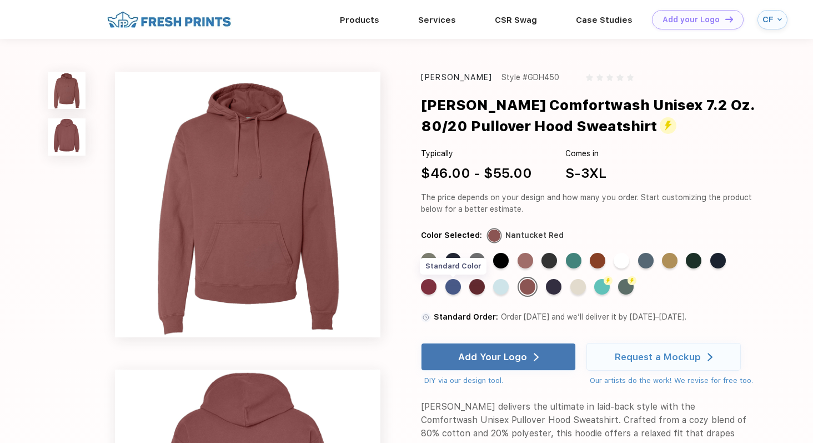
click at [456, 284] on div "Standard Color" at bounding box center [454, 287] width 16 height 16
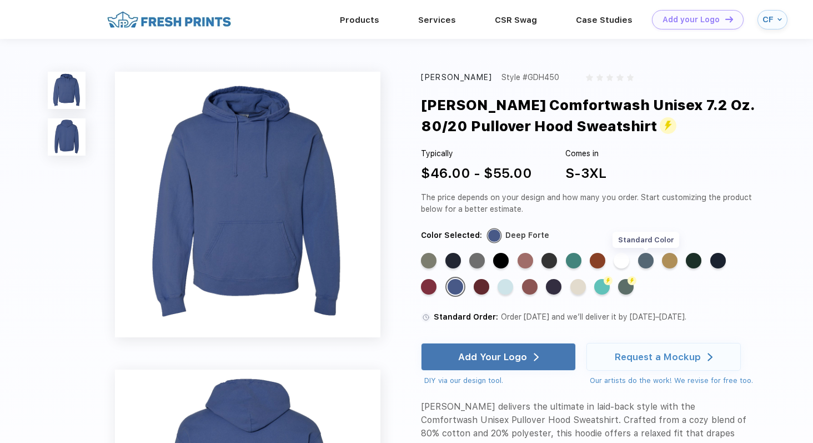
click at [651, 259] on div "Standard Color" at bounding box center [646, 261] width 16 height 16
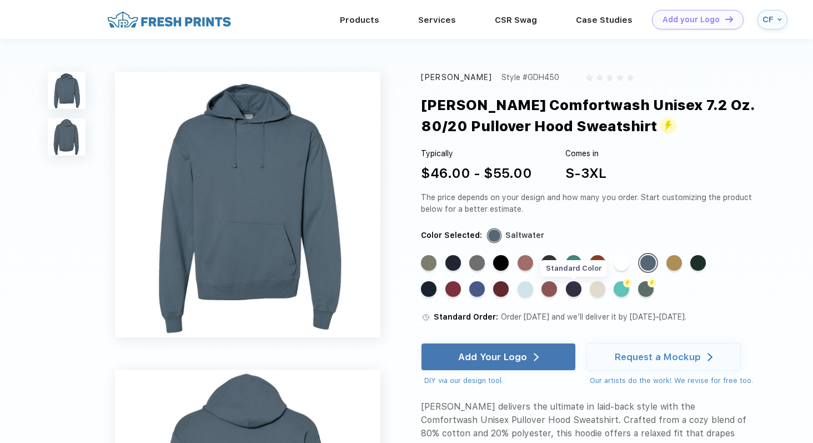
click at [575, 291] on div "Standard Color" at bounding box center [574, 289] width 16 height 16
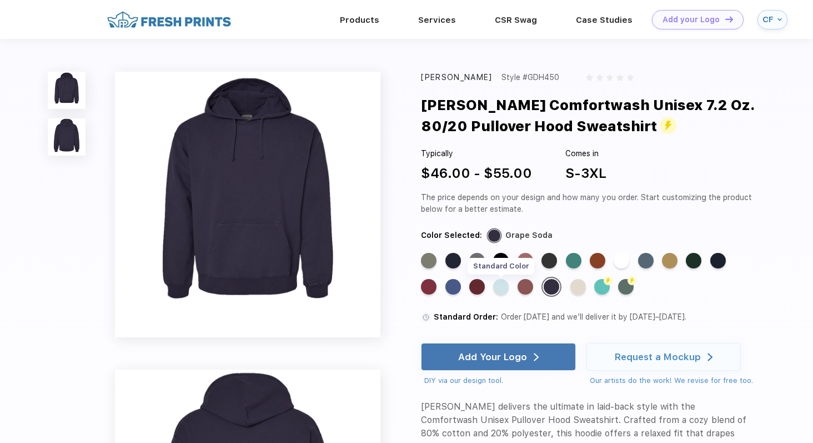
click at [502, 283] on div "Standard Color" at bounding box center [501, 287] width 16 height 16
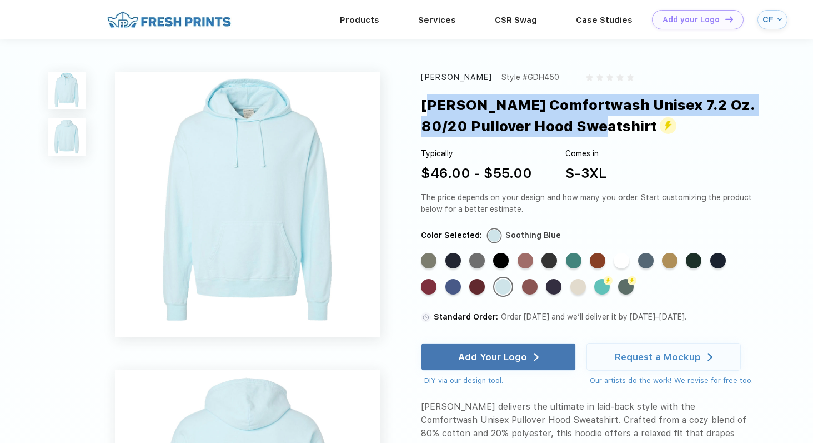
drag, startPoint x: 418, startPoint y: 97, endPoint x: 607, endPoint y: 122, distance: 189.9
click at [607, 122] on div "Hanes Style #GDH450 Hanes Comfortwash Unisex 7.2 Oz. 80/20 Pullover Hood Sweats…" at bounding box center [406, 437] width 813 height 797
copy div "Hanes Comfortwash Unisex 7.2 Oz. 80/20 Pullover Hood Sweatshirt"
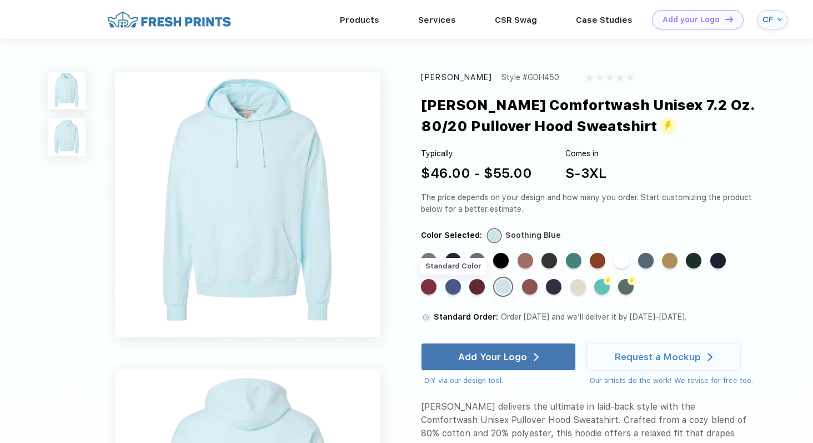
click at [454, 286] on div "Standard Color" at bounding box center [454, 287] width 16 height 16
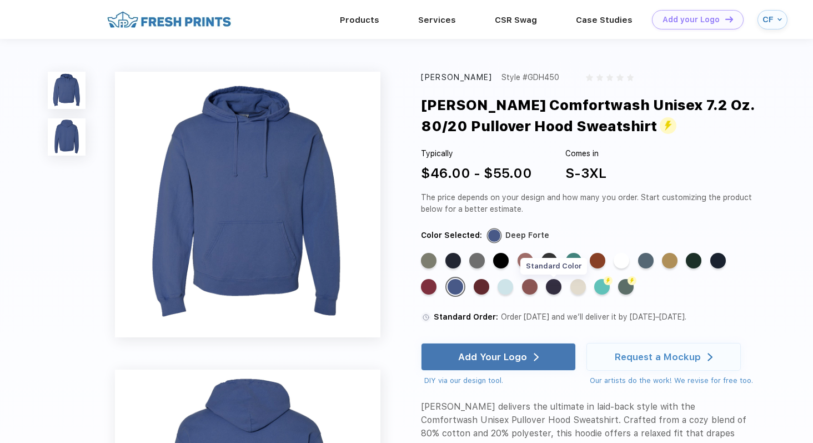
click at [553, 284] on div "Standard Color" at bounding box center [554, 287] width 16 height 16
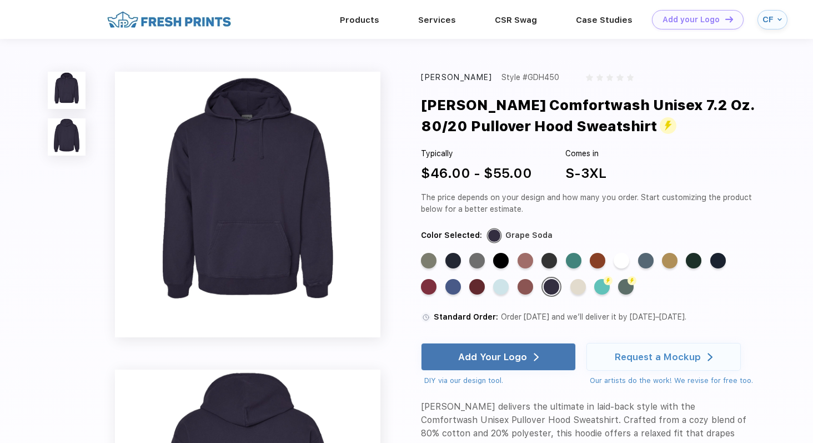
click at [655, 263] on div "Standard Color Standard Color Standard Color Standard Color Standard Color Stan…" at bounding box center [578, 279] width 315 height 53
click at [652, 262] on div "Standard Color" at bounding box center [646, 261] width 16 height 16
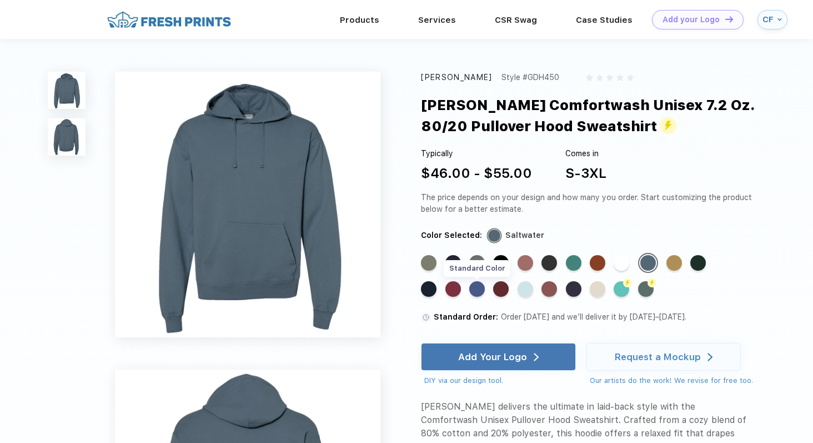
click at [485, 288] on div "Standard Color" at bounding box center [477, 289] width 16 height 16
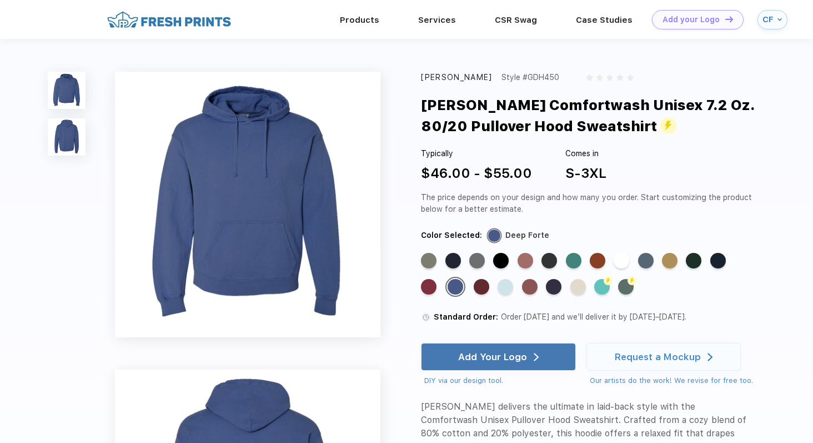
drag, startPoint x: 557, startPoint y: 236, endPoint x: 505, endPoint y: 237, distance: 51.7
click at [505, 237] on div "Color Selected: Deep Forte" at bounding box center [587, 235] width 333 height 13
copy div "Deep Forte"
click at [646, 257] on div "Standard Color" at bounding box center [646, 261] width 16 height 16
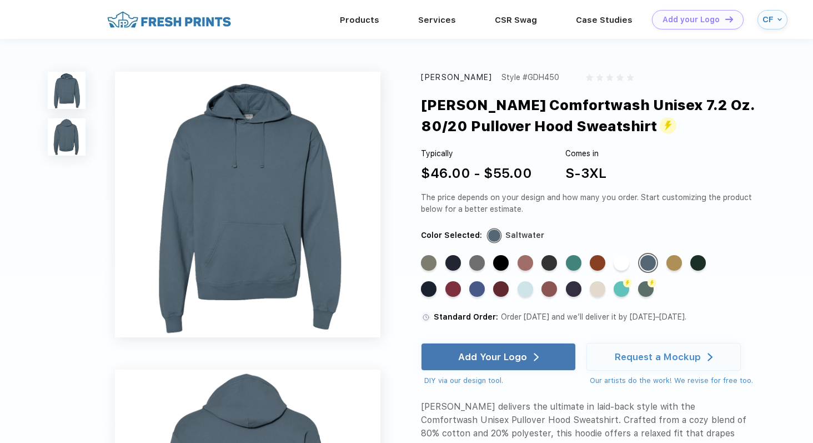
drag, startPoint x: 542, startPoint y: 236, endPoint x: 505, endPoint y: 236, distance: 36.7
click at [505, 236] on div "Color Selected: Saltwater" at bounding box center [587, 235] width 333 height 13
copy div "Saltwater"
click at [471, 287] on div "Standard Color" at bounding box center [477, 289] width 16 height 16
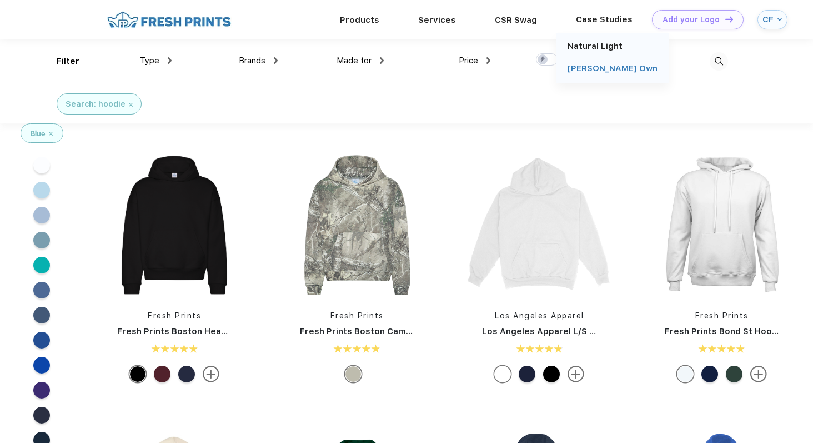
scroll to position [1, 0]
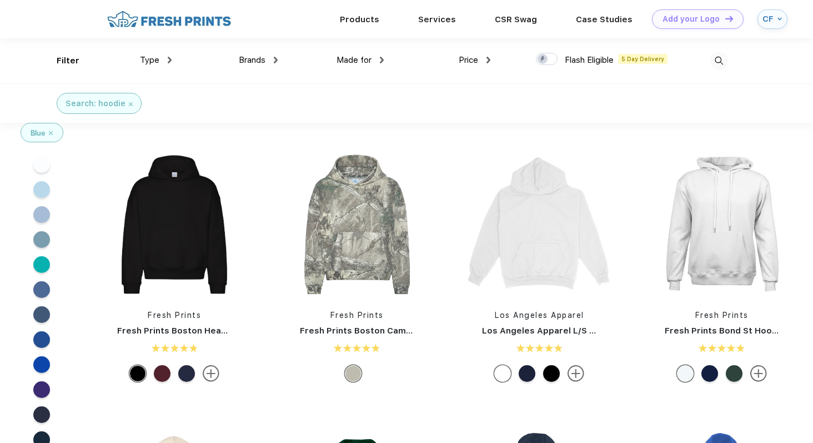
click at [717, 56] on img at bounding box center [719, 61] width 18 height 18
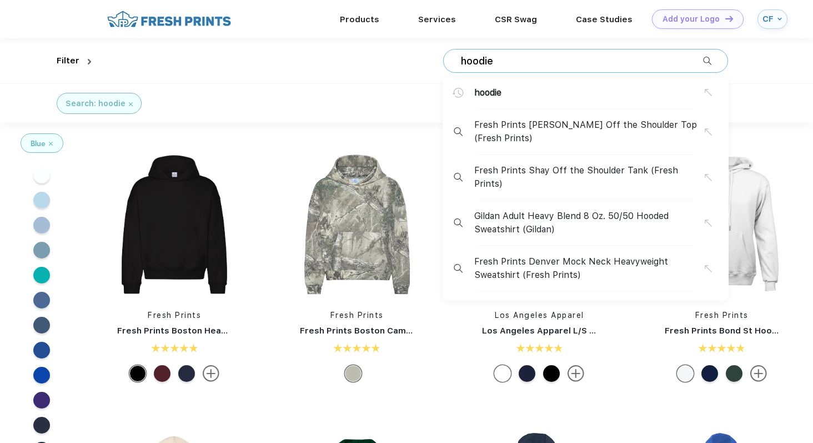
click at [631, 55] on input "hoodie" at bounding box center [581, 61] width 243 height 12
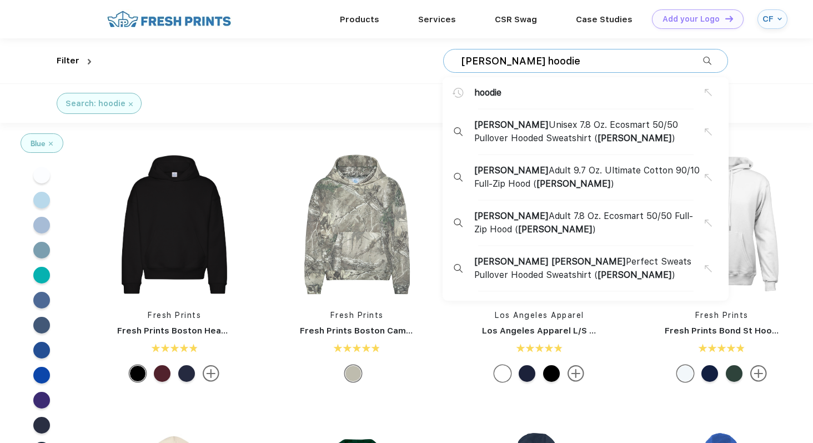
type input "hanes hoodie"
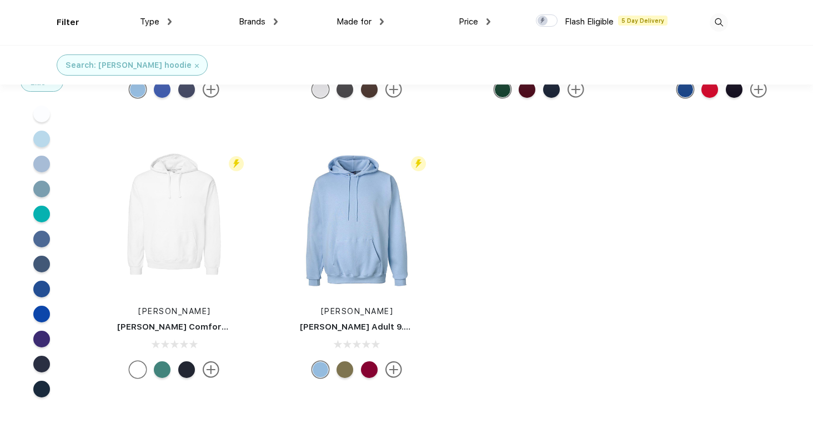
scroll to position [246, 0]
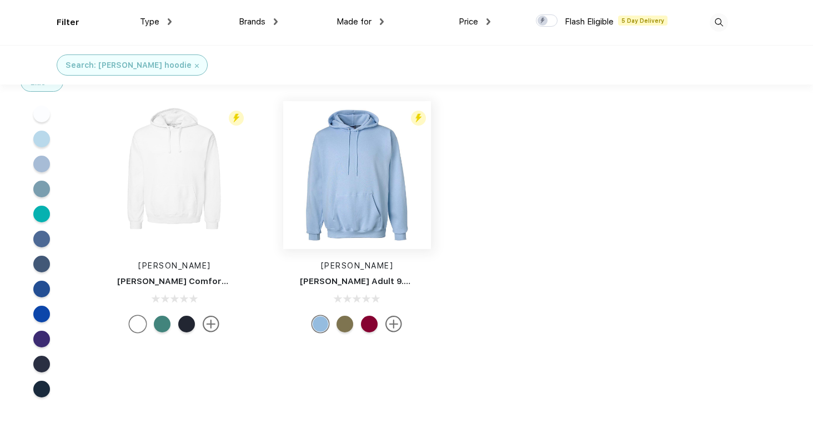
click at [353, 190] on img at bounding box center [357, 175] width 148 height 148
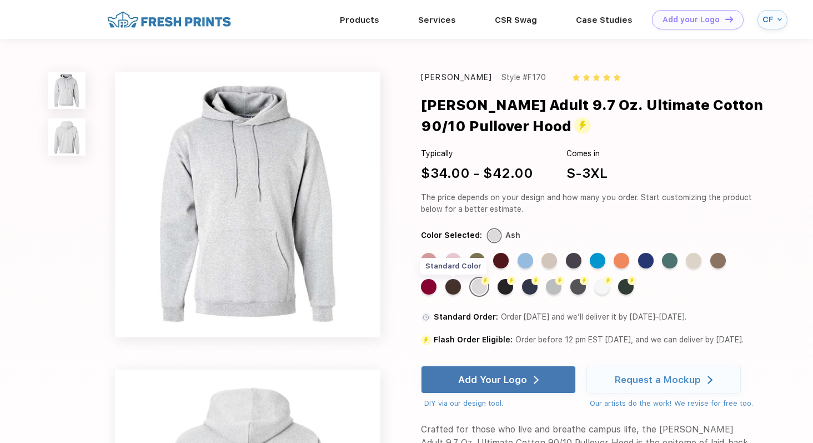
click at [451, 286] on div "Standard Color" at bounding box center [454, 287] width 16 height 16
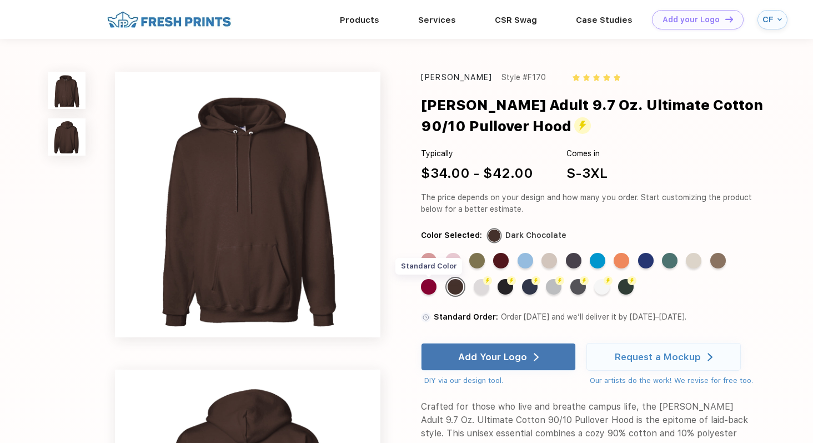
click at [431, 287] on div "Standard Color" at bounding box center [429, 287] width 16 height 16
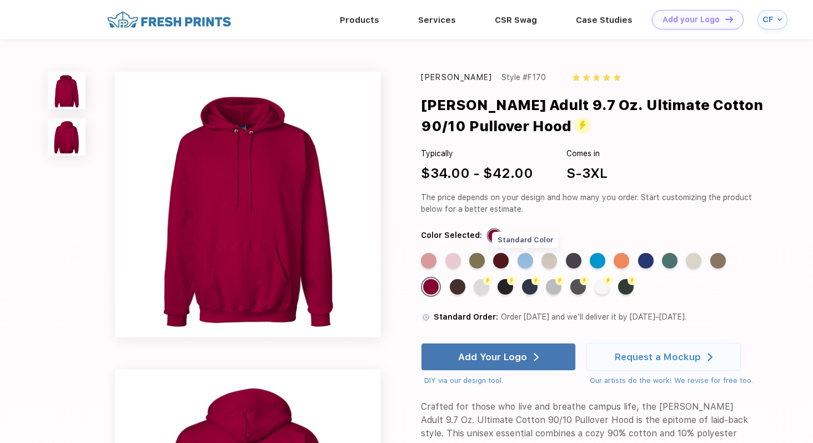
click at [532, 263] on div "Standard Color" at bounding box center [526, 261] width 16 height 16
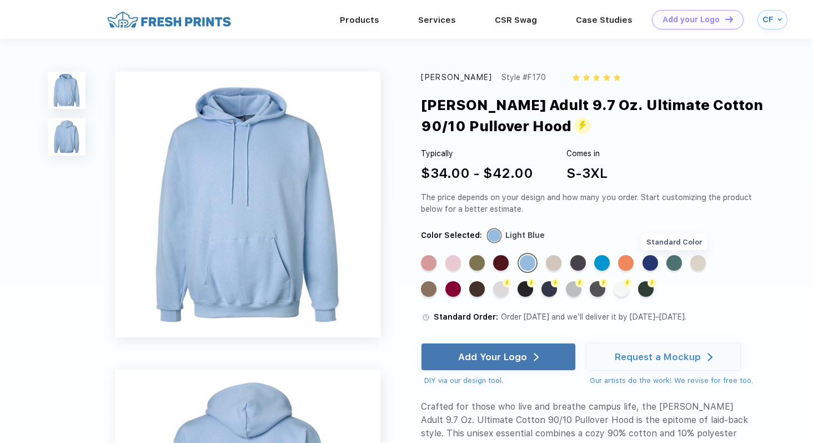
click at [680, 261] on div "Standard Color" at bounding box center [675, 263] width 16 height 16
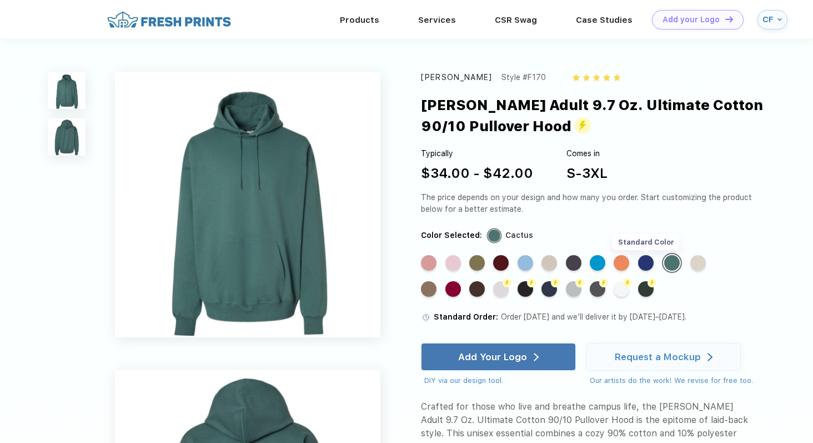
click at [649, 261] on div "Standard Color" at bounding box center [646, 263] width 16 height 16
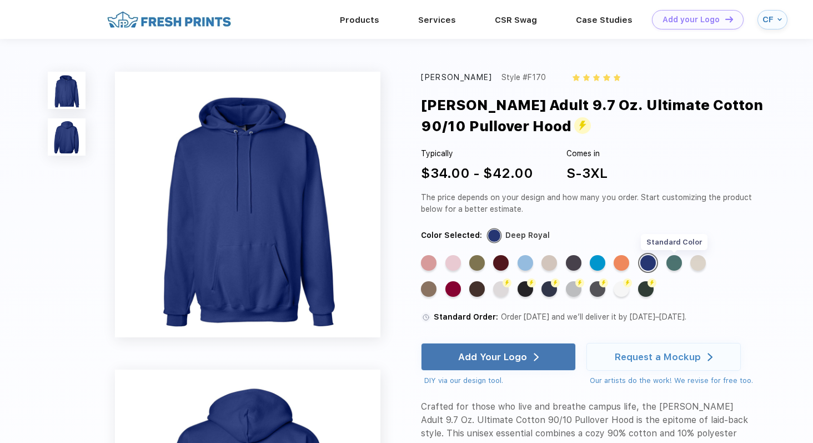
click at [669, 261] on div "Standard Color" at bounding box center [675, 263] width 16 height 16
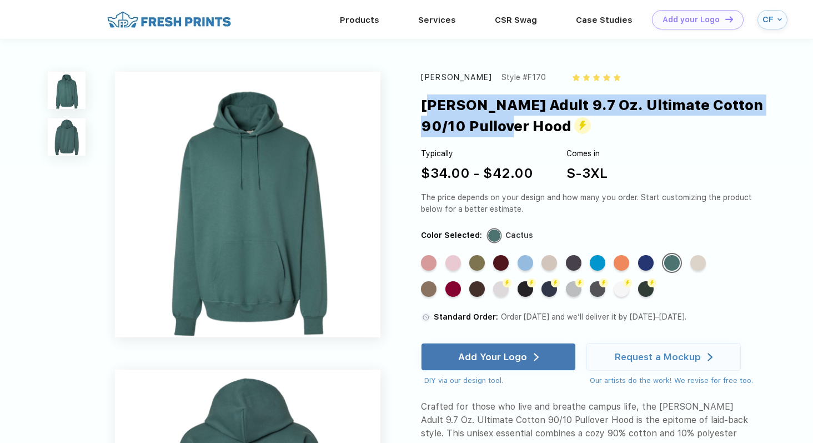
drag, startPoint x: 523, startPoint y: 131, endPoint x: 413, endPoint y: 104, distance: 113.2
click at [413, 104] on div "Hanes Style #F170 Hanes Adult 9.7 Oz. Ultimate Cotton 90/10 Pullover Hood Typic…" at bounding box center [406, 450] width 813 height 823
copy div "[PERSON_NAME] Adult 9.7 Oz. Ultimate Cotton 90/10 Pullover Hood"
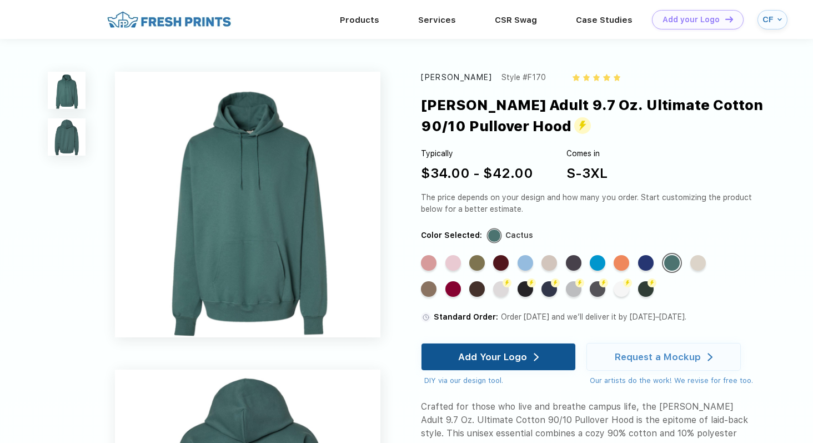
click at [485, 355] on div "Add Your Logo" at bounding box center [492, 356] width 69 height 11
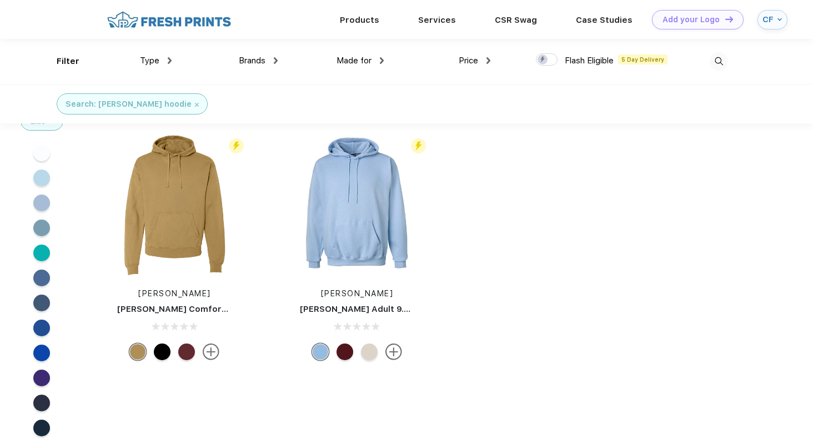
scroll to position [169, 0]
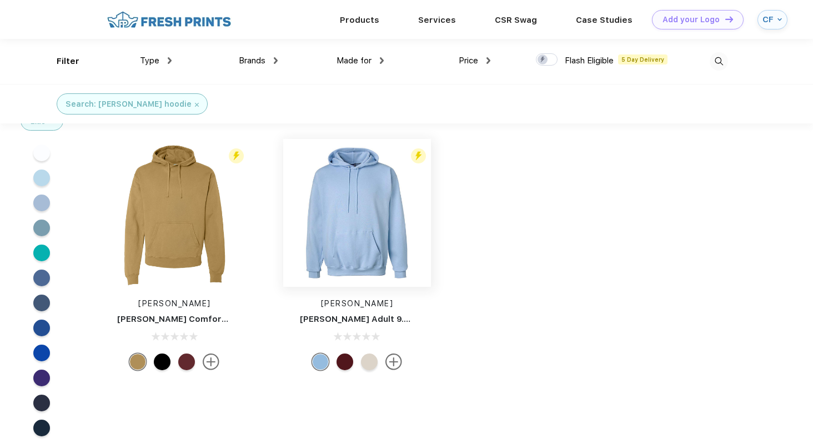
click at [313, 232] on img at bounding box center [357, 213] width 148 height 148
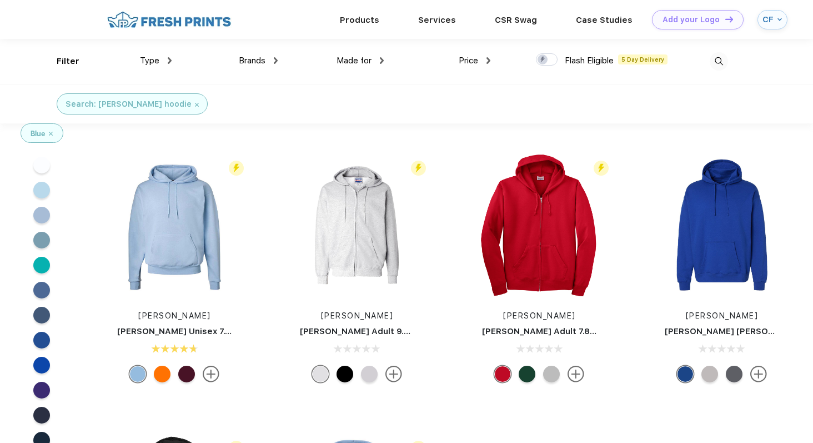
scroll to position [1, 0]
click at [167, 58] on div "Type" at bounding box center [156, 60] width 32 height 13
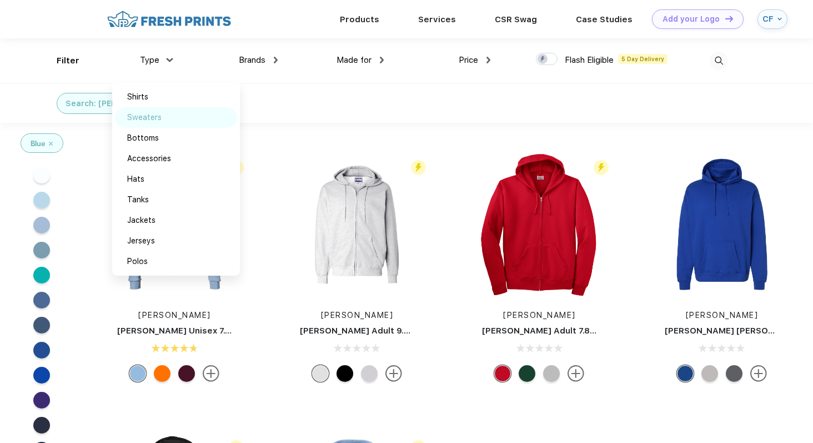
click at [172, 118] on img at bounding box center [174, 117] width 8 height 6
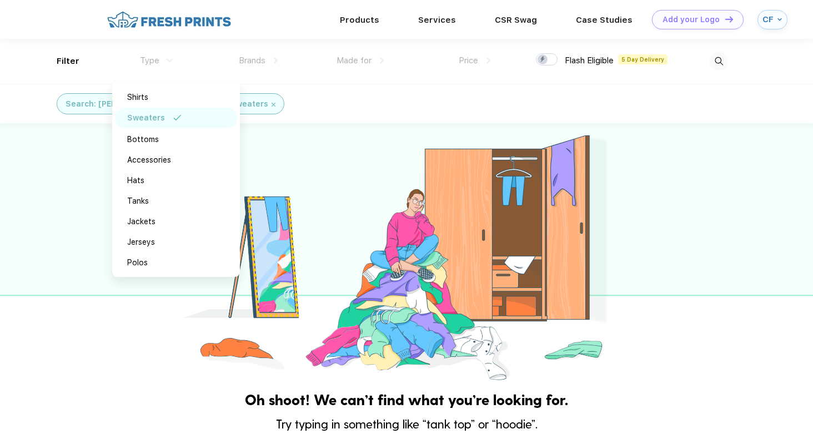
click at [146, 117] on div "Sweaters" at bounding box center [146, 118] width 38 height 12
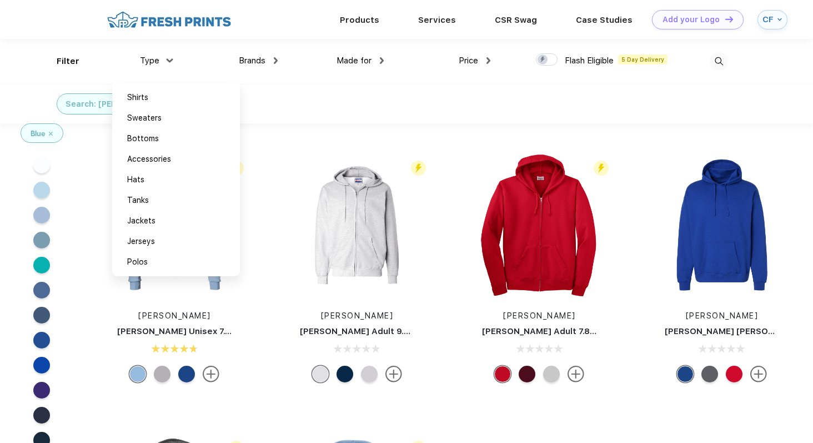
click at [303, 121] on div "Search: hanes hoodie" at bounding box center [406, 103] width 813 height 39
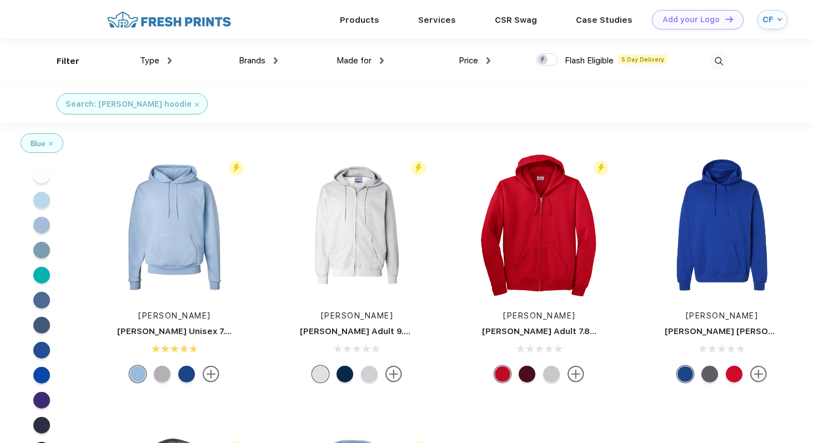
scroll to position [13, 0]
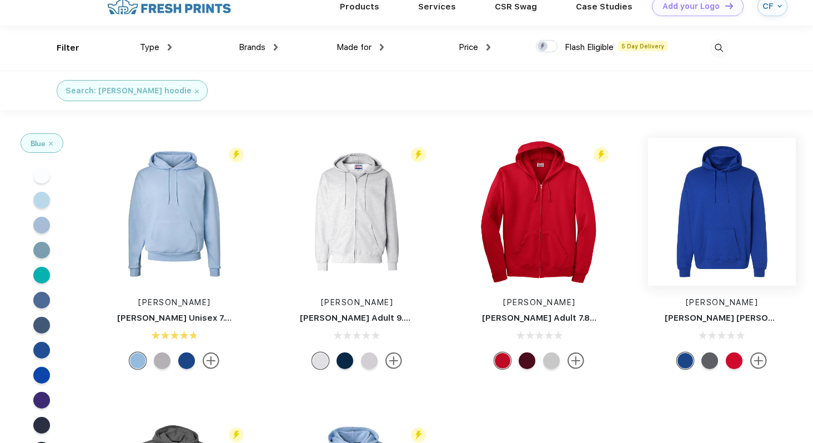
click at [707, 223] on img at bounding box center [722, 212] width 148 height 148
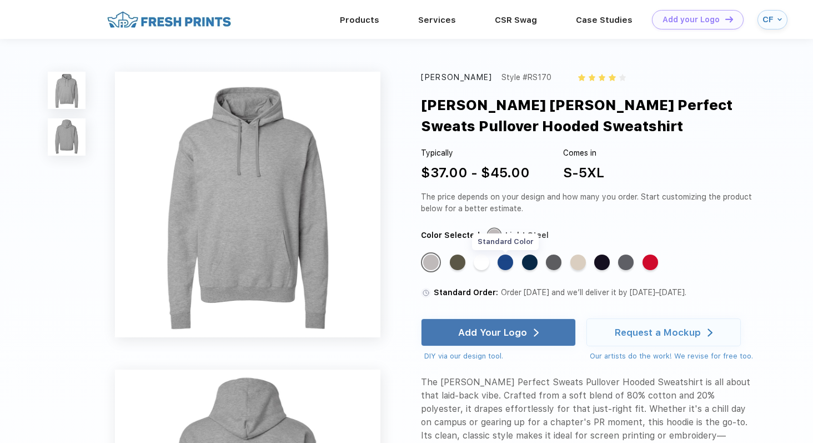
click at [507, 259] on div "Standard Color" at bounding box center [506, 262] width 16 height 16
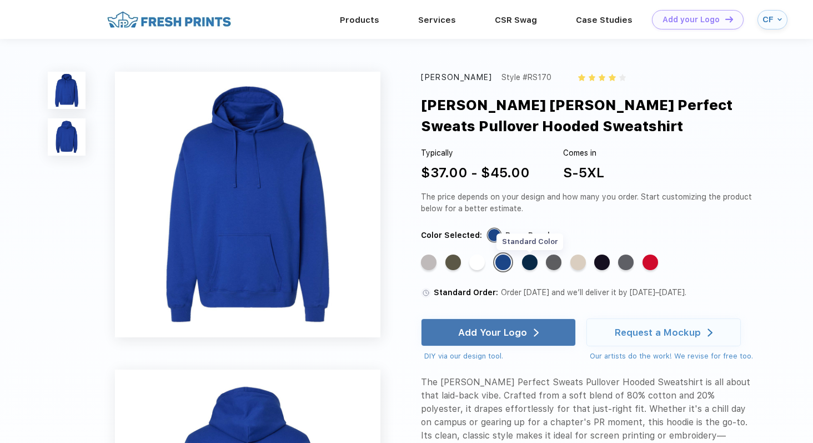
click at [535, 265] on div "Standard Color" at bounding box center [530, 262] width 16 height 16
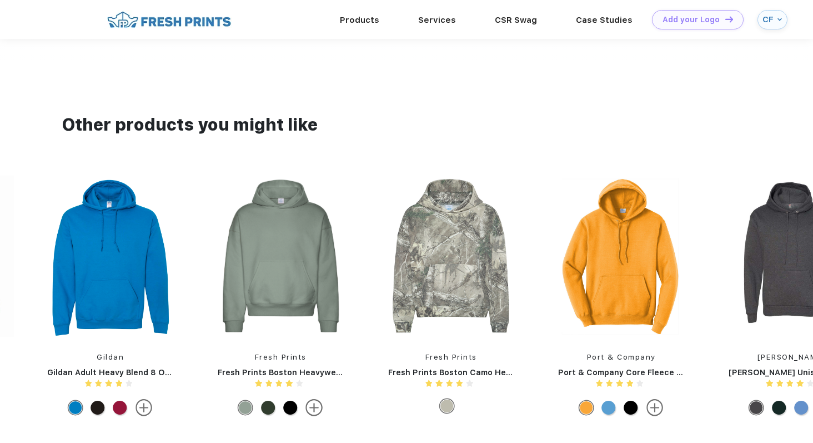
scroll to position [720, 0]
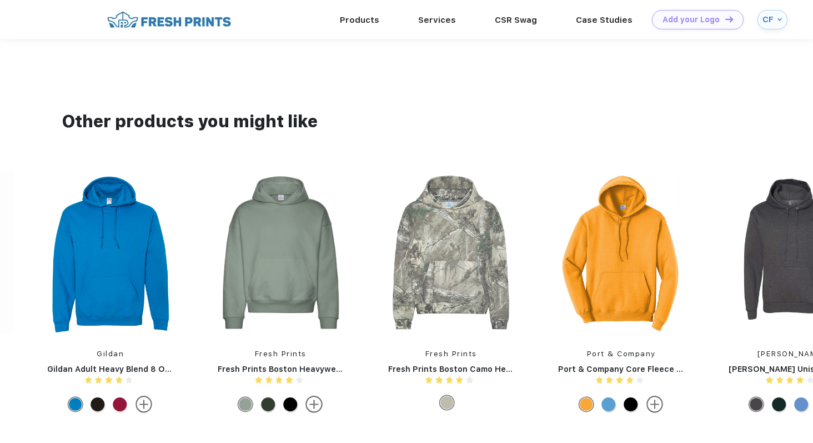
click at [261, 196] on img at bounding box center [281, 252] width 148 height 163
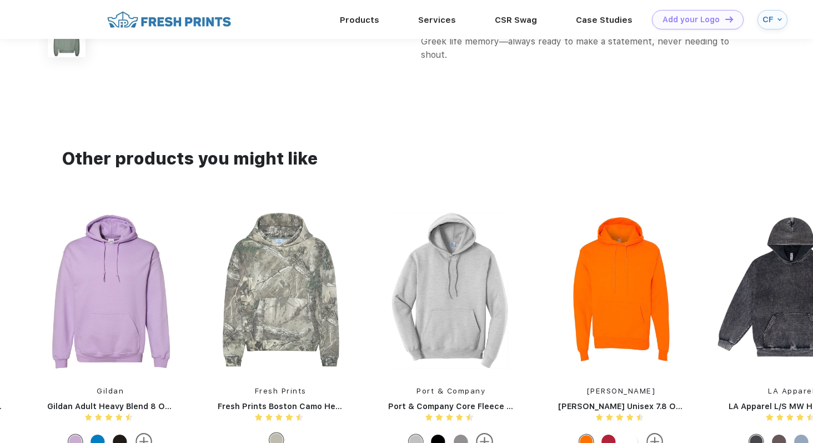
scroll to position [727, 0]
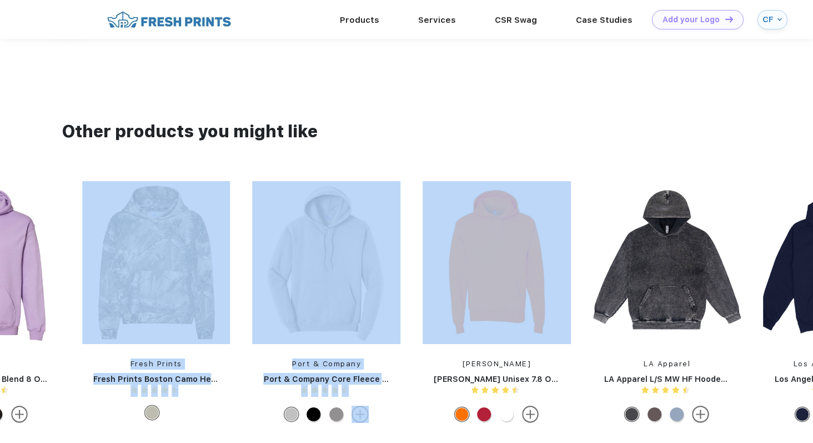
drag, startPoint x: 542, startPoint y: 209, endPoint x: 88, endPoint y: 264, distance: 456.6
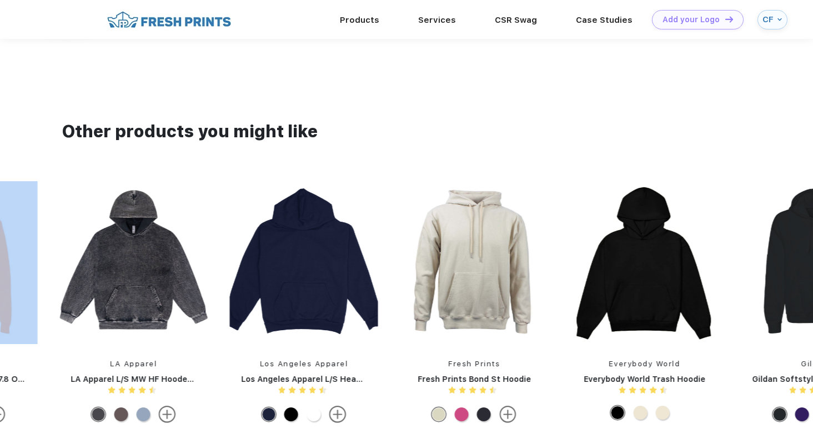
drag, startPoint x: 518, startPoint y: 236, endPoint x: 227, endPoint y: 252, distance: 291.5
click at [227, 252] on div "Everybody World Everybody World Trash Hoodie Gildan Gildan Softstyle® Fleece Pu…" at bounding box center [389, 304] width 3747 height 247
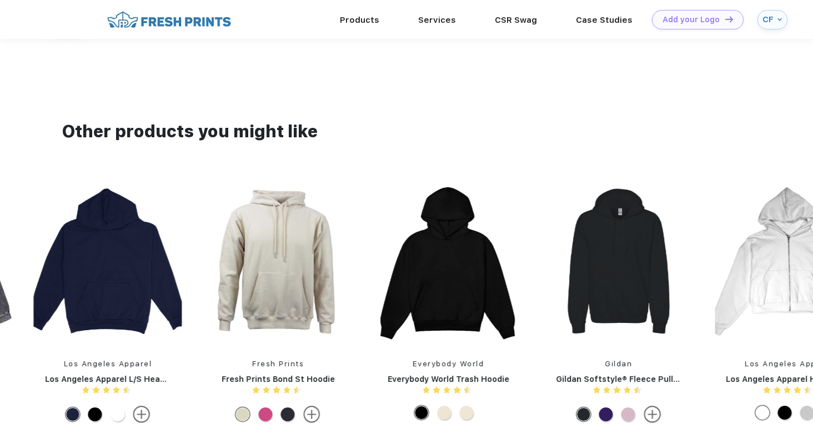
click at [321, 277] on img at bounding box center [278, 262] width 148 height 163
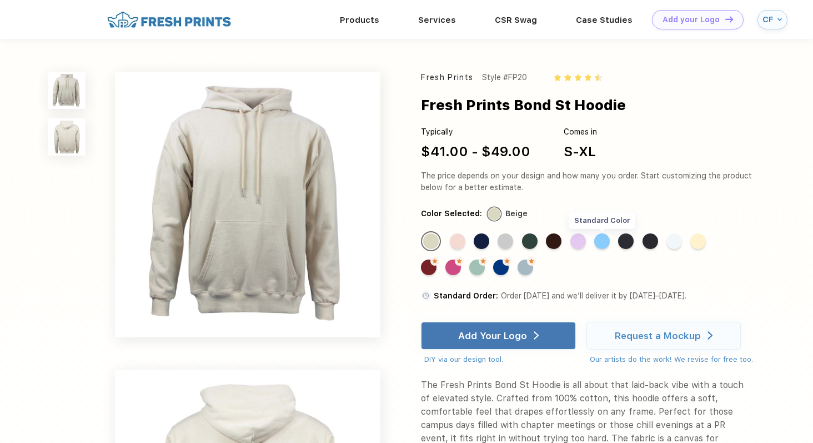
click at [600, 235] on div "Standard Color" at bounding box center [602, 241] width 16 height 16
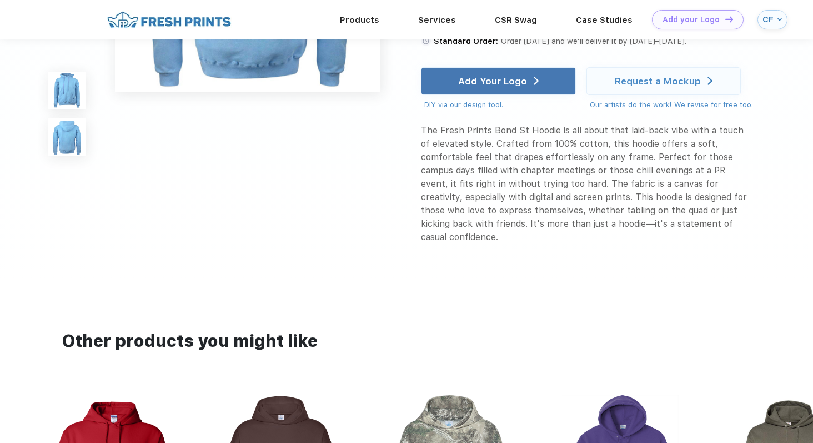
scroll to position [688, 0]
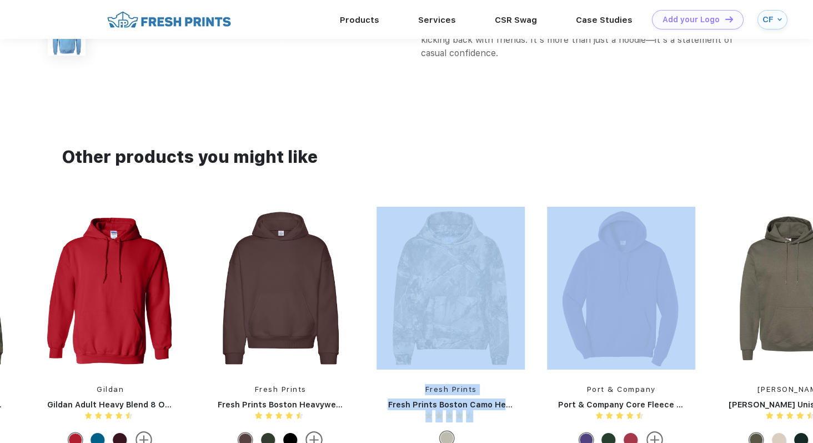
drag, startPoint x: 697, startPoint y: 236, endPoint x: 196, endPoint y: 265, distance: 501.9
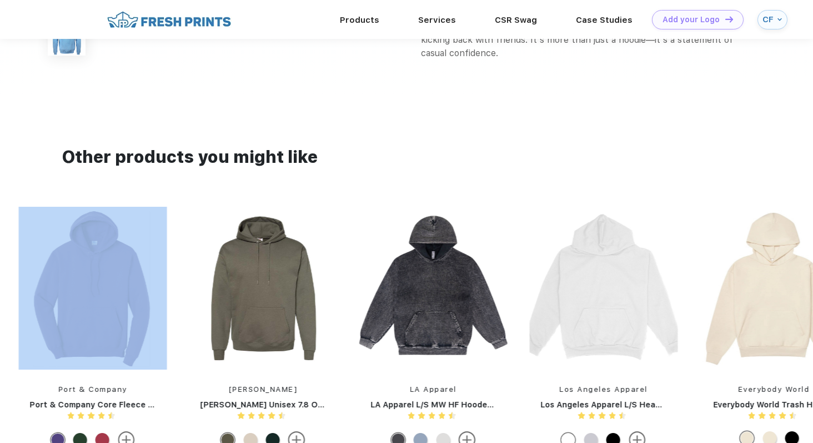
drag, startPoint x: 546, startPoint y: 233, endPoint x: 76, endPoint y: 260, distance: 470.7
click at [78, 260] on div "Everybody World Everybody World Trash Hoodie Gildan Gildan Softstyle® Fleece Pu…" at bounding box center [518, 330] width 3747 height 247
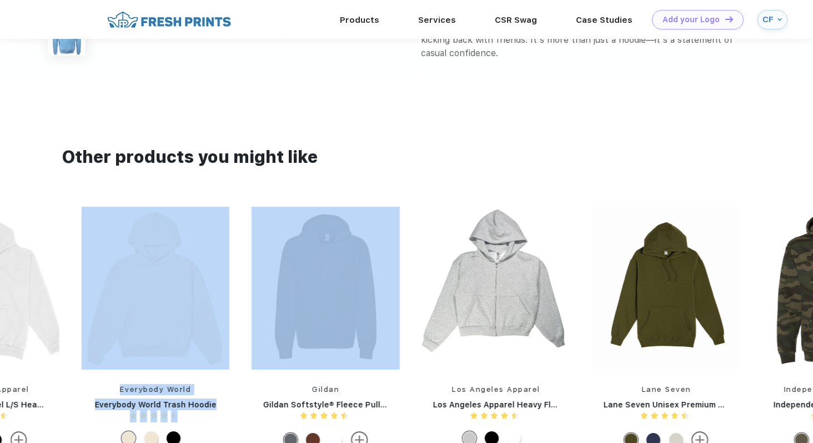
drag, startPoint x: 364, startPoint y: 255, endPoint x: 48, endPoint y: 278, distance: 317.5
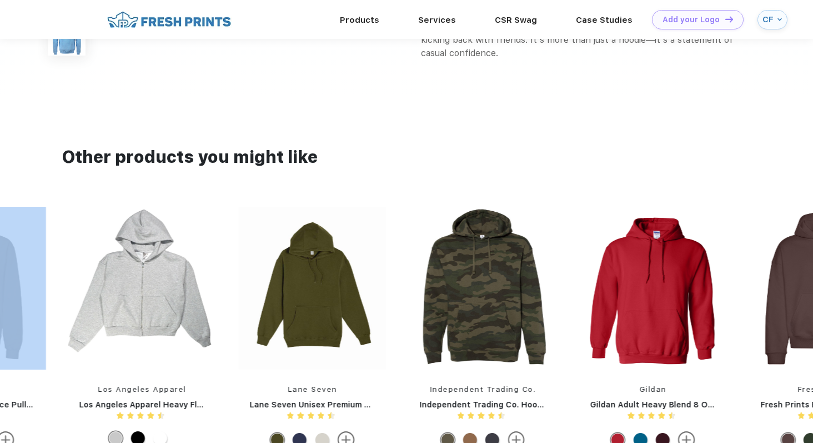
drag, startPoint x: 558, startPoint y: 252, endPoint x: 240, endPoint y: 302, distance: 321.7
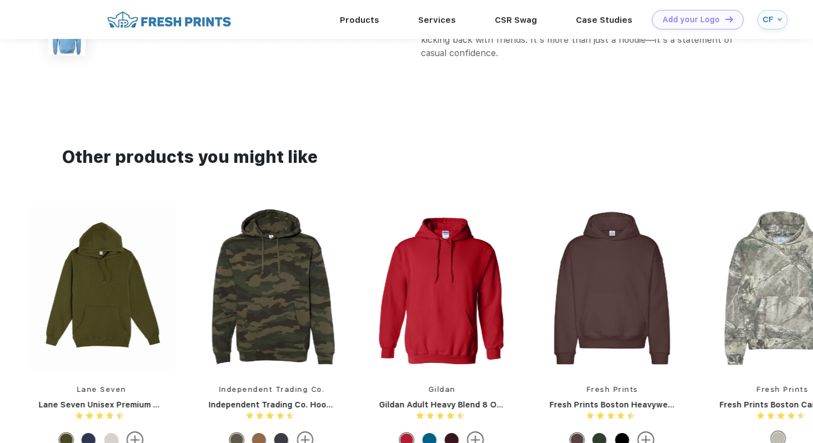
drag, startPoint x: 557, startPoint y: 243, endPoint x: 106, endPoint y: 264, distance: 451.0
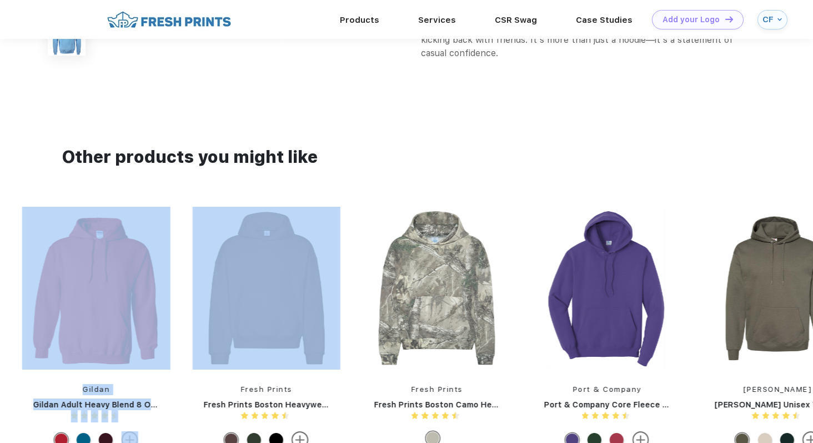
drag, startPoint x: 527, startPoint y: 252, endPoint x: 156, endPoint y: 261, distance: 371.2
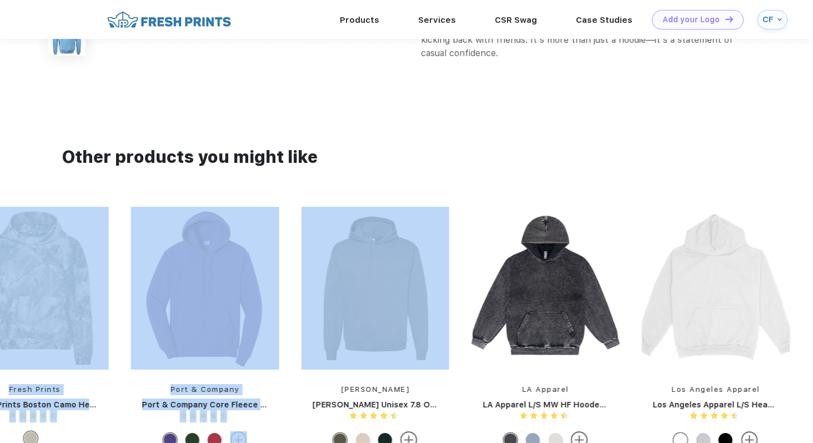
drag, startPoint x: 539, startPoint y: 259, endPoint x: 46, endPoint y: 277, distance: 493.0
click at [47, 277] on div "Everybody World Everybody World Trash Hoodie Gildan Gildan Softstyle® Fleece Pu…" at bounding box center [630, 330] width 3747 height 247
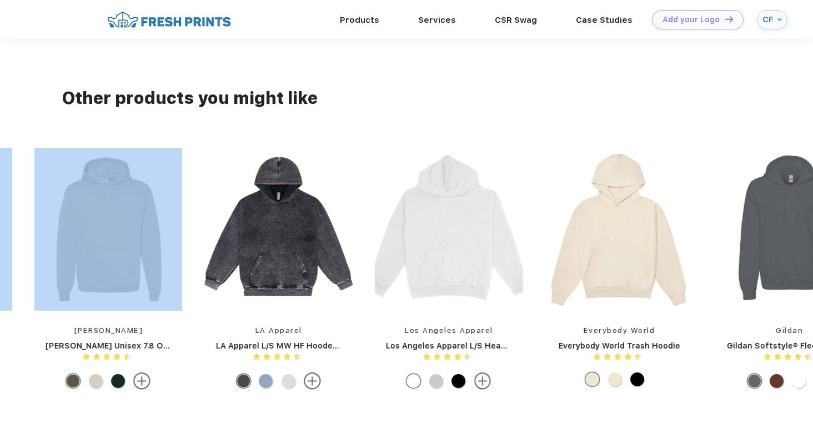
scroll to position [747, 0]
click at [457, 228] on img at bounding box center [449, 228] width 148 height 163
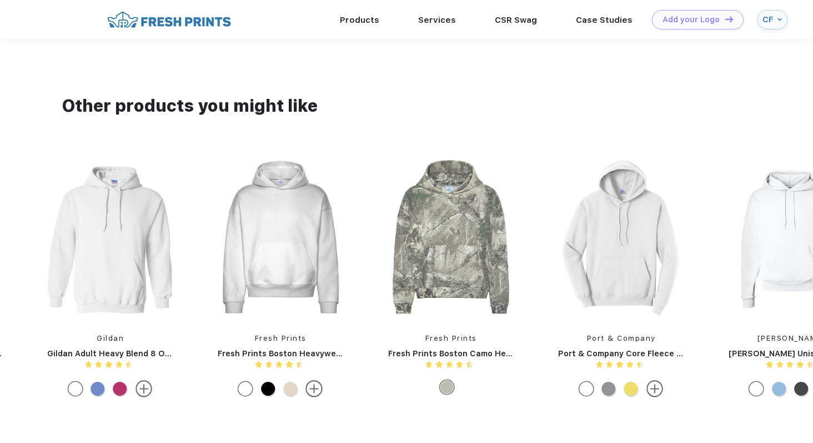
scroll to position [750, 0]
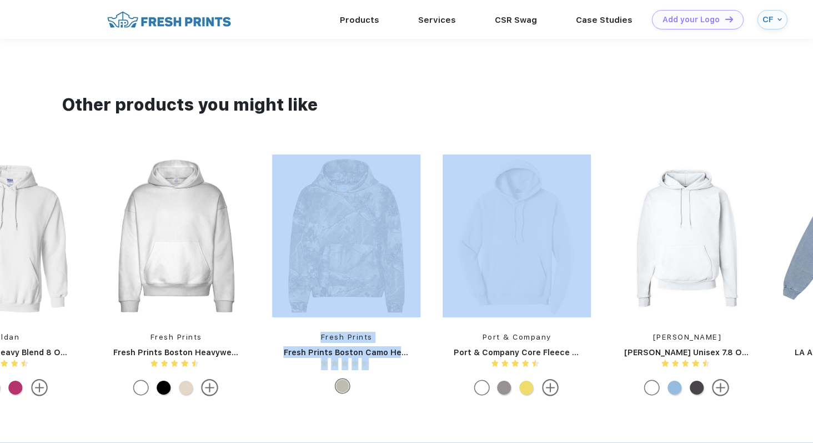
drag, startPoint x: 544, startPoint y: 188, endPoint x: 198, endPoint y: 239, distance: 350.4
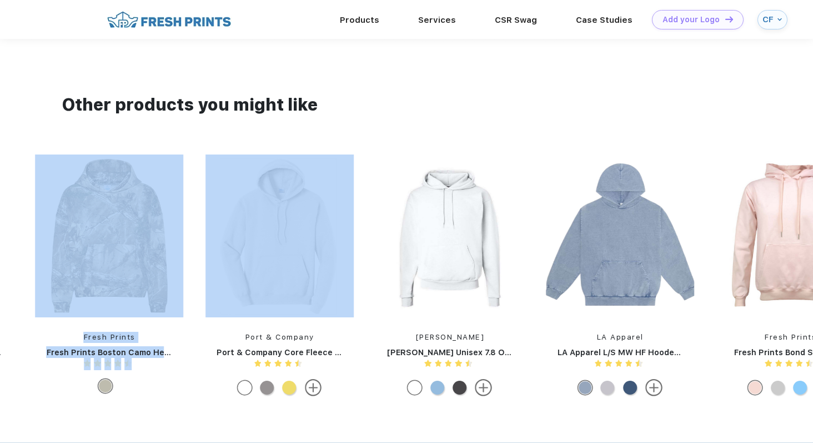
click at [441, 252] on img at bounding box center [450, 235] width 148 height 163
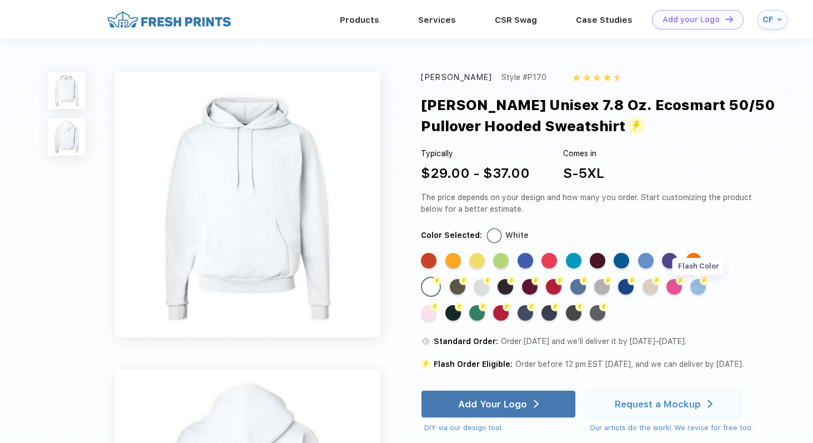
click at [704, 293] on div "Flash Color" at bounding box center [698, 287] width 16 height 16
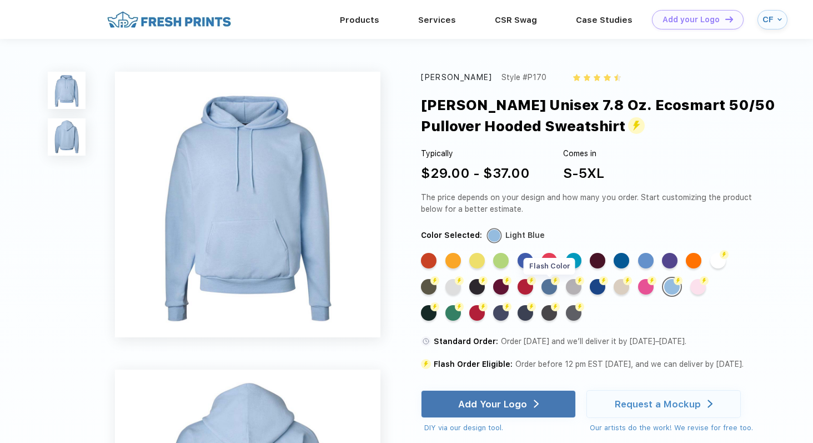
click at [552, 284] on img at bounding box center [555, 280] width 9 height 9
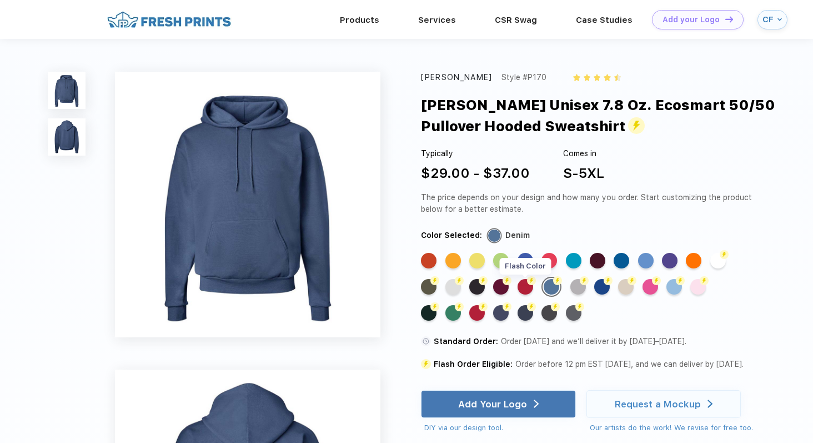
click at [529, 289] on div "Flash Color" at bounding box center [526, 287] width 16 height 16
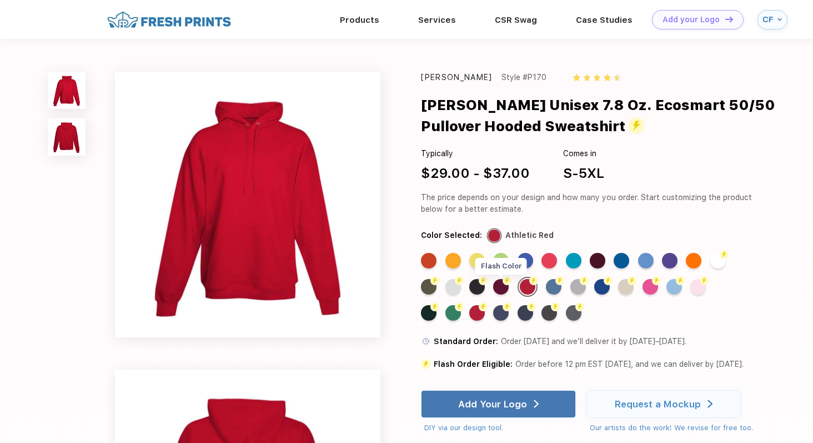
click at [506, 287] on div "Flash Color" at bounding box center [501, 287] width 16 height 16
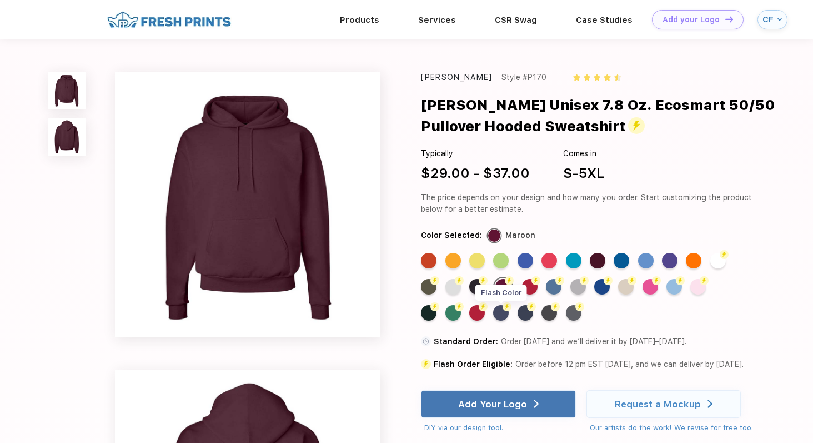
click at [500, 314] on div "Flash Color" at bounding box center [501, 313] width 16 height 16
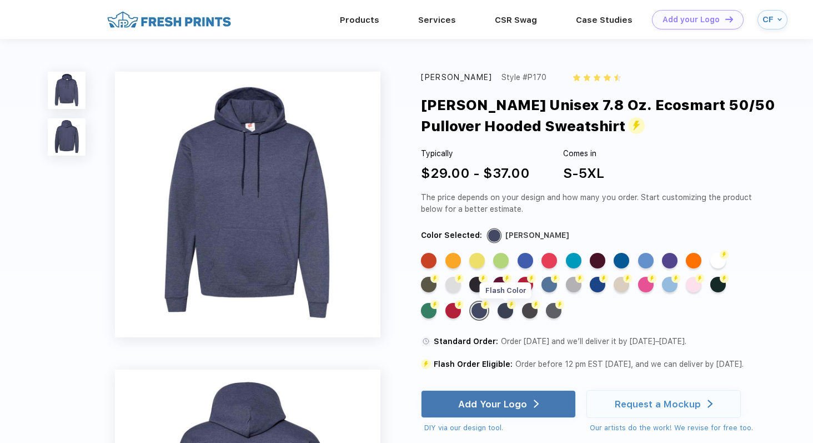
click at [509, 306] on img at bounding box center [511, 304] width 9 height 9
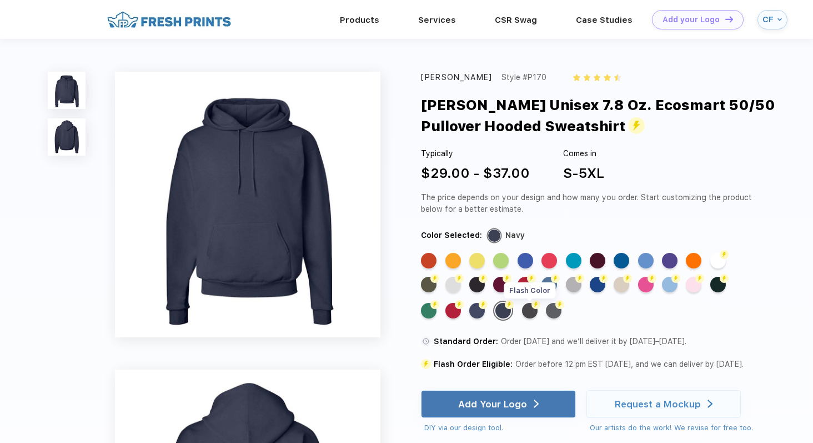
click at [538, 310] on div "Flash Color" at bounding box center [530, 311] width 16 height 16
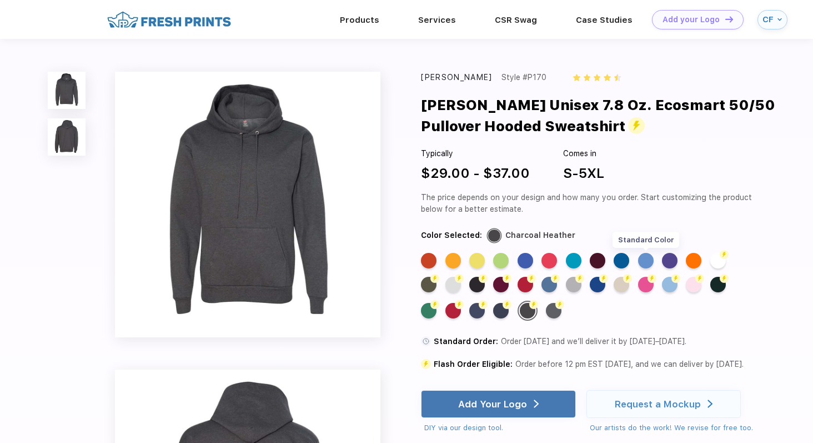
click at [649, 254] on div "Standard Color" at bounding box center [646, 261] width 16 height 16
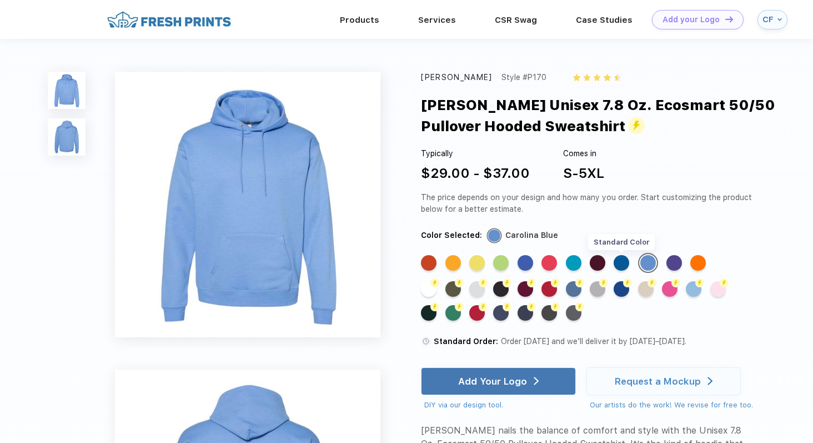
click at [628, 265] on div "Standard Color" at bounding box center [622, 263] width 16 height 16
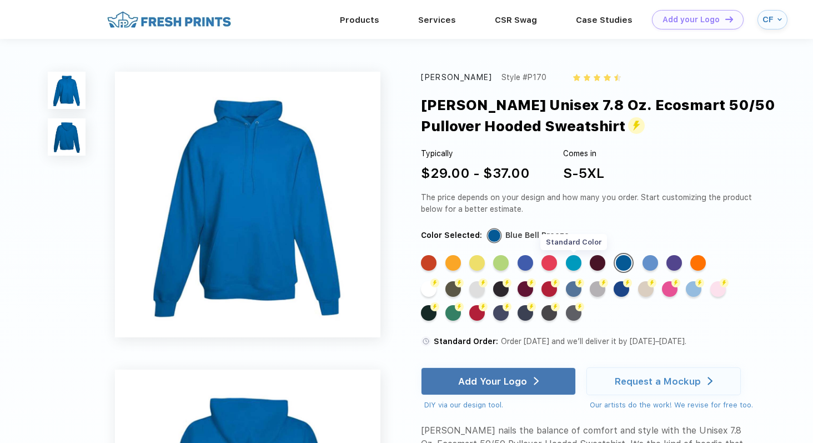
click at [573, 264] on div "Standard Color" at bounding box center [574, 263] width 16 height 16
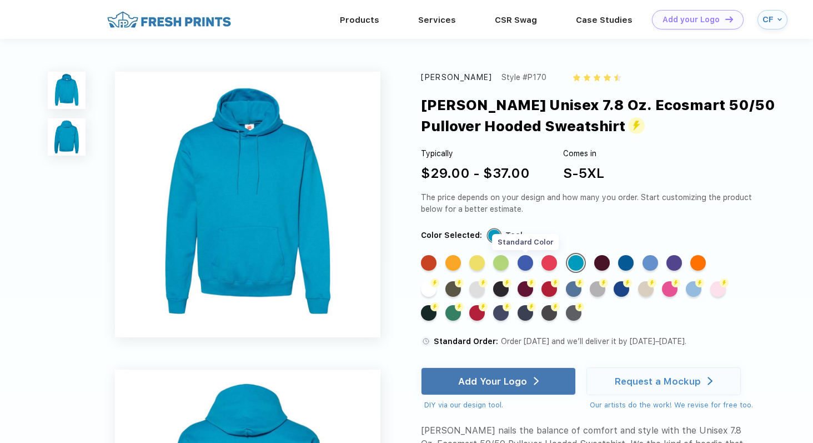
click at [530, 264] on div "Standard Color" at bounding box center [526, 263] width 16 height 16
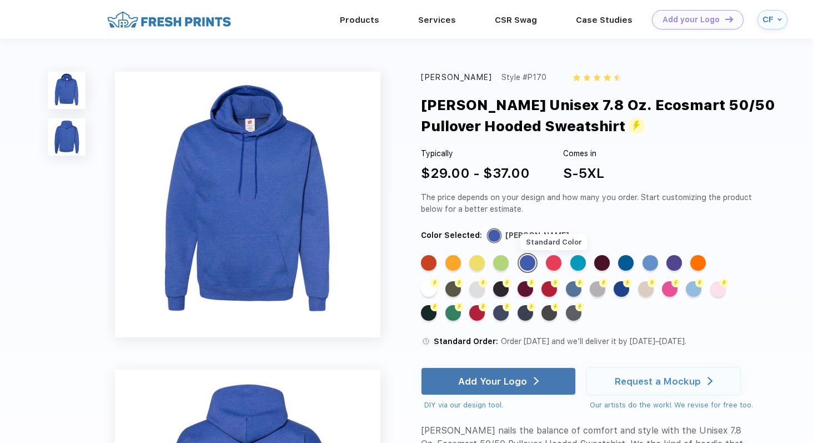
click at [558, 258] on div "Standard Color" at bounding box center [554, 263] width 16 height 16
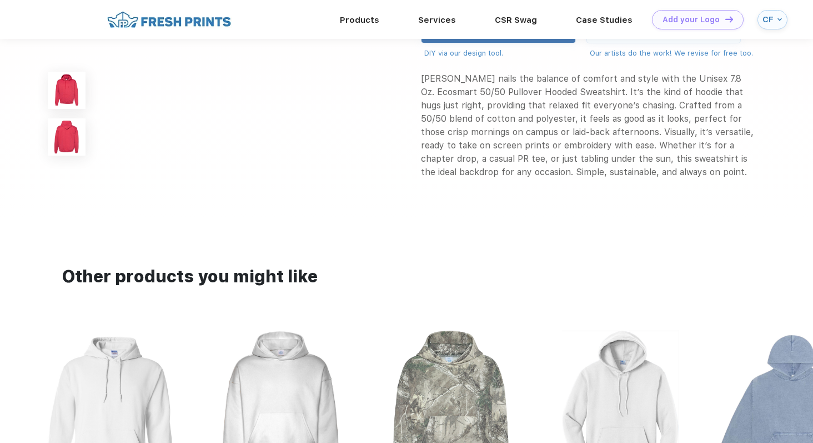
scroll to position [747, 0]
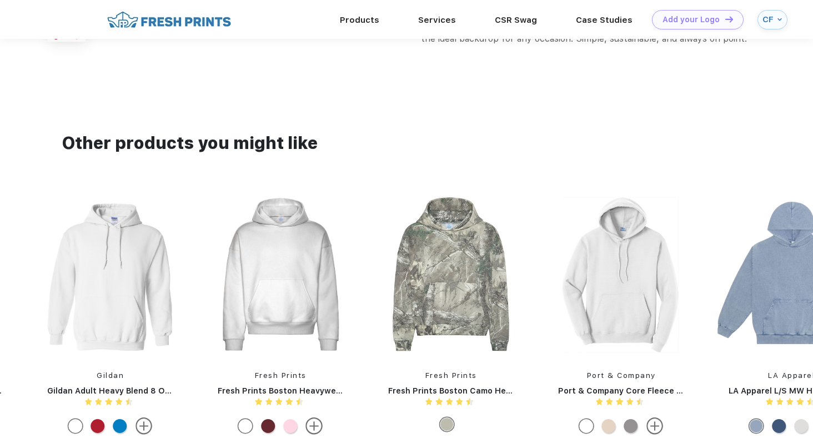
drag, startPoint x: 558, startPoint y: 224, endPoint x: 162, endPoint y: 268, distance: 397.9
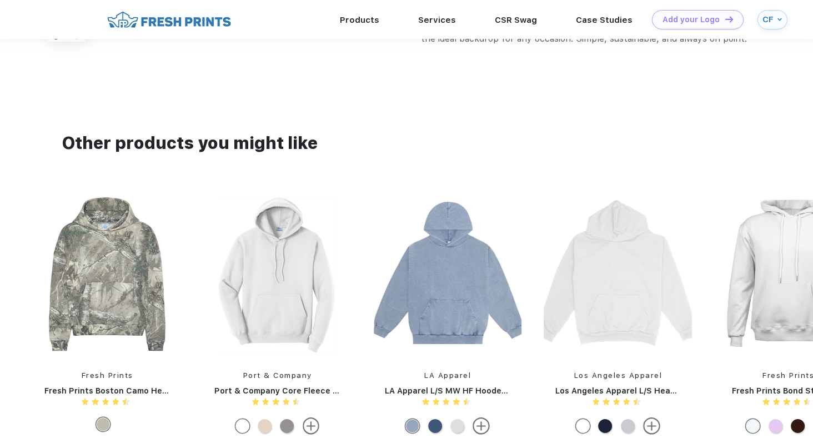
drag, startPoint x: 517, startPoint y: 224, endPoint x: 69, endPoint y: 278, distance: 451.0
click at [71, 278] on div "Everybody World Everybody World Trash Hoodie Gildan Gildan Softstyle® Fleece Pu…" at bounding box center [703, 316] width 3747 height 247
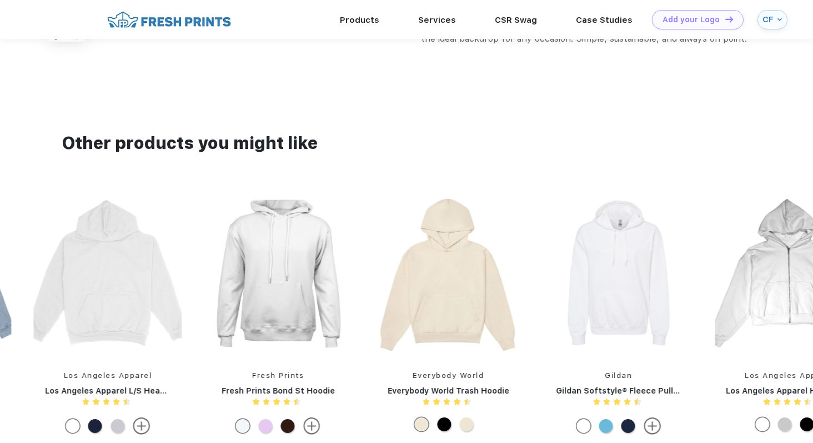
click at [406, 287] on img at bounding box center [448, 274] width 148 height 163
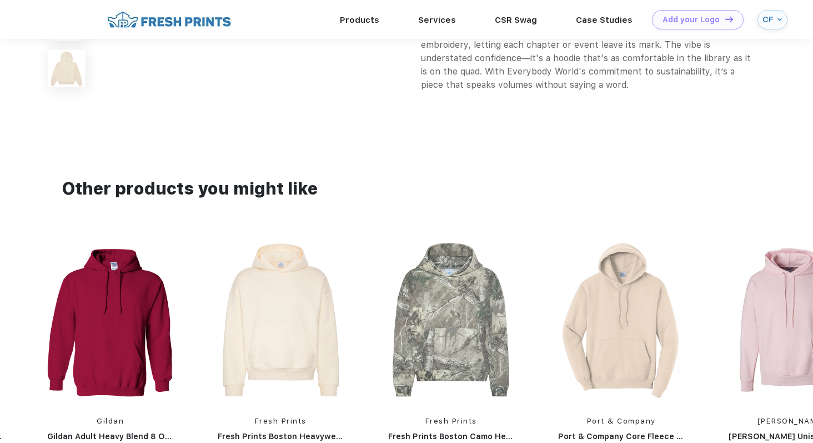
scroll to position [727, 0]
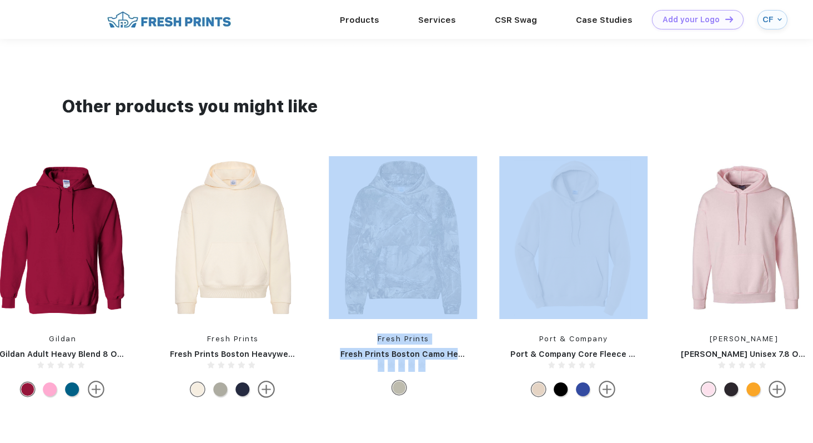
drag, startPoint x: 540, startPoint y: 194, endPoint x: 248, endPoint y: 237, distance: 295.9
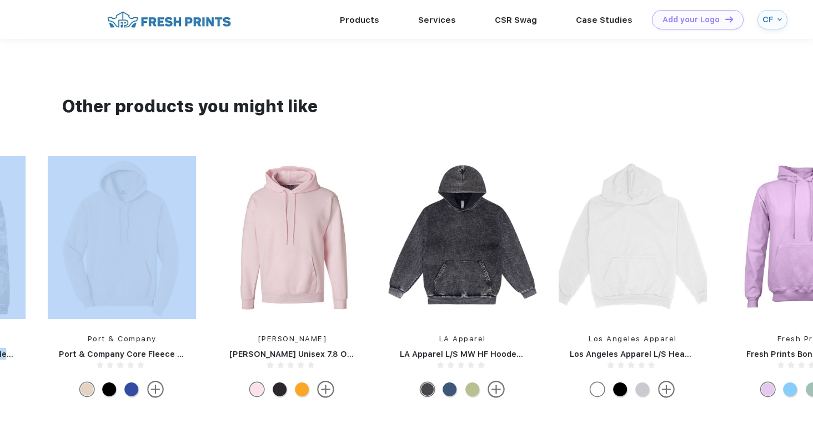
drag, startPoint x: 392, startPoint y: 187, endPoint x: 25, endPoint y: 217, distance: 368.4
click at [27, 217] on div "Fresh Prints Fresh Prints Bond St Hoodie Gildan Gildan Softstyle® Fleece Pullov…" at bounding box center [547, 279] width 3747 height 247
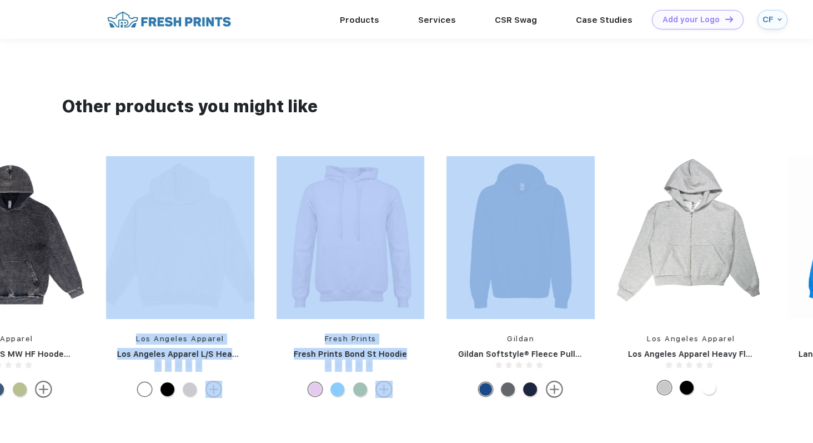
drag, startPoint x: 714, startPoint y: 195, endPoint x: 172, endPoint y: 251, distance: 545.6
click at [172, 251] on div "Fresh Prints Fresh Prints Bond St Hoodie Gildan Gildan Softstyle® Fleece Pullov…" at bounding box center [94, 279] width 3747 height 247
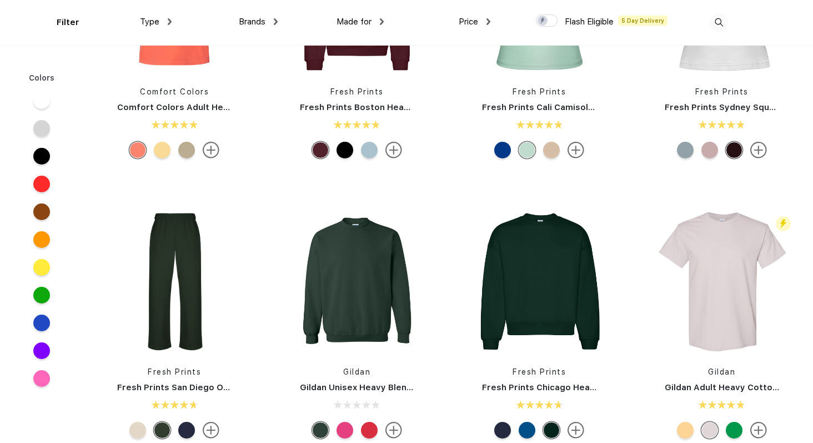
scroll to position [516, 0]
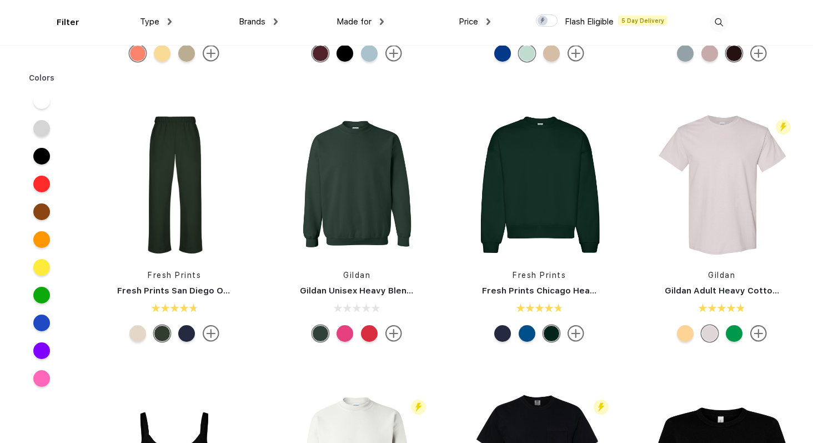
click at [525, 333] on div at bounding box center [527, 333] width 17 height 17
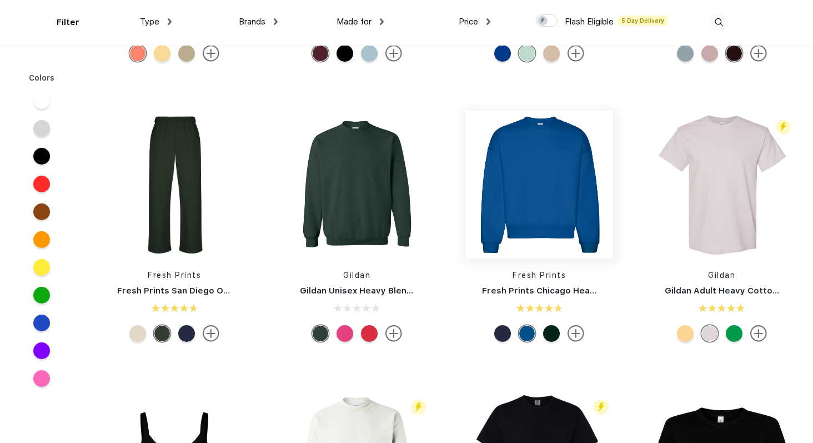
click at [529, 246] on img at bounding box center [540, 185] width 148 height 148
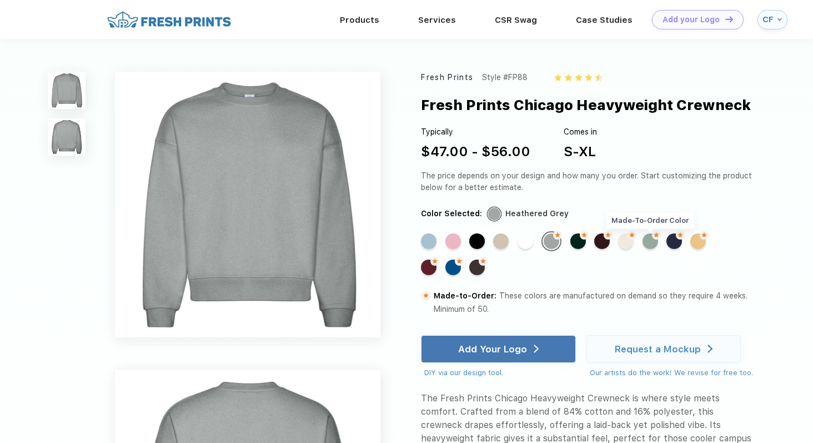
click at [652, 240] on div "Made-to-Order Color" at bounding box center [651, 241] width 16 height 16
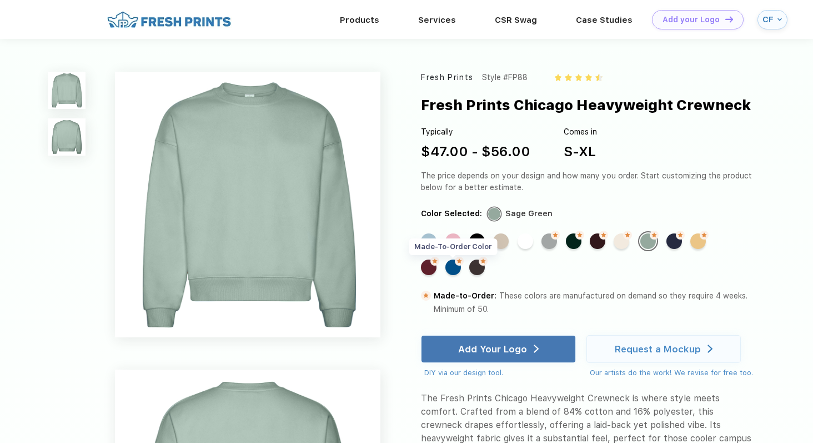
click at [451, 266] on div "Made-to-Order Color" at bounding box center [454, 267] width 16 height 16
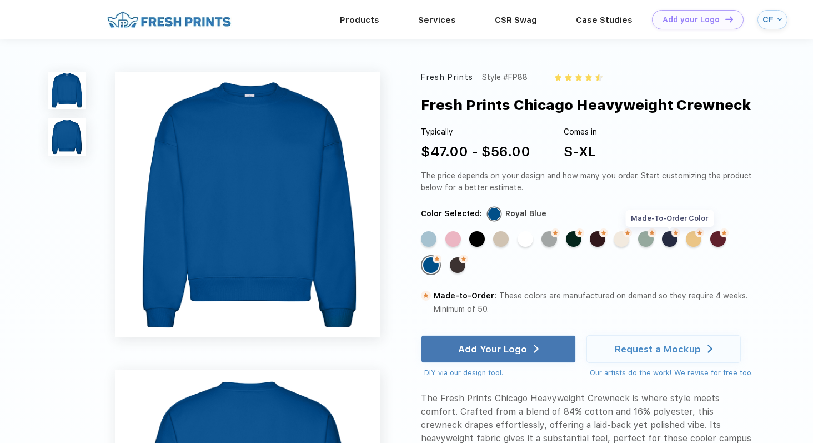
click at [671, 237] on div "Made-to-Order Color" at bounding box center [670, 239] width 16 height 16
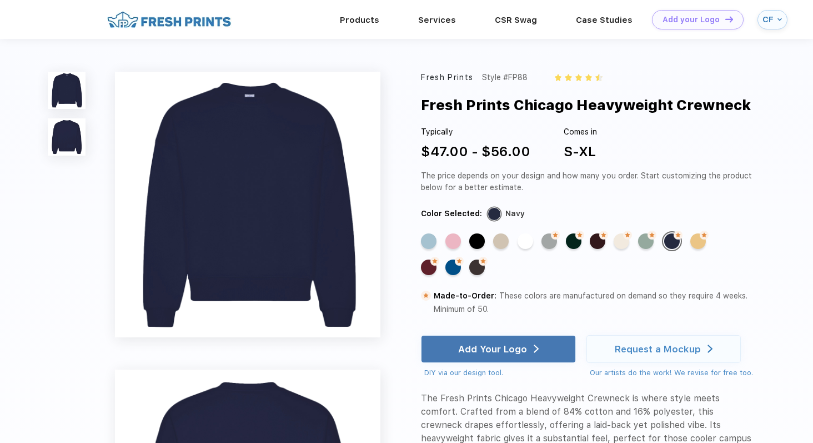
scroll to position [516, 0]
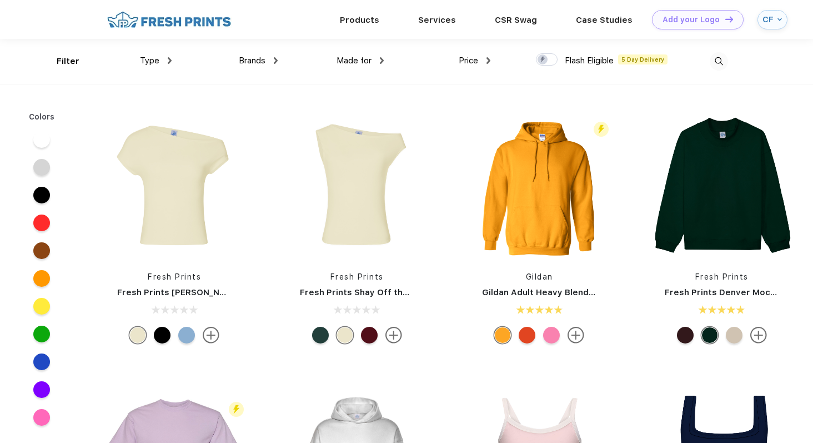
scroll to position [1, 0]
click at [710, 61] on img at bounding box center [719, 61] width 18 height 18
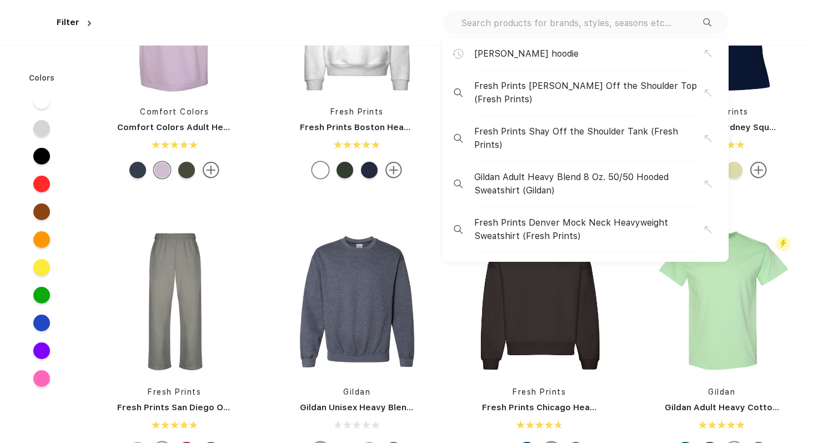
scroll to position [432, 0]
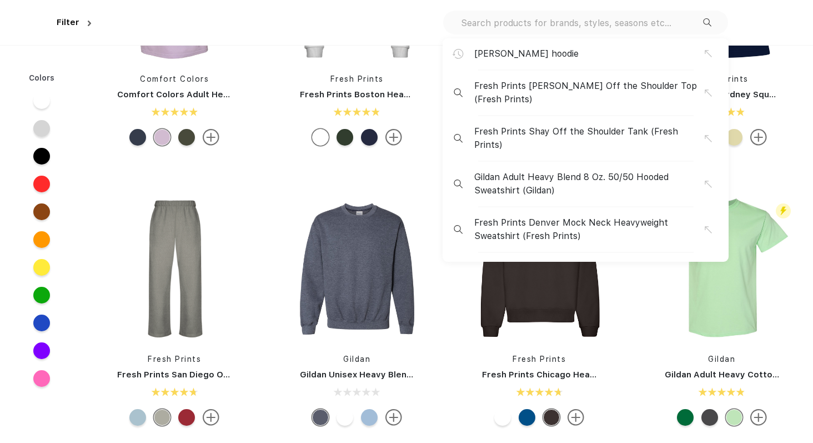
click at [659, 31] on div "[PERSON_NAME] hoodie Fresh Prints [PERSON_NAME] Off the Shoulder Top (Fresh Pri…" at bounding box center [585, 23] width 285 height 24
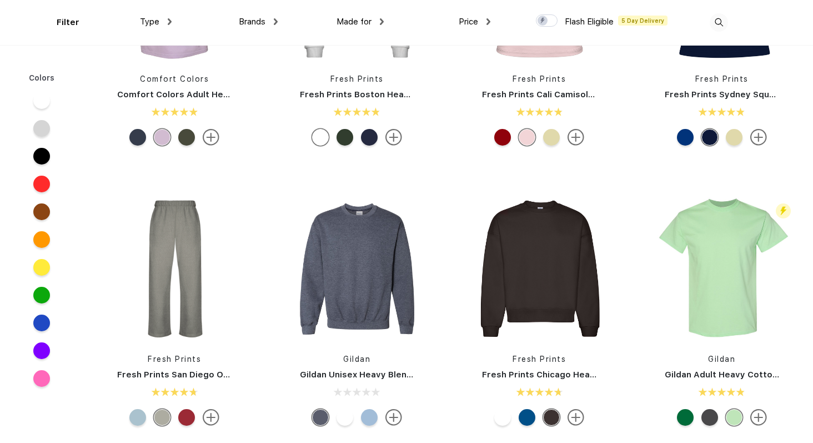
click at [732, 26] on div "Filter Type Shirts Sweaters Bottoms Accessories Hats Tanks Jackets Jerseys Polo…" at bounding box center [406, 22] width 699 height 45
click at [722, 22] on img at bounding box center [719, 22] width 18 height 18
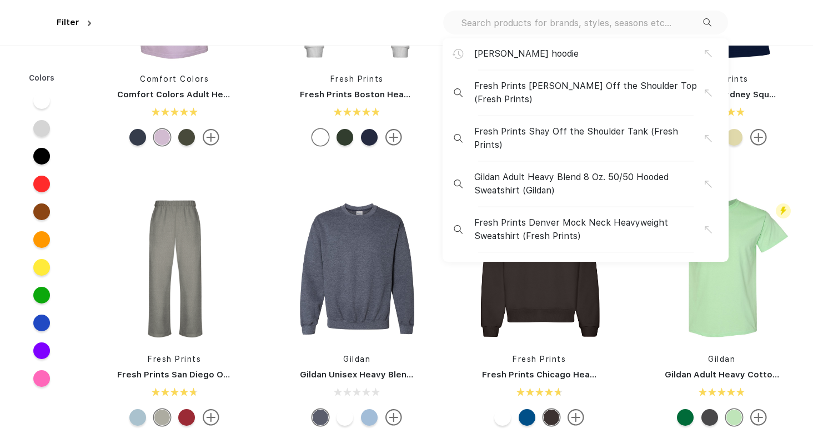
click at [639, 24] on input "text" at bounding box center [581, 23] width 243 height 12
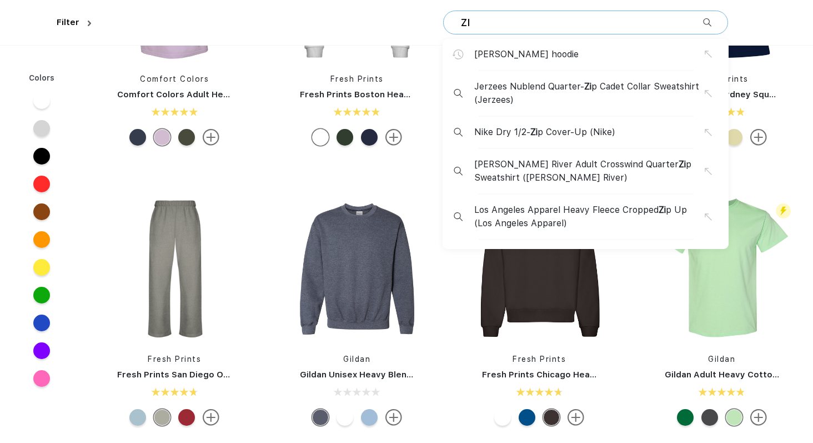
type input "Z"
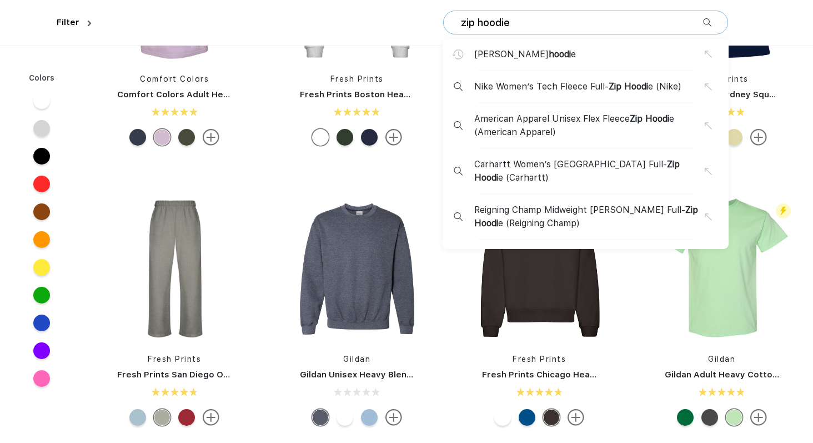
type input "zip hoodie"
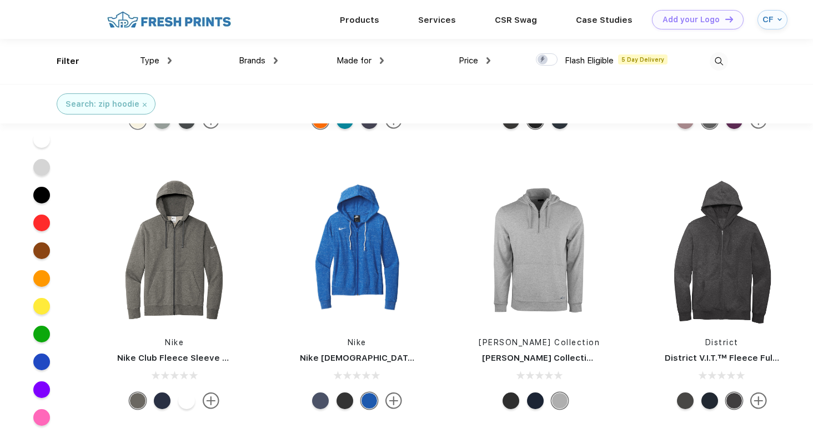
scroll to position [93, 0]
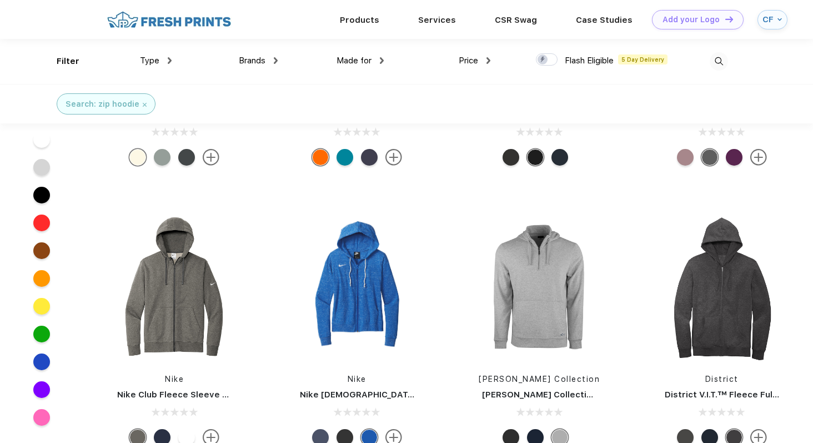
click at [152, 58] on span "Type" at bounding box center [149, 61] width 19 height 10
click at [156, 61] on span "Type" at bounding box center [149, 61] width 19 height 10
click at [140, 102] on div "Search: zip hoodie" at bounding box center [106, 104] width 81 height 12
click at [143, 103] on img at bounding box center [145, 105] width 4 height 4
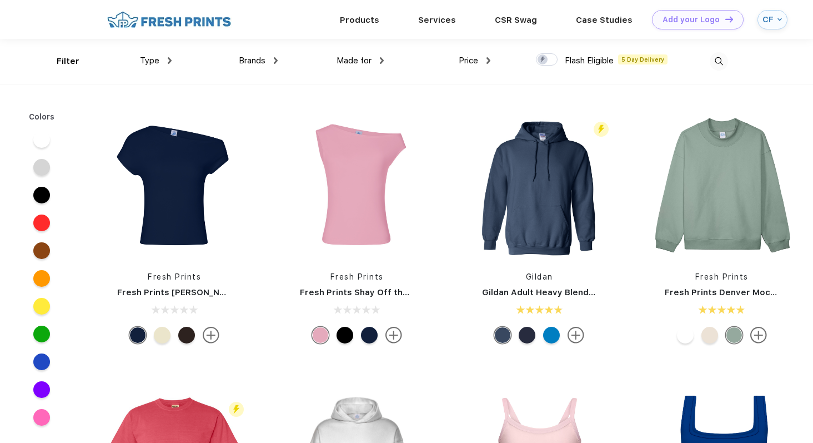
click at [155, 61] on span "Type" at bounding box center [149, 61] width 19 height 10
click at [164, 61] on div "Type" at bounding box center [156, 60] width 32 height 13
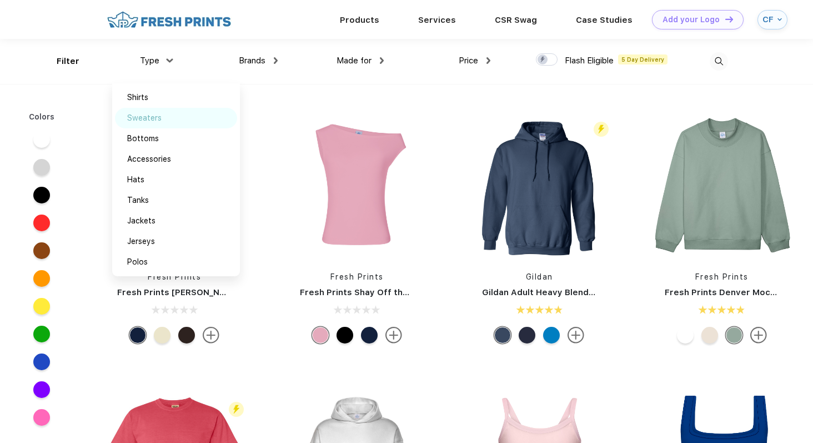
click at [151, 119] on div "Sweaters" at bounding box center [144, 118] width 34 height 12
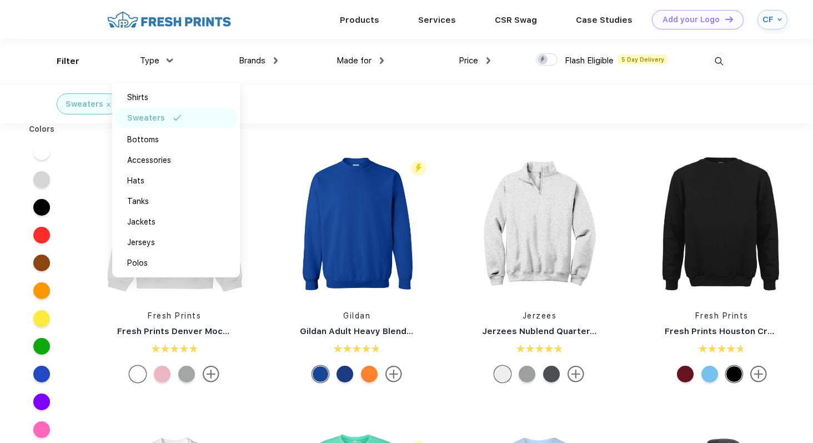
click at [256, 137] on div "Fresh Prints Fresh Prints Denver Mock Neck Heavyweight Sweatshirt Flash Eligibl…" at bounding box center [448, 409] width 730 height 560
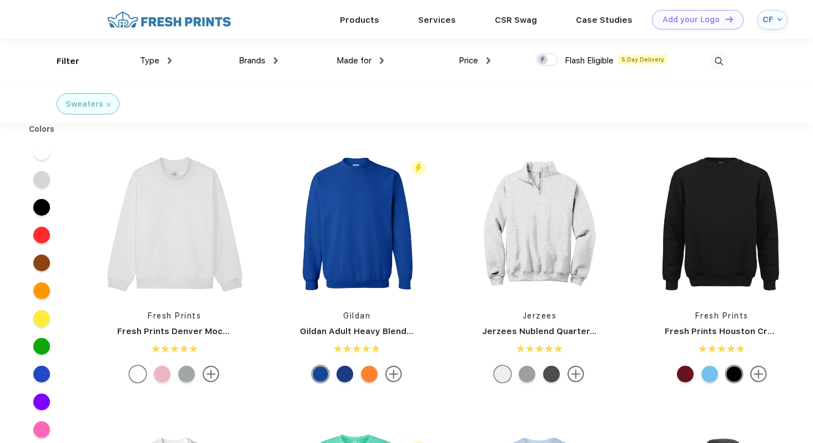
click at [195, 25] on img at bounding box center [169, 19] width 131 height 19
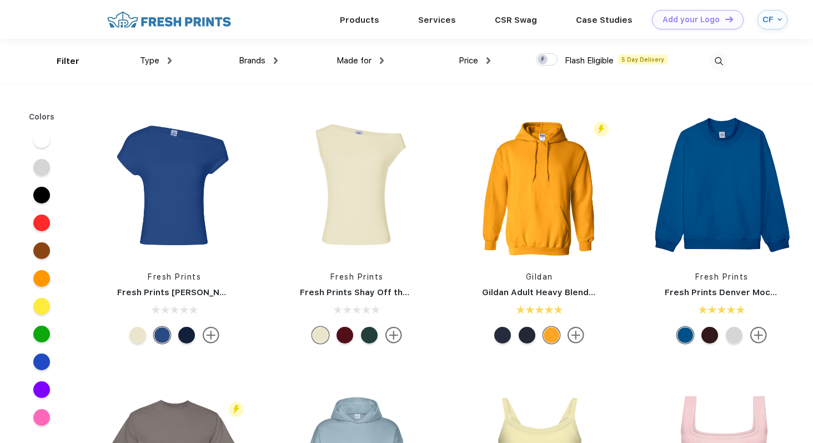
scroll to position [1, 0]
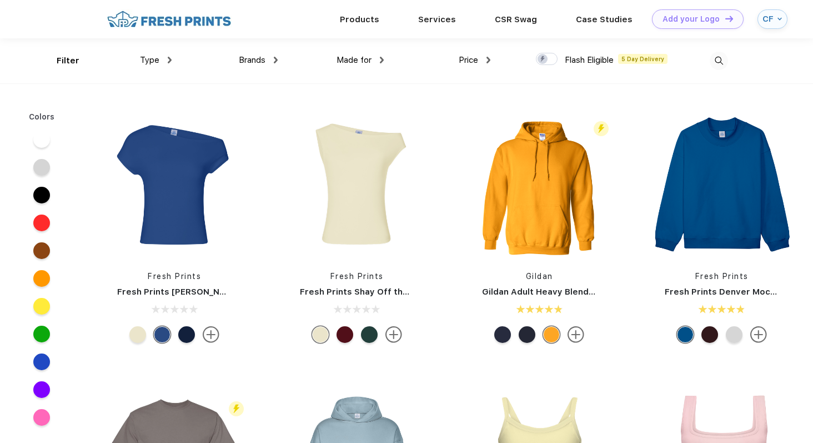
click at [169, 59] on img at bounding box center [170, 60] width 4 height 7
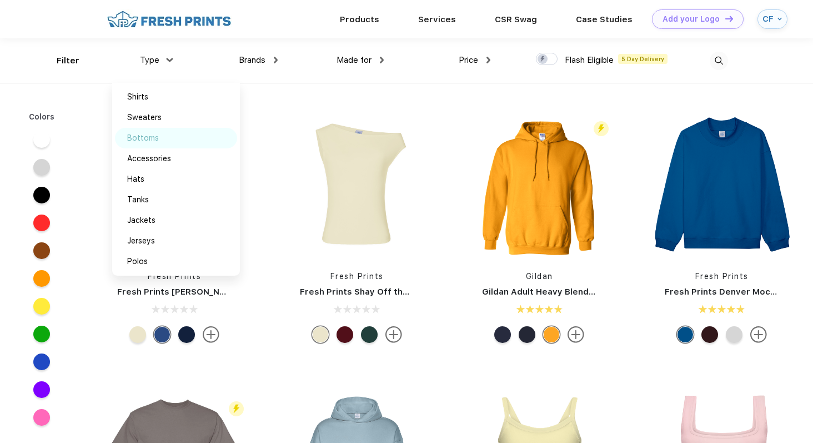
scroll to position [6, 0]
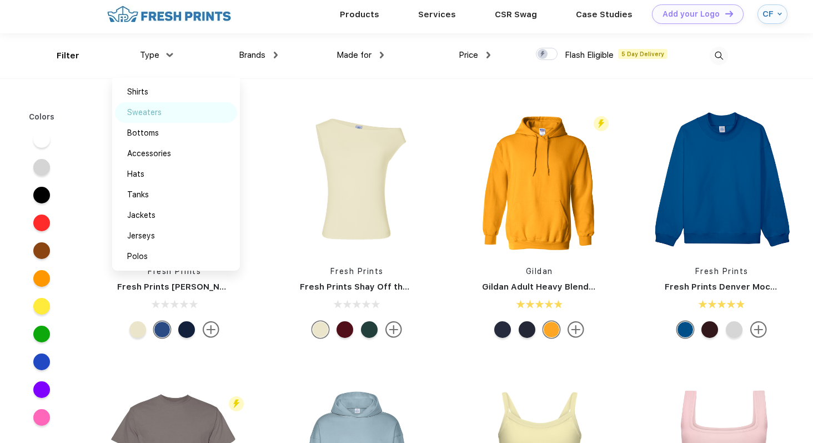
click at [162, 118] on div "Sweaters" at bounding box center [176, 112] width 122 height 21
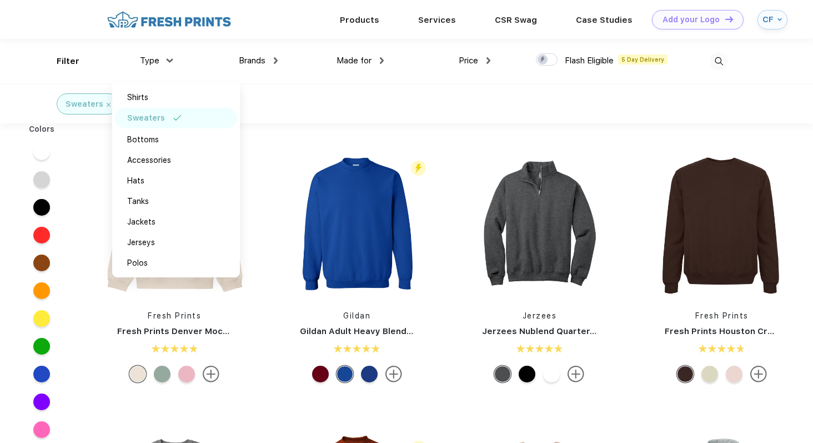
click at [317, 104] on div "Sweaters" at bounding box center [406, 103] width 813 height 39
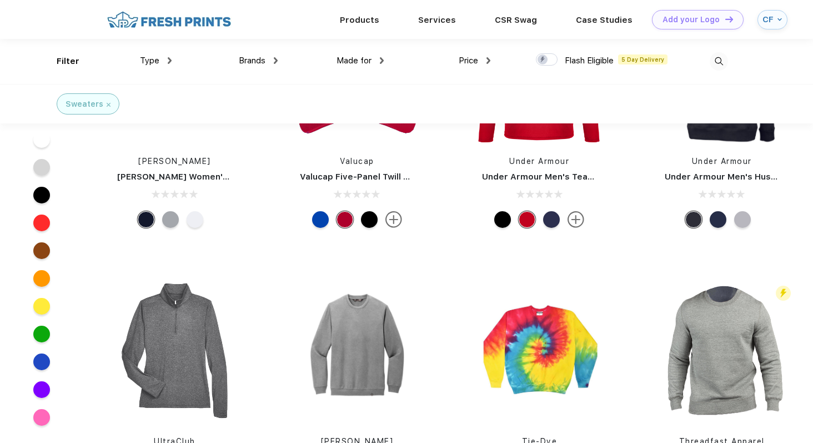
scroll to position [4031, 0]
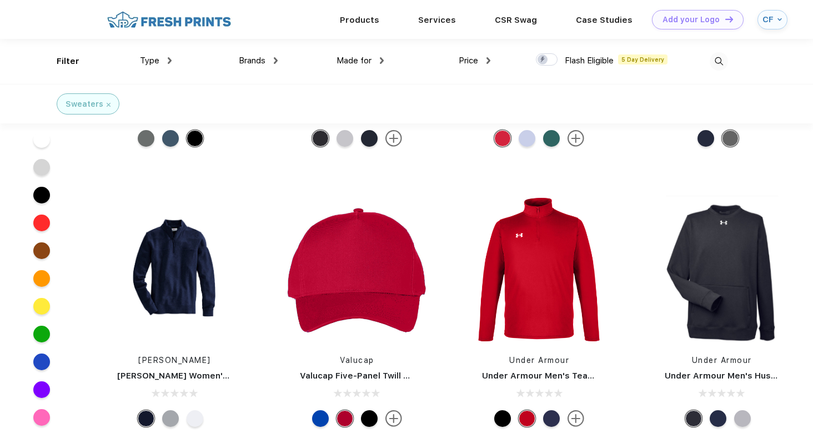
click at [723, 63] on img at bounding box center [719, 61] width 18 height 18
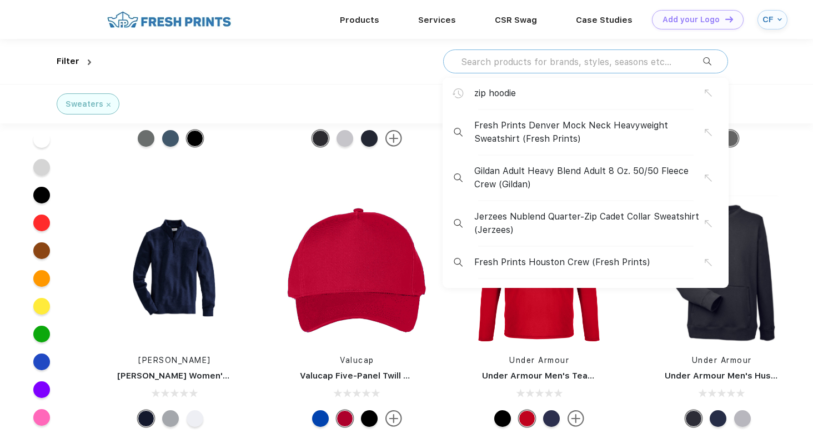
click at [673, 66] on input "text" at bounding box center [581, 62] width 243 height 12
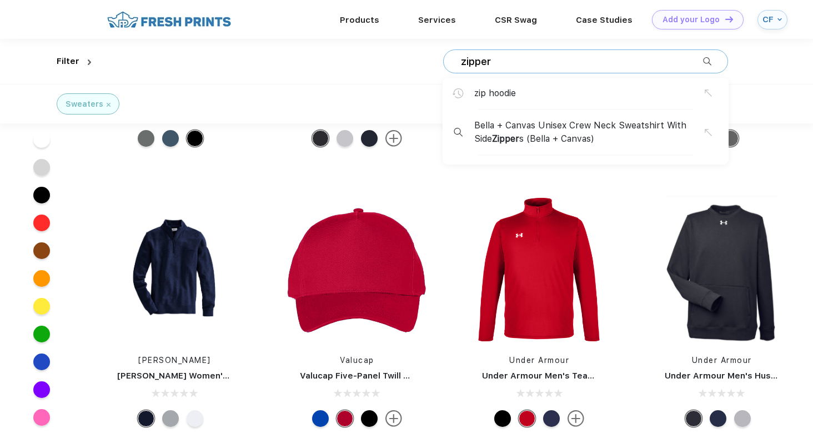
type input "zipper"
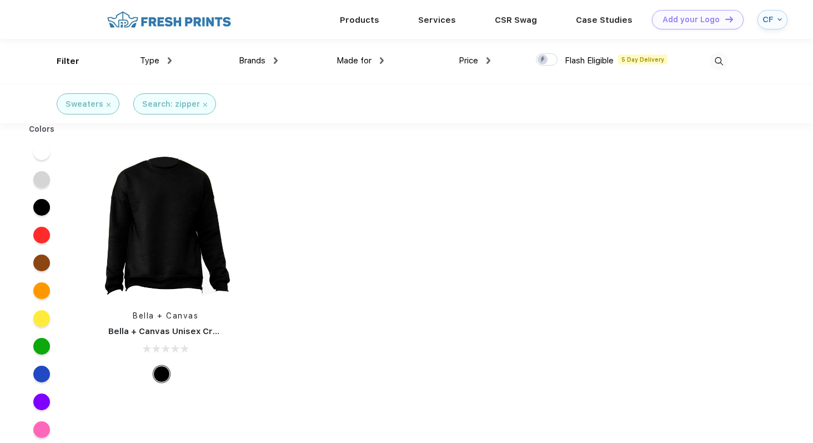
click at [673, 66] on div at bounding box center [675, 61] width 106 height 45
click at [696, 59] on div at bounding box center [675, 61] width 106 height 45
click at [712, 61] on img at bounding box center [719, 61] width 18 height 18
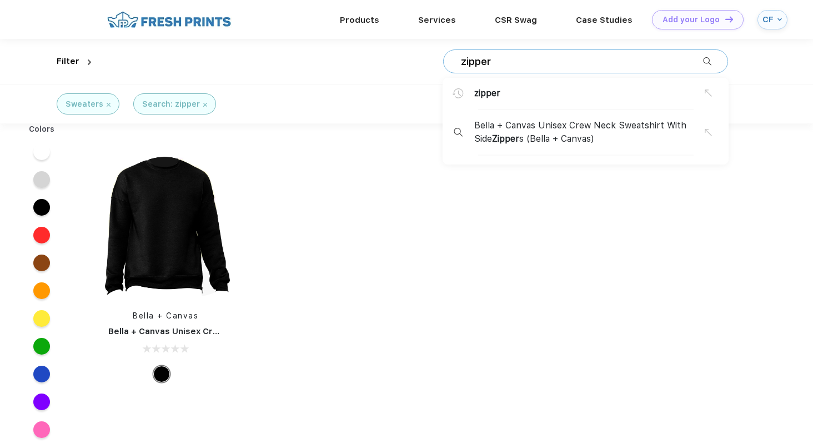
click at [629, 77] on div "zipper zipper Bella + Canvas Unisex Crew Neck Sweatshirt With Side Zipper s (Be…" at bounding box center [412, 61] width 633 height 45
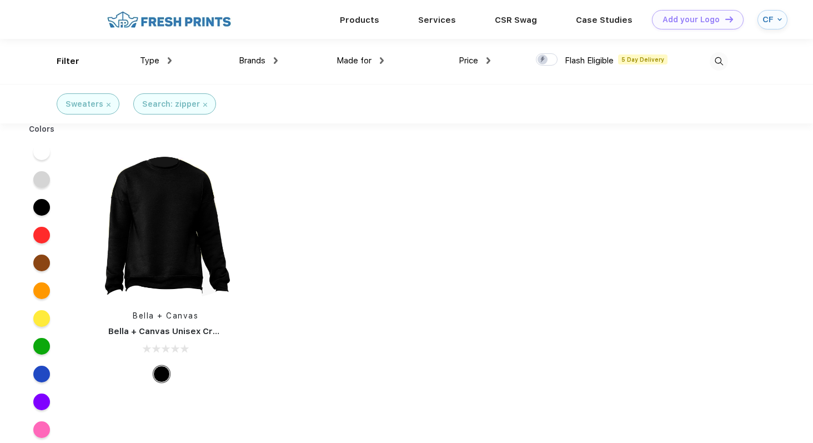
click at [159, 51] on div "Type Shirts Sweaters Bottoms Accessories Hats Tanks Jackets Jerseys Polos" at bounding box center [118, 61] width 106 height 45
click at [159, 61] on span "Type" at bounding box center [149, 61] width 19 height 10
click at [198, 100] on div "Search: zipper" at bounding box center [174, 104] width 65 height 12
click at [203, 104] on img at bounding box center [205, 105] width 4 height 4
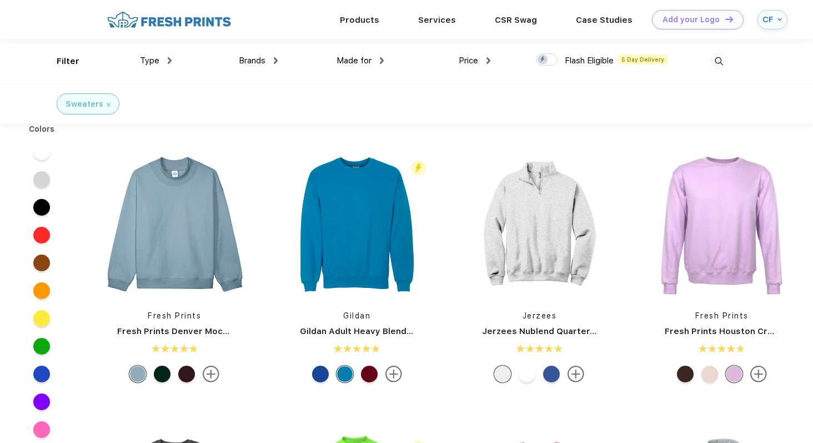
click at [108, 102] on div "Sweaters" at bounding box center [88, 104] width 45 height 12
click at [107, 104] on img at bounding box center [109, 105] width 4 height 4
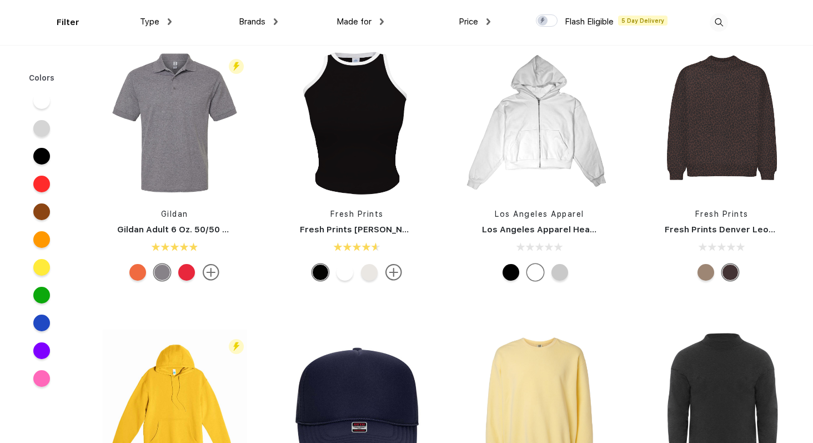
scroll to position [3690, 0]
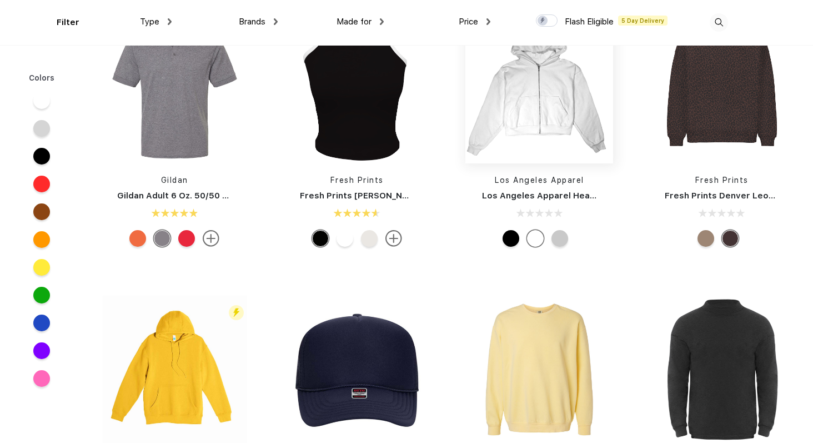
click at [541, 96] on img at bounding box center [540, 90] width 148 height 148
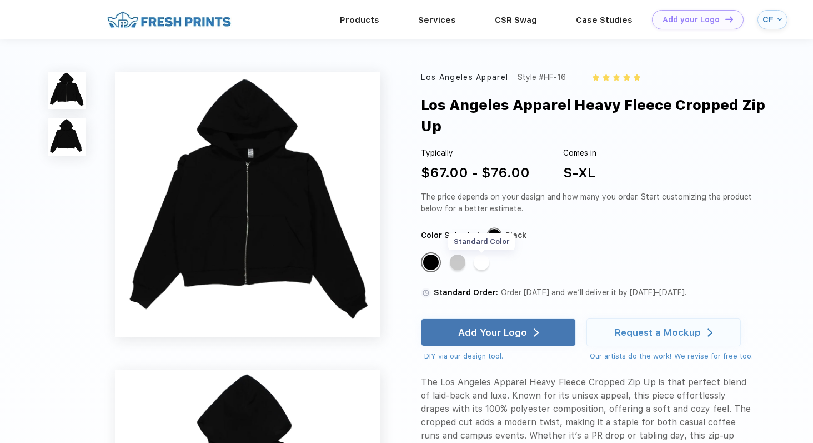
click at [487, 262] on div "Standard Color" at bounding box center [482, 262] width 16 height 16
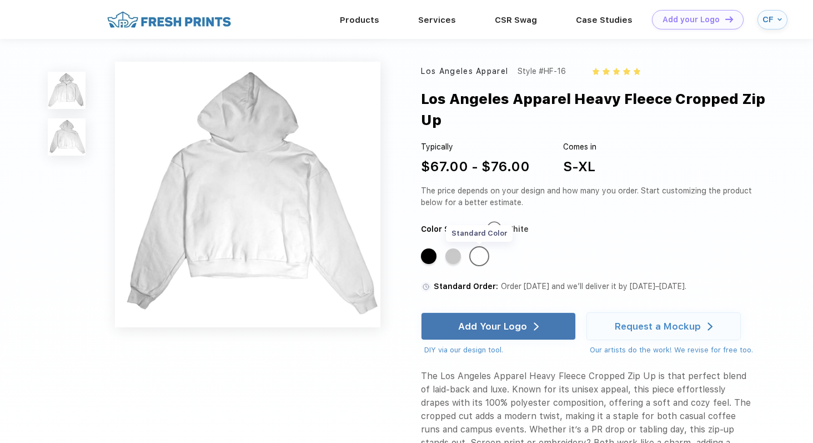
scroll to position [249, 0]
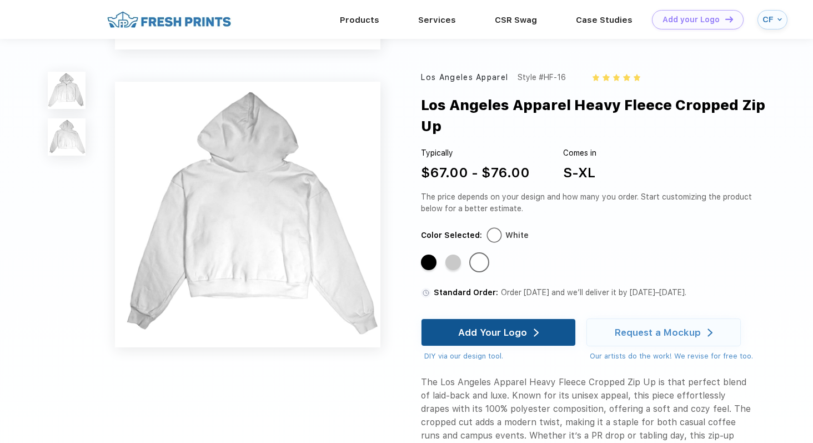
click at [489, 332] on div "Add Your Logo" at bounding box center [492, 332] width 69 height 11
